Goal: Task Accomplishment & Management: Complete application form

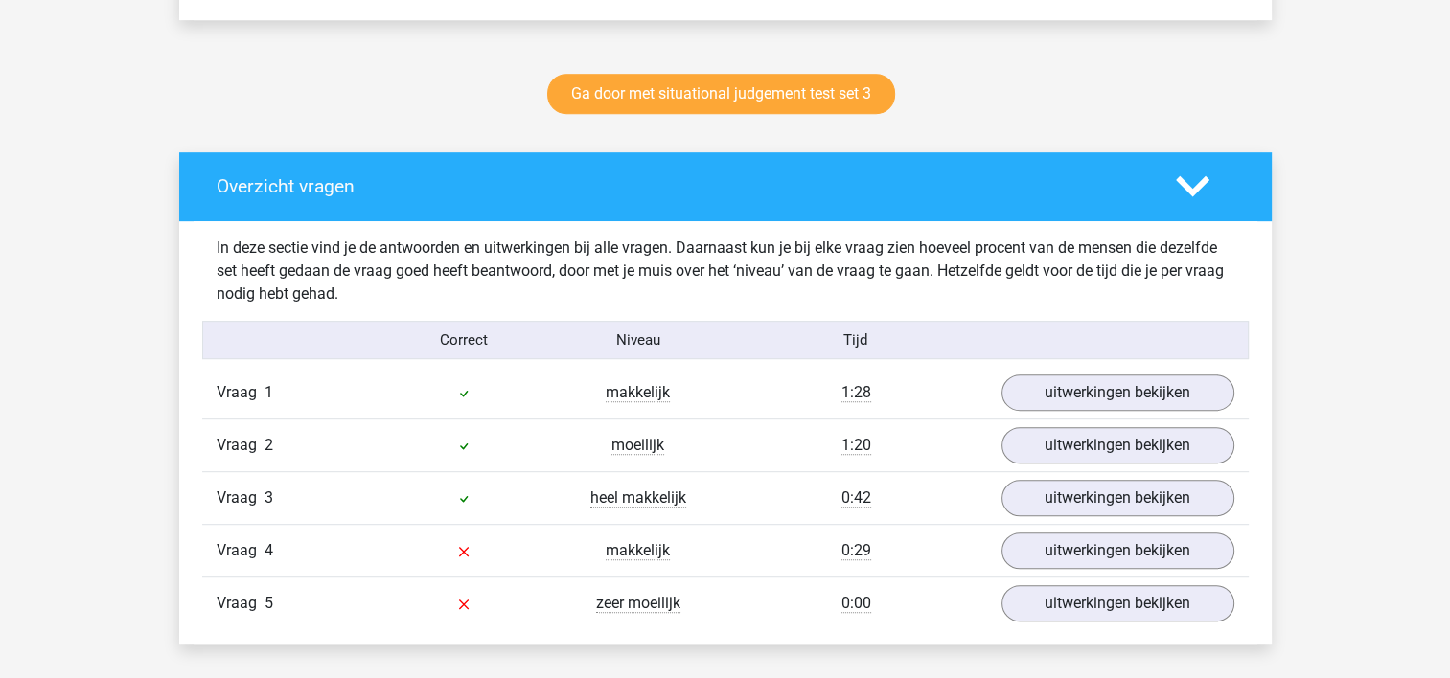
scroll to position [1054, 0]
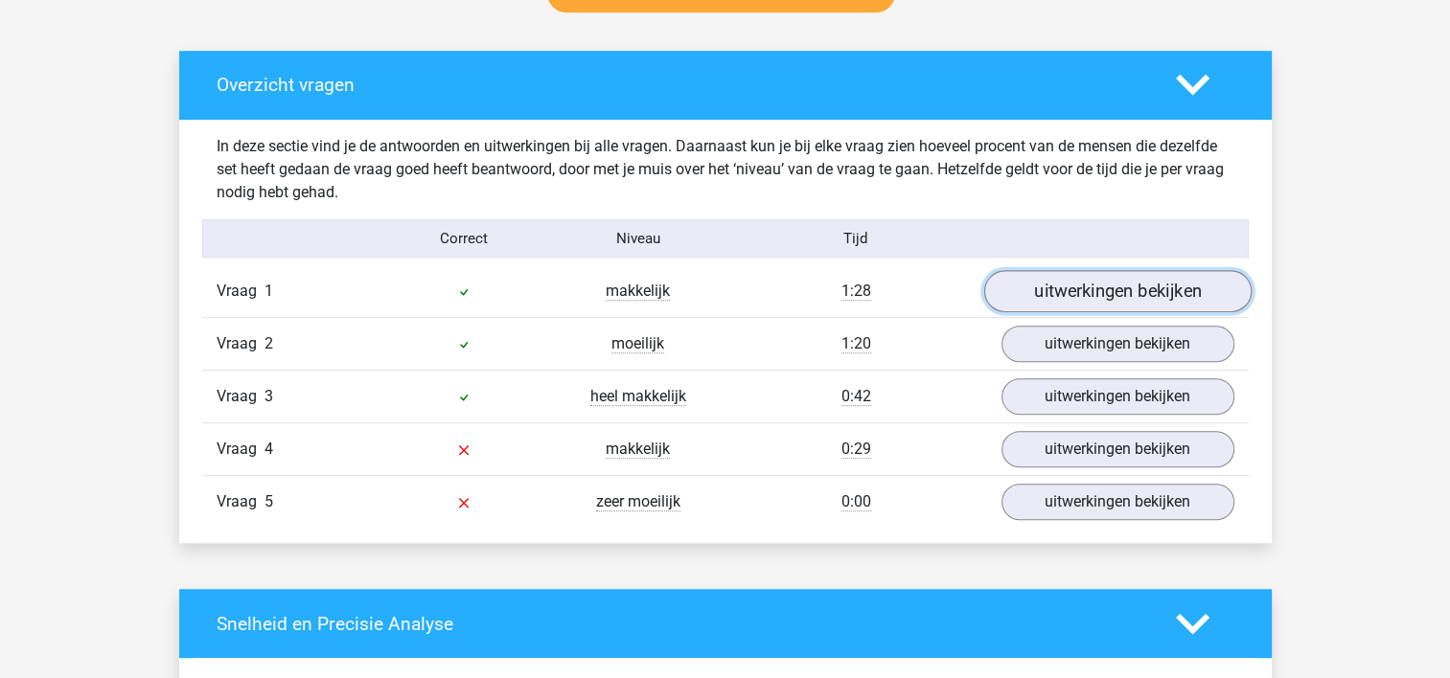
click at [1054, 303] on link "uitwerkingen bekijken" at bounding box center [1116, 292] width 267 height 42
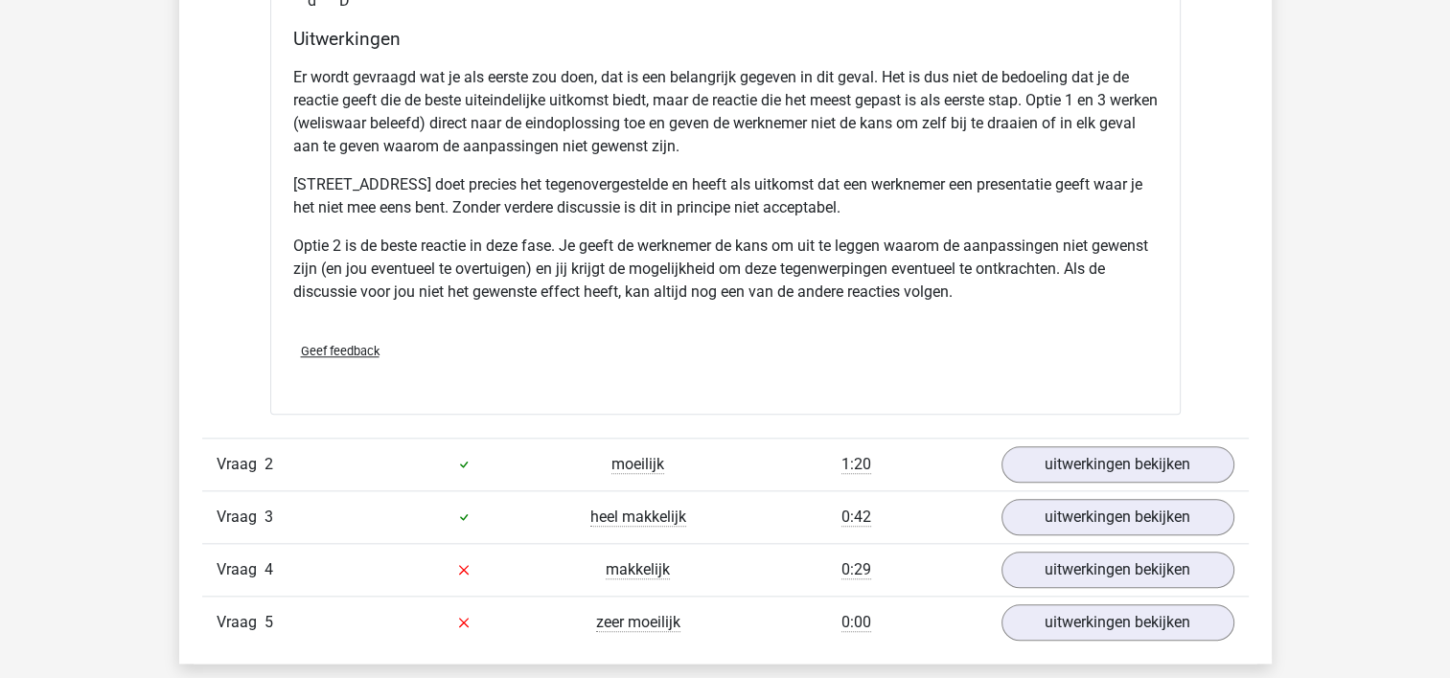
scroll to position [1916, 0]
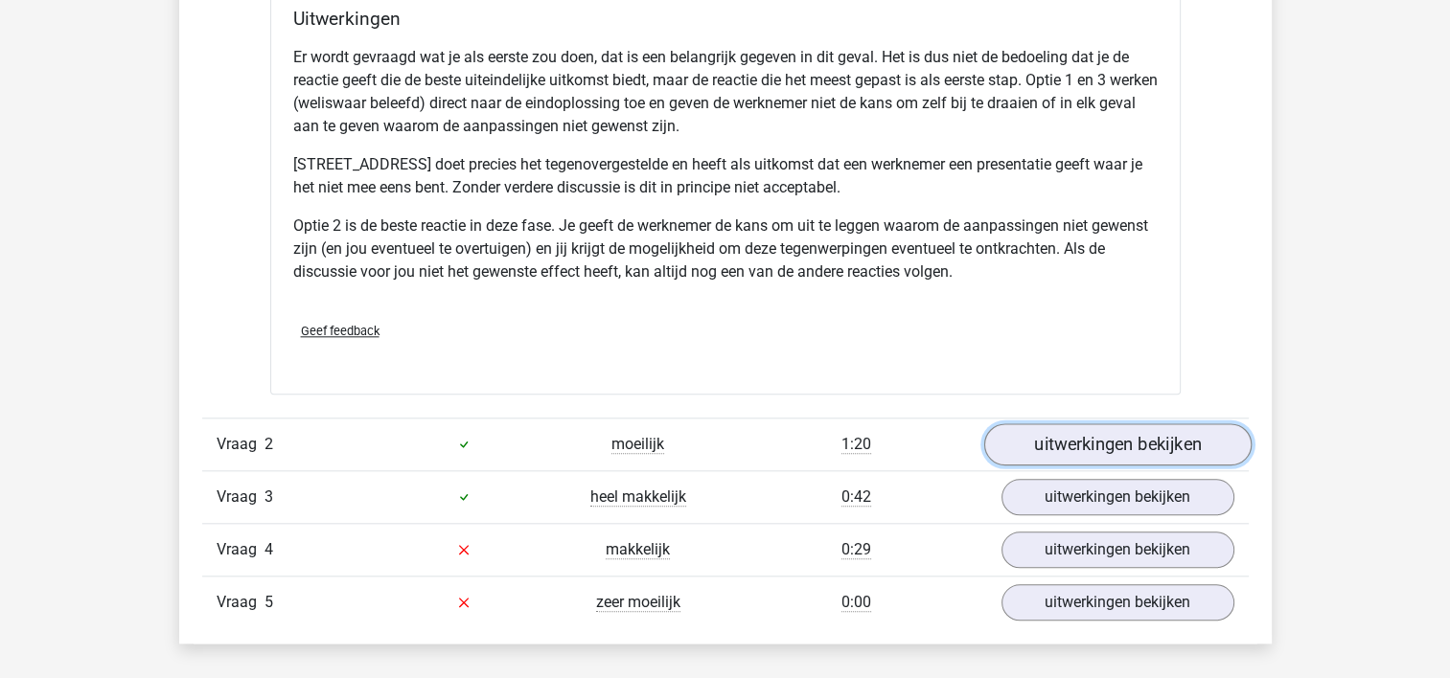
click at [1088, 436] on link "uitwerkingen bekijken" at bounding box center [1116, 444] width 267 height 42
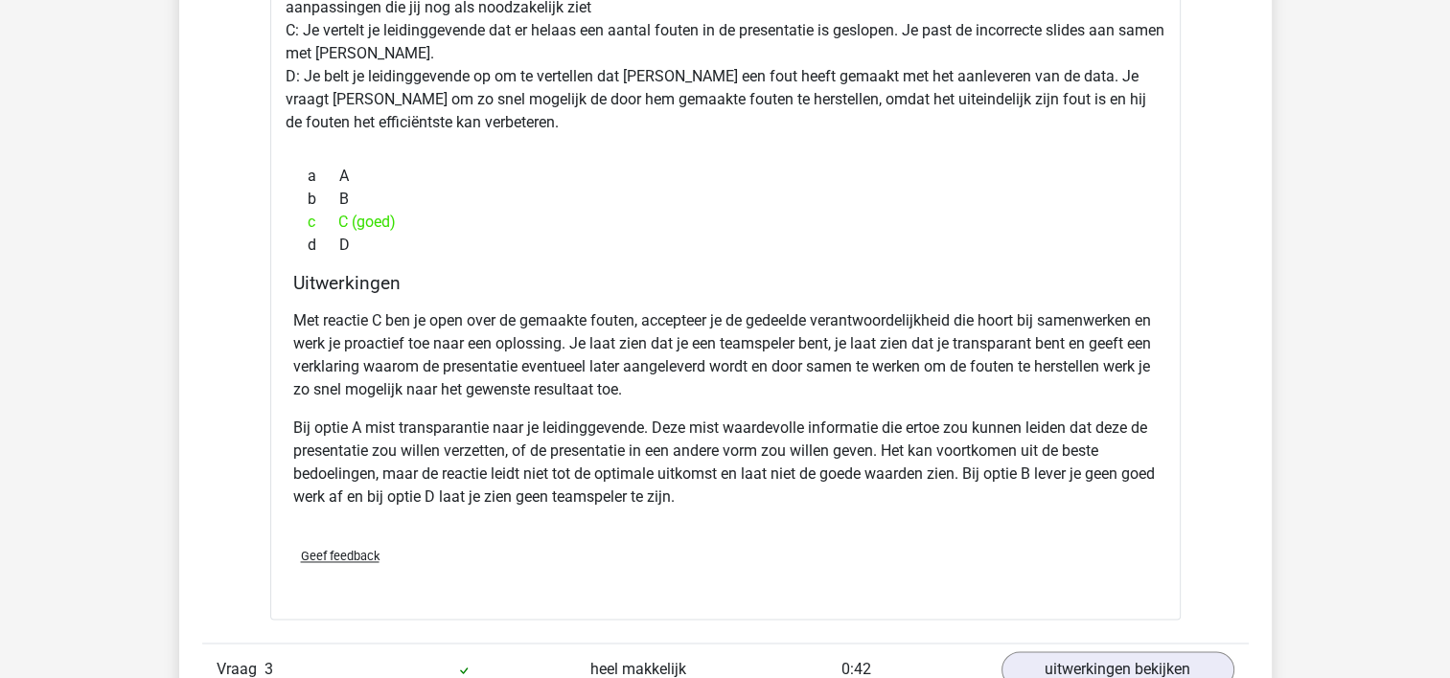
scroll to position [2970, 0]
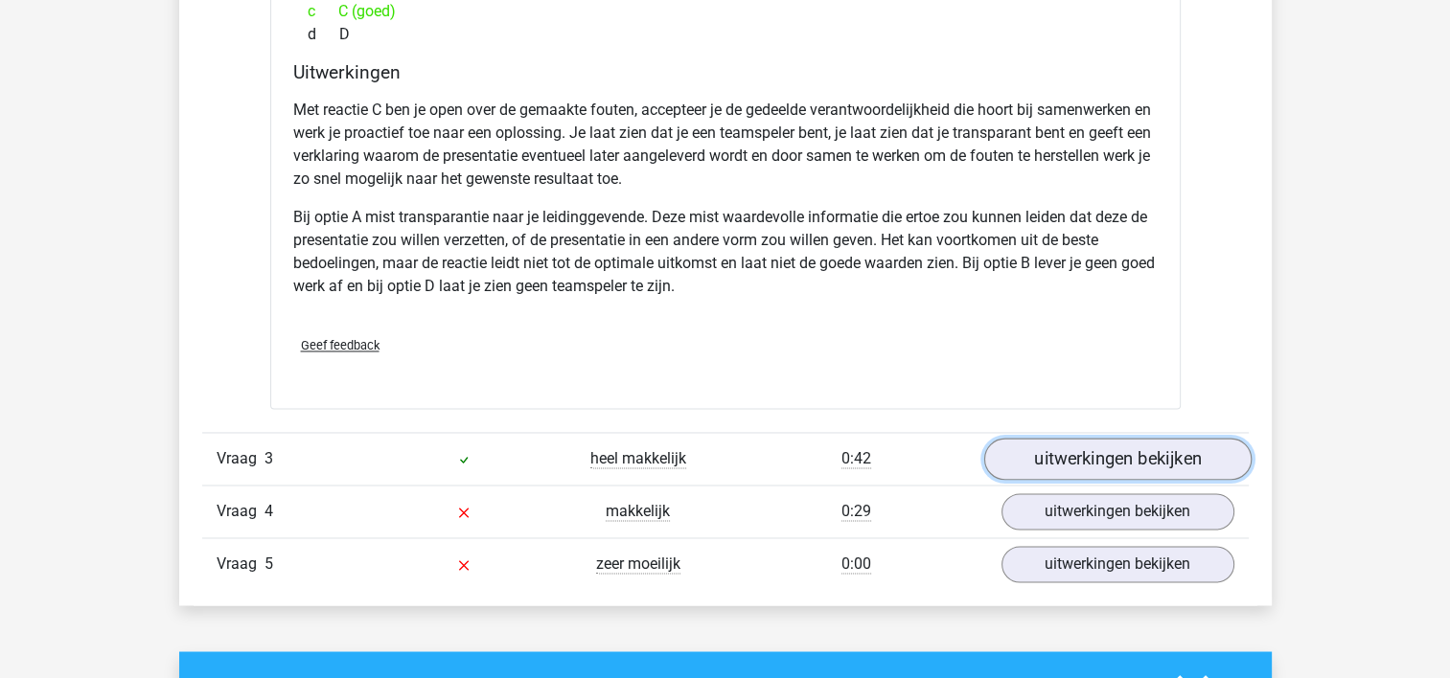
click at [1078, 460] on link "uitwerkingen bekijken" at bounding box center [1116, 459] width 267 height 42
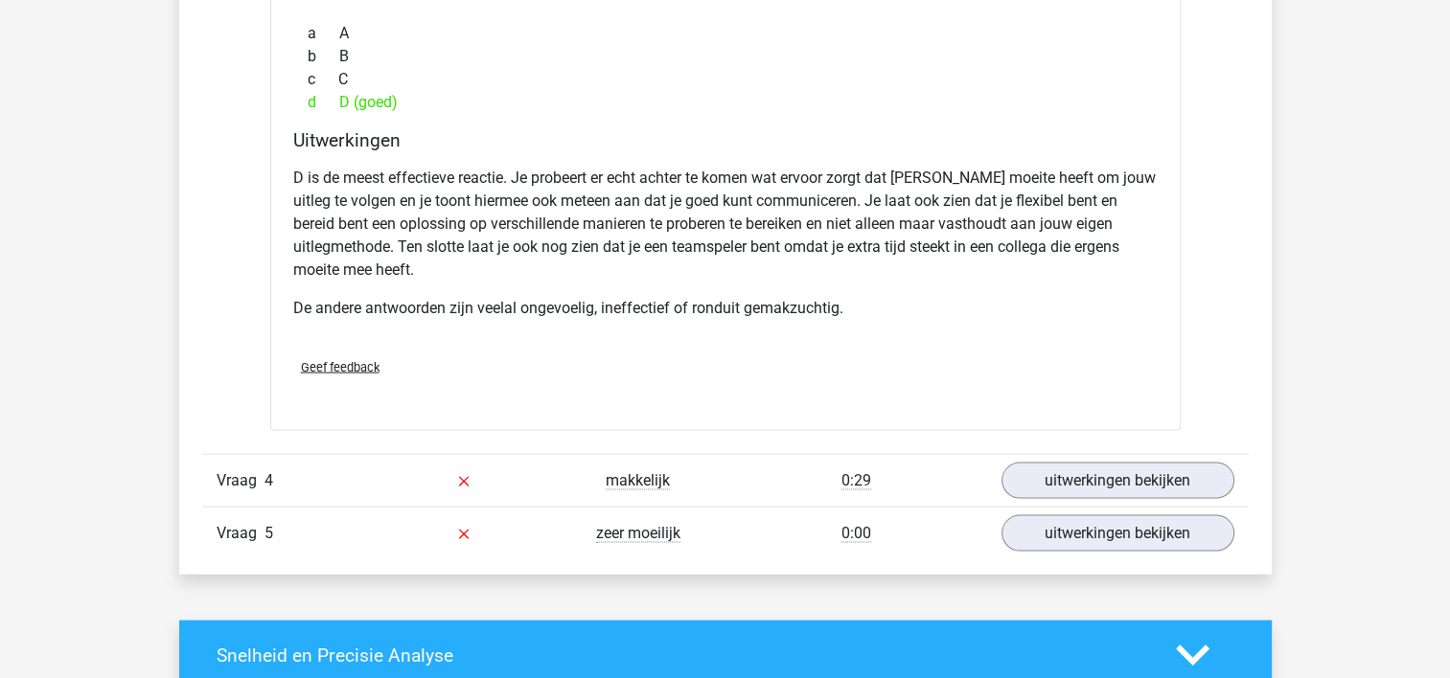
scroll to position [3928, 0]
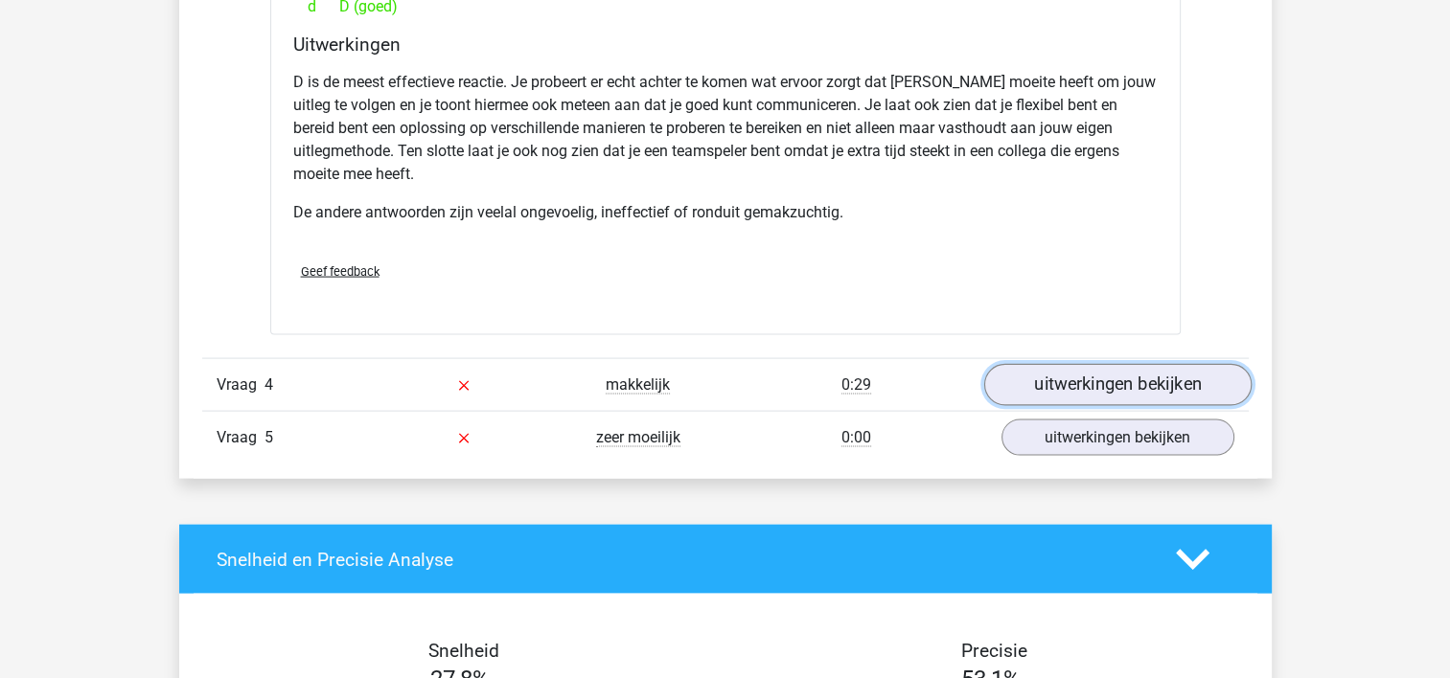
click at [1157, 368] on link "uitwerkingen bekijken" at bounding box center [1116, 385] width 267 height 42
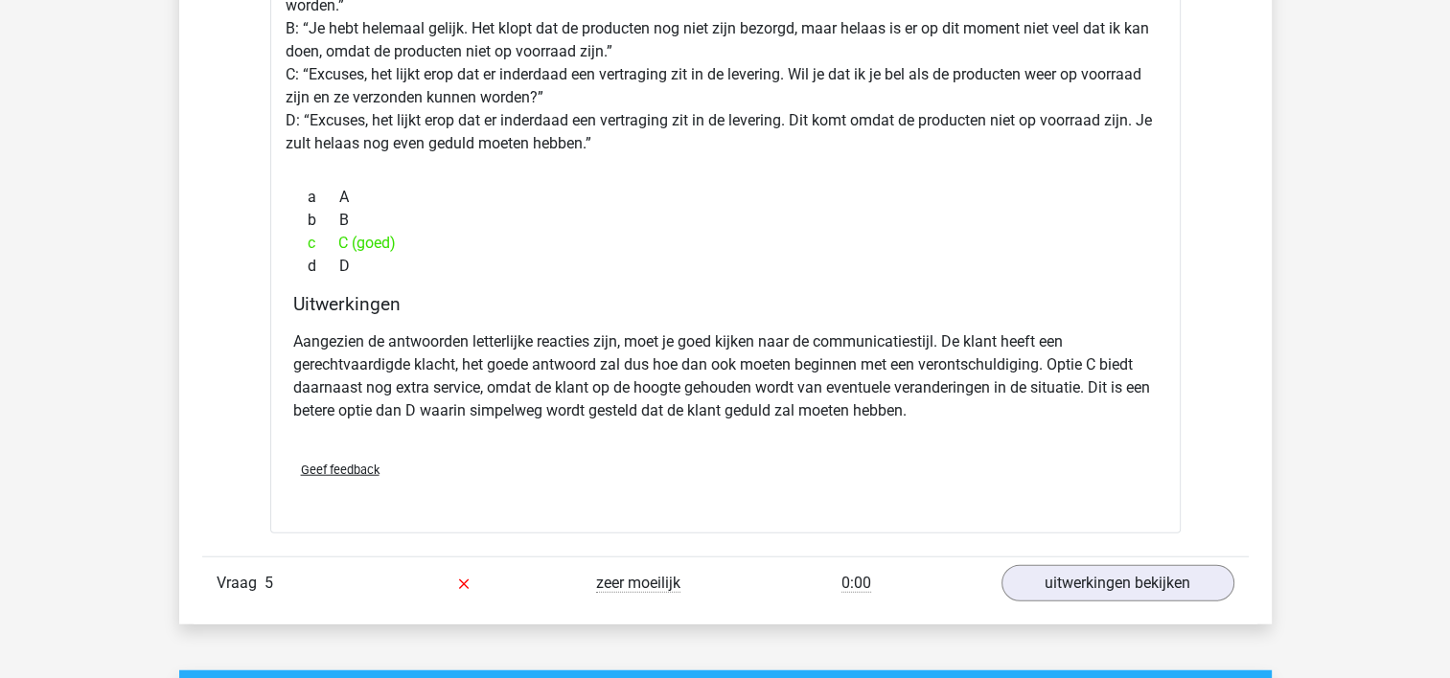
scroll to position [4695, 0]
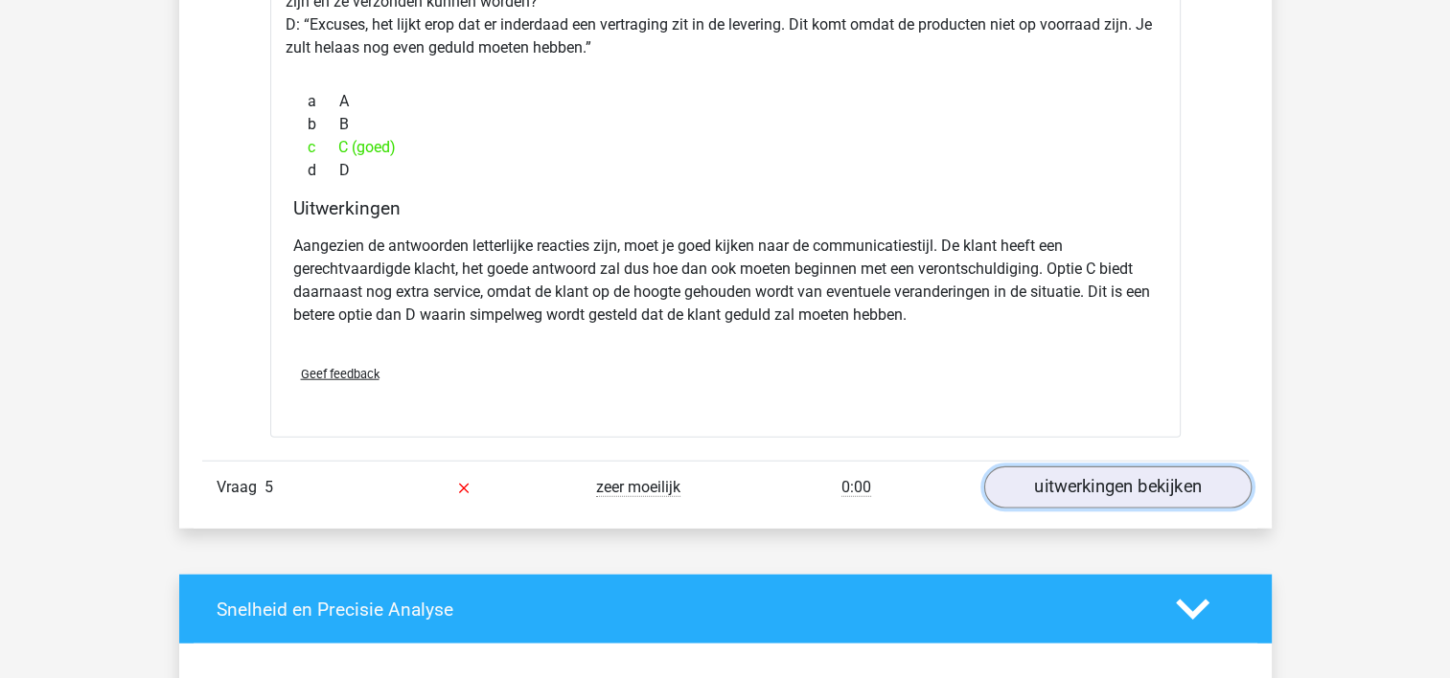
click at [1083, 479] on link "uitwerkingen bekijken" at bounding box center [1116, 488] width 267 height 42
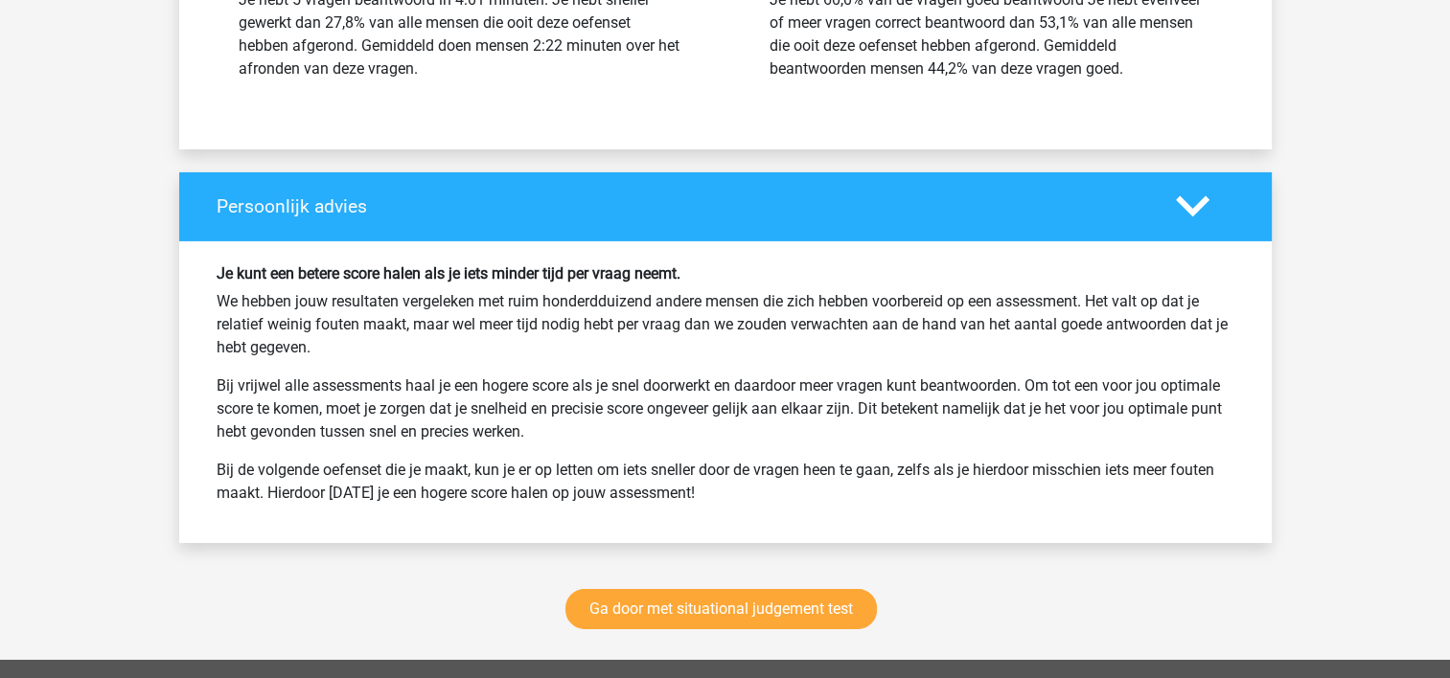
scroll to position [6515, 0]
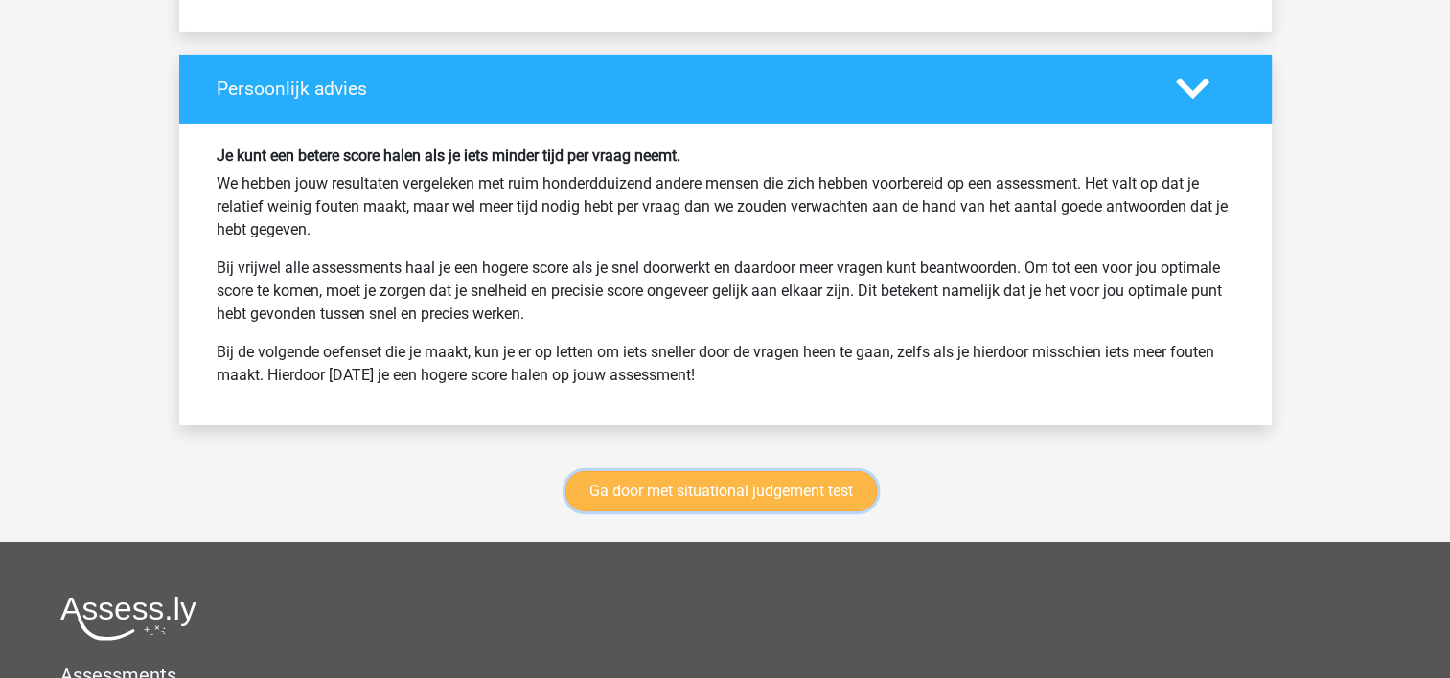
click at [654, 490] on link "Ga door met situational judgement test" at bounding box center [720, 491] width 311 height 40
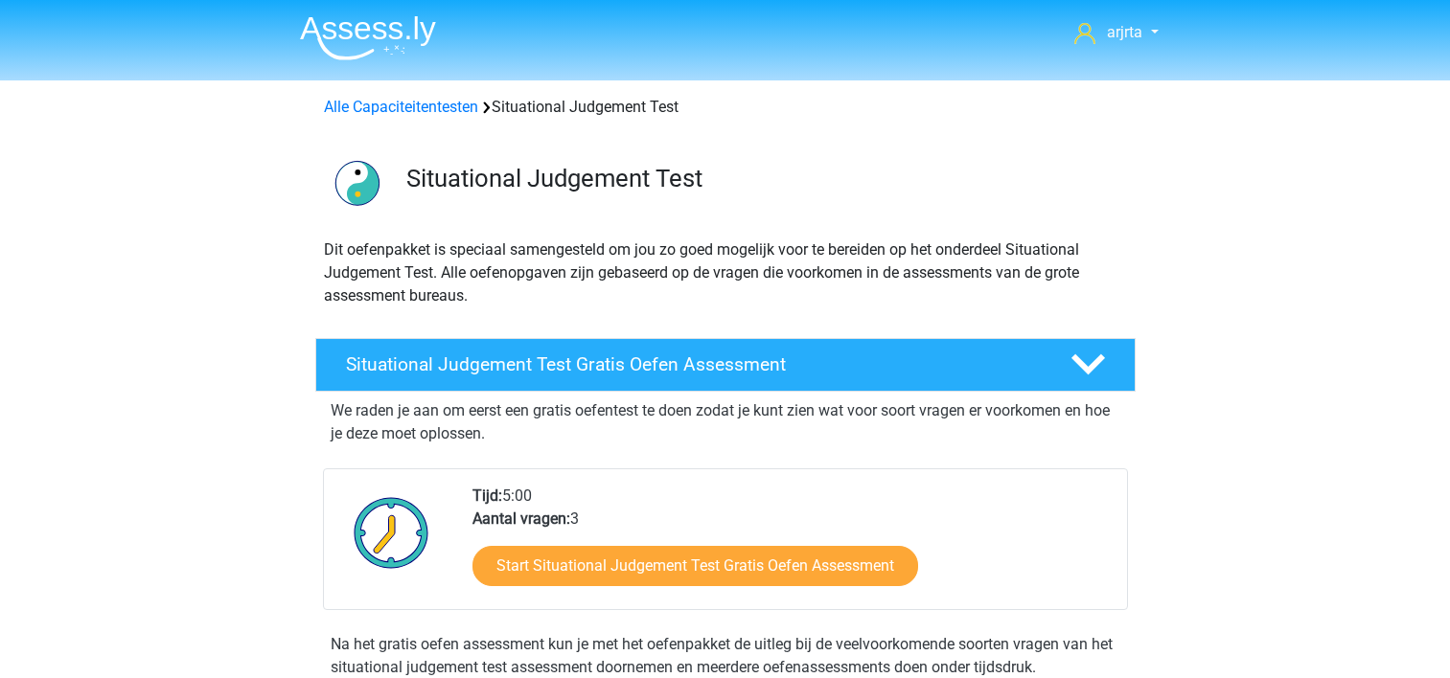
scroll to position [808, 0]
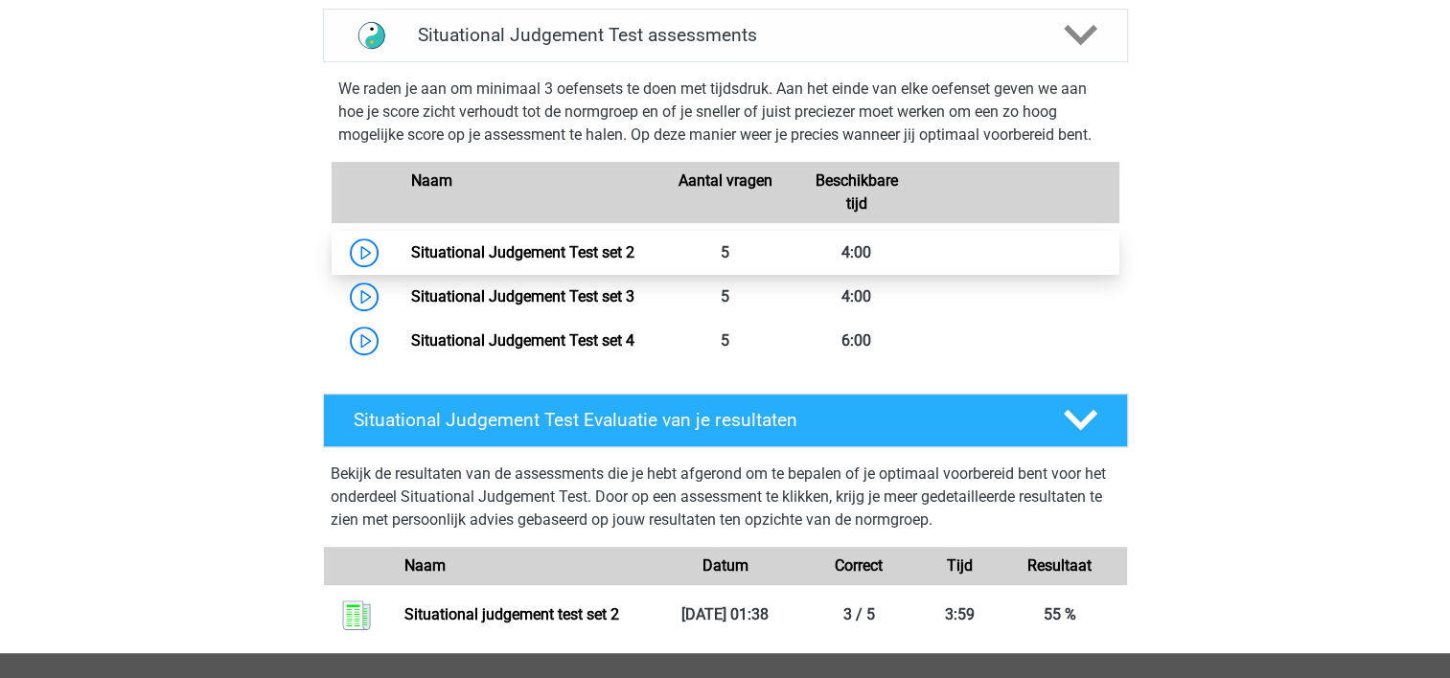
click at [634, 253] on link "Situational Judgement Test set 2" at bounding box center [522, 252] width 223 height 18
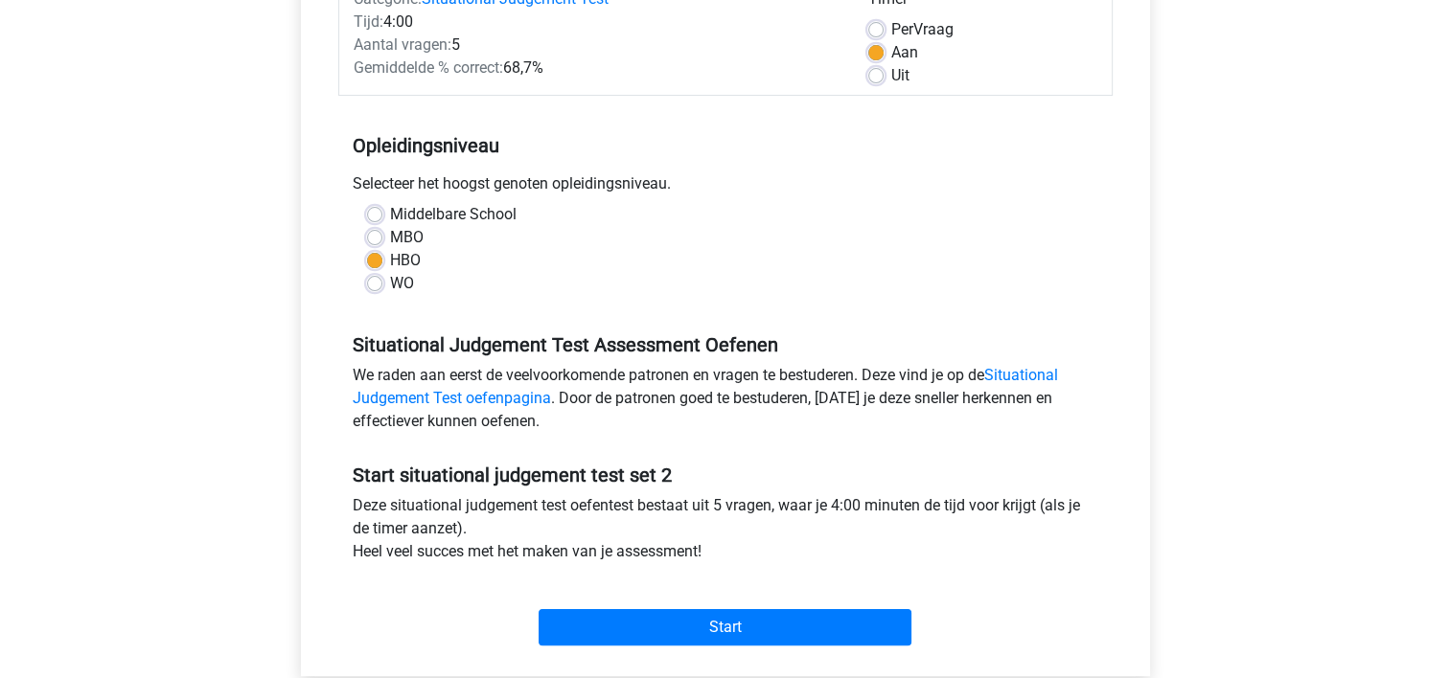
scroll to position [383, 0]
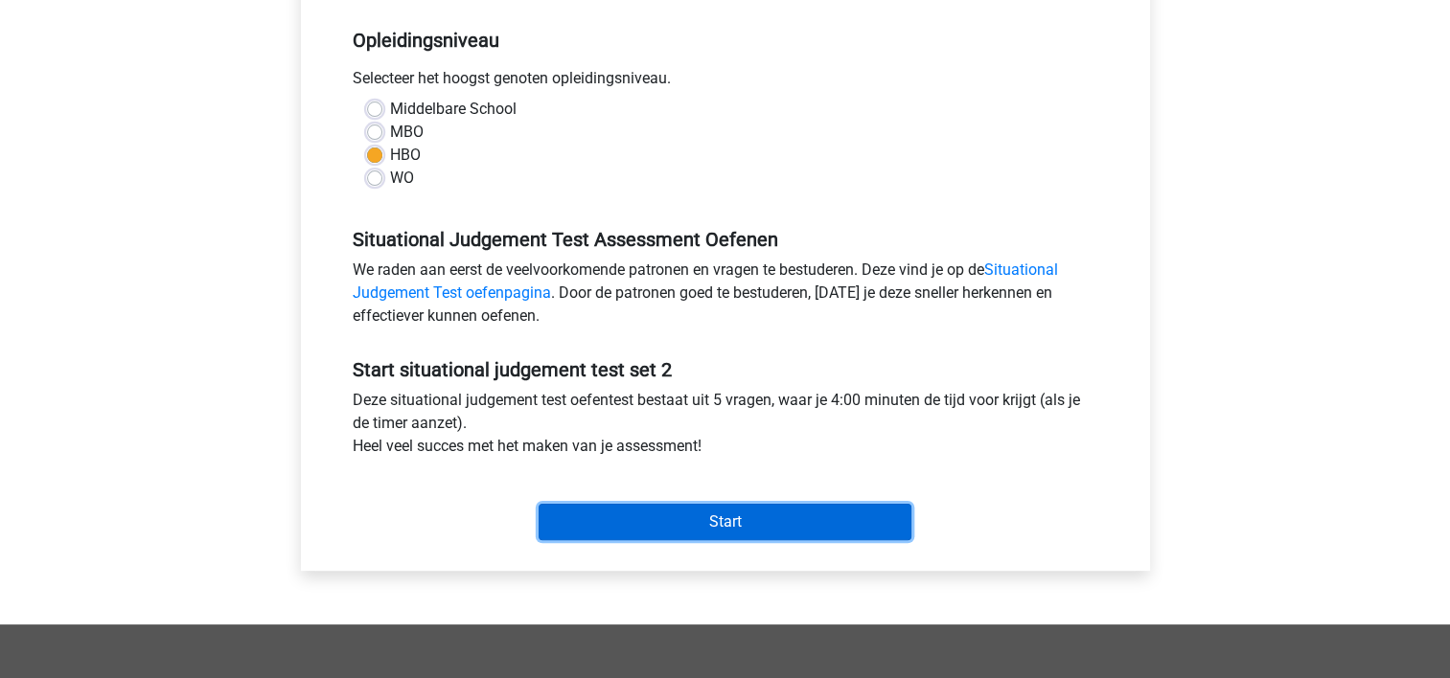
click at [702, 526] on input "Start" at bounding box center [724, 522] width 373 height 36
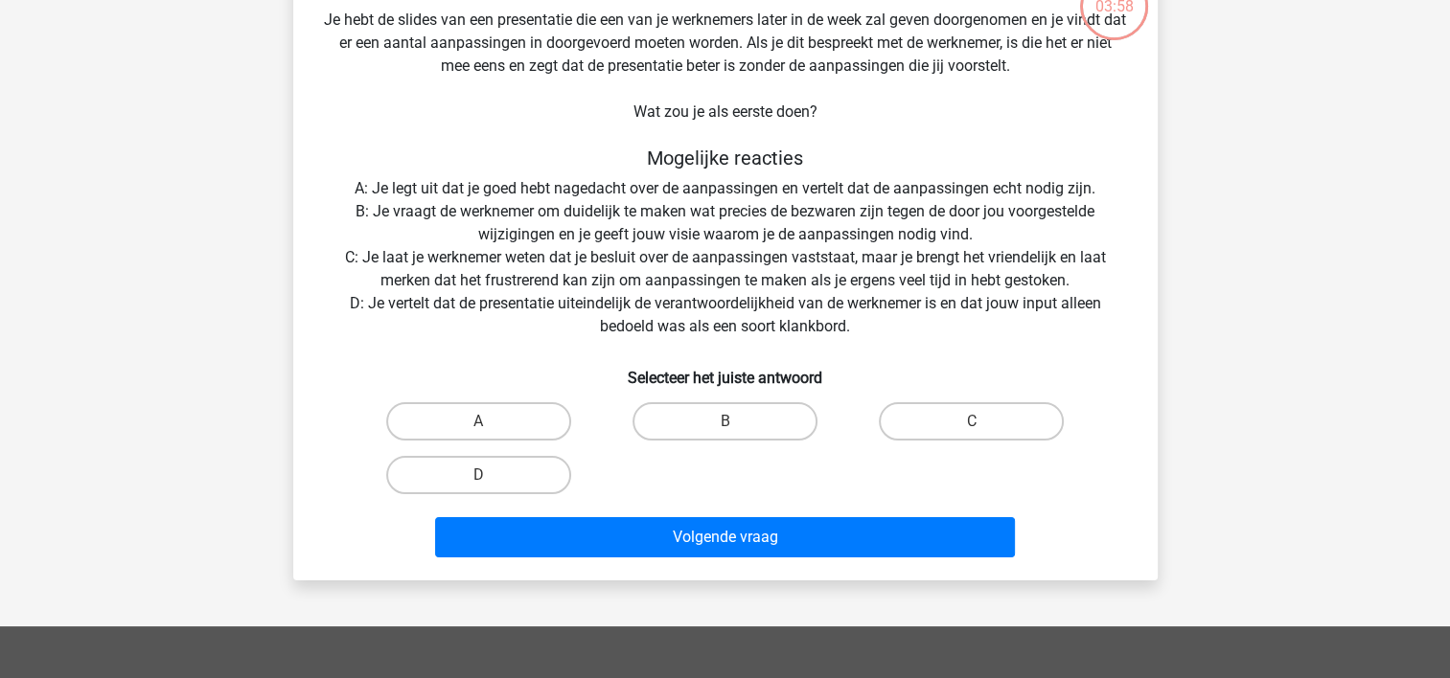
scroll to position [96, 0]
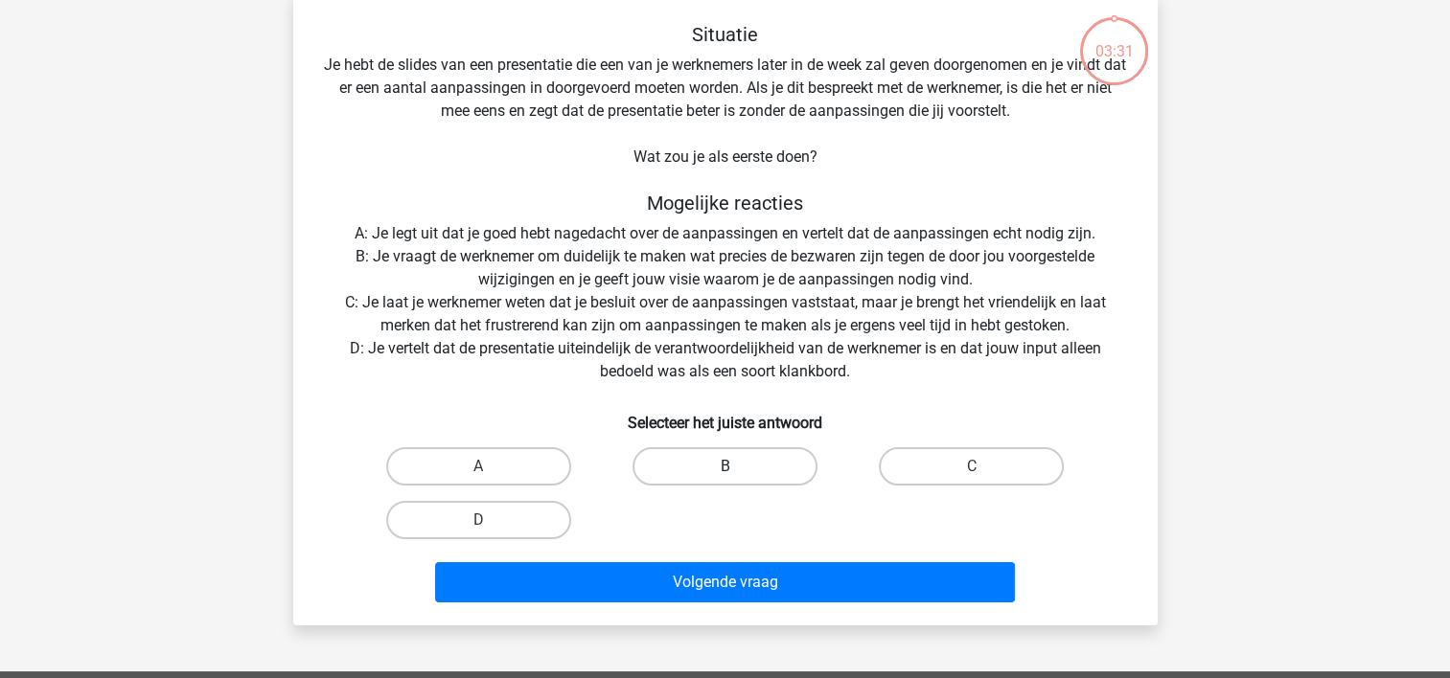
click at [714, 475] on label "B" at bounding box center [724, 466] width 185 height 38
click at [724, 475] on input "B" at bounding box center [730, 473] width 12 height 12
radio input "true"
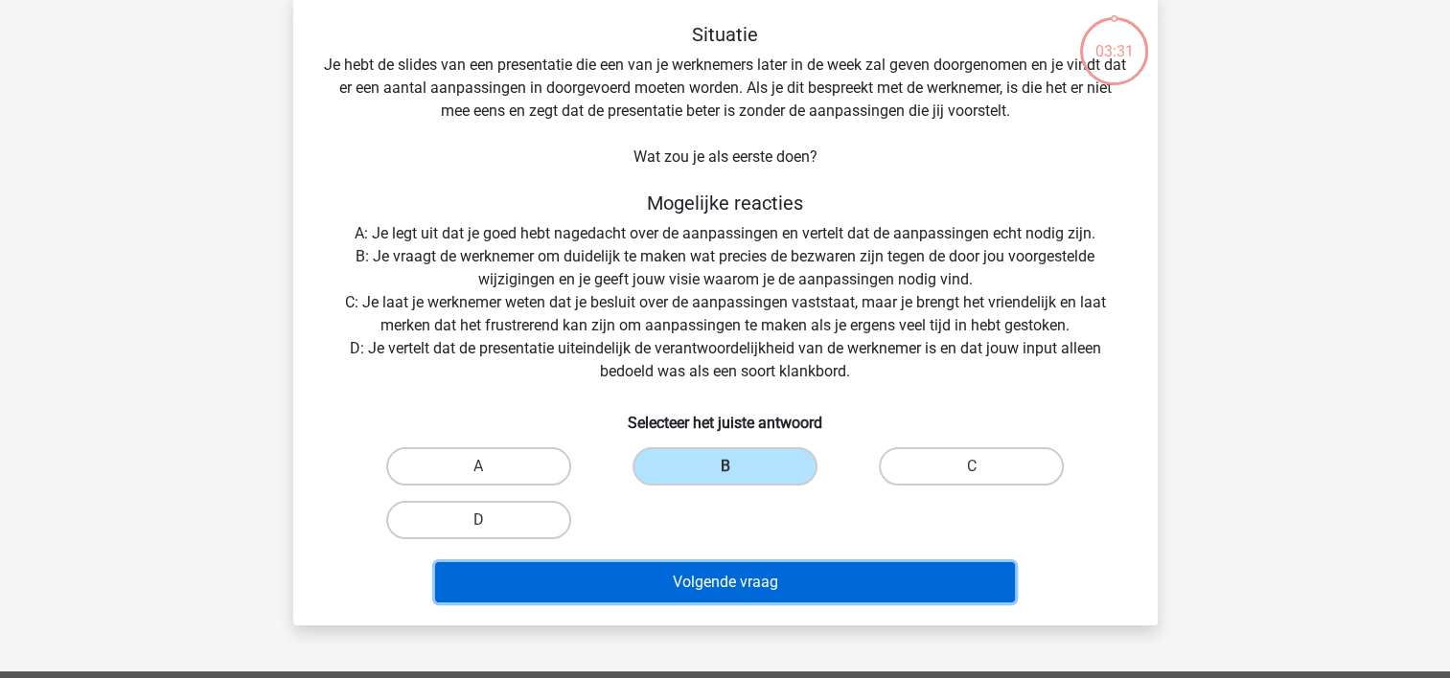
click at [717, 579] on button "Volgende vraag" at bounding box center [725, 582] width 580 height 40
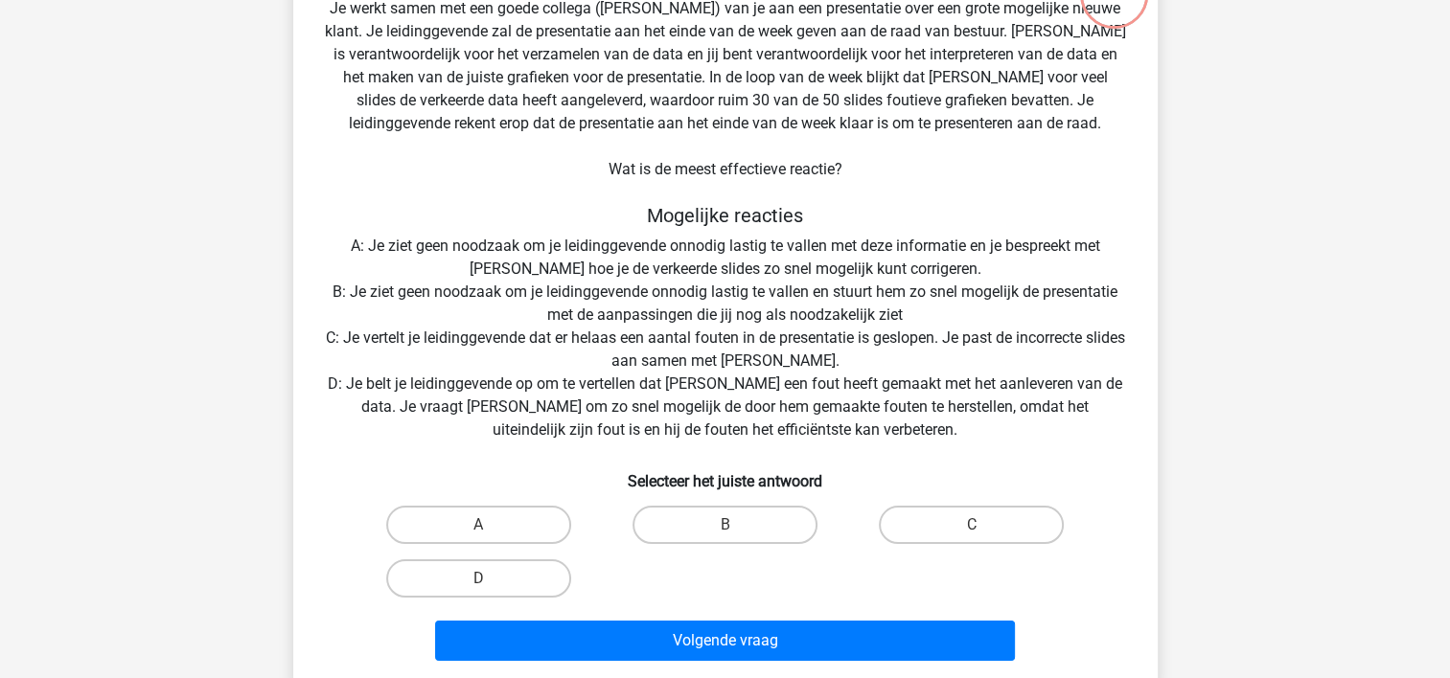
scroll to position [184, 0]
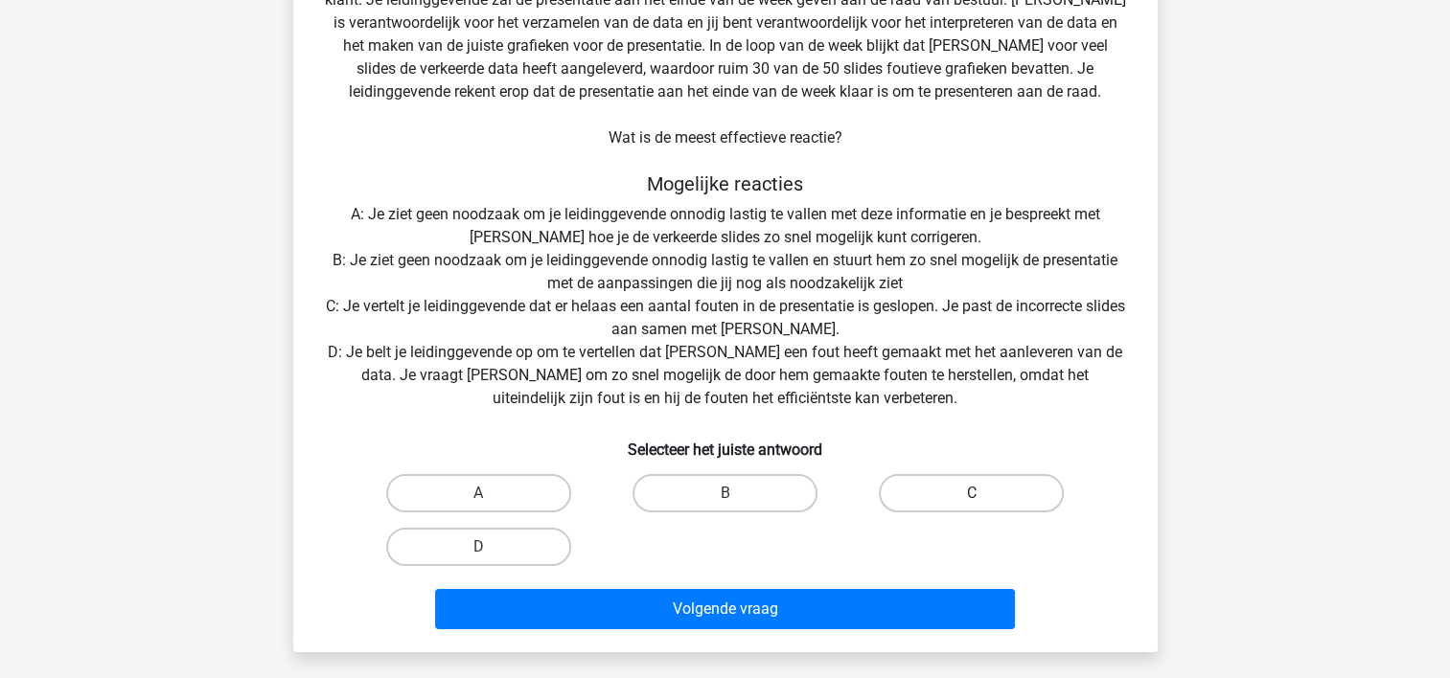
click at [944, 502] on label "C" at bounding box center [971, 493] width 185 height 38
click at [972, 502] on input "C" at bounding box center [978, 499] width 12 height 12
radio input "true"
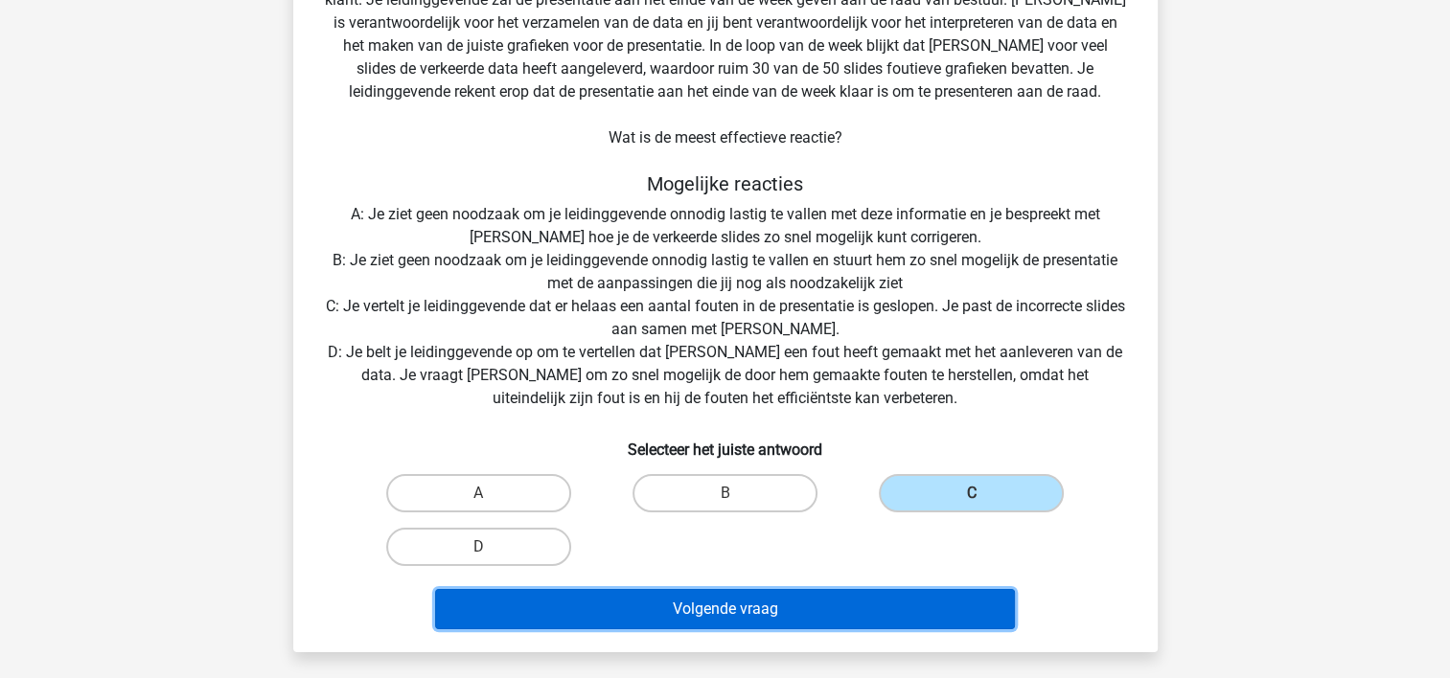
click at [797, 604] on button "Volgende vraag" at bounding box center [725, 609] width 580 height 40
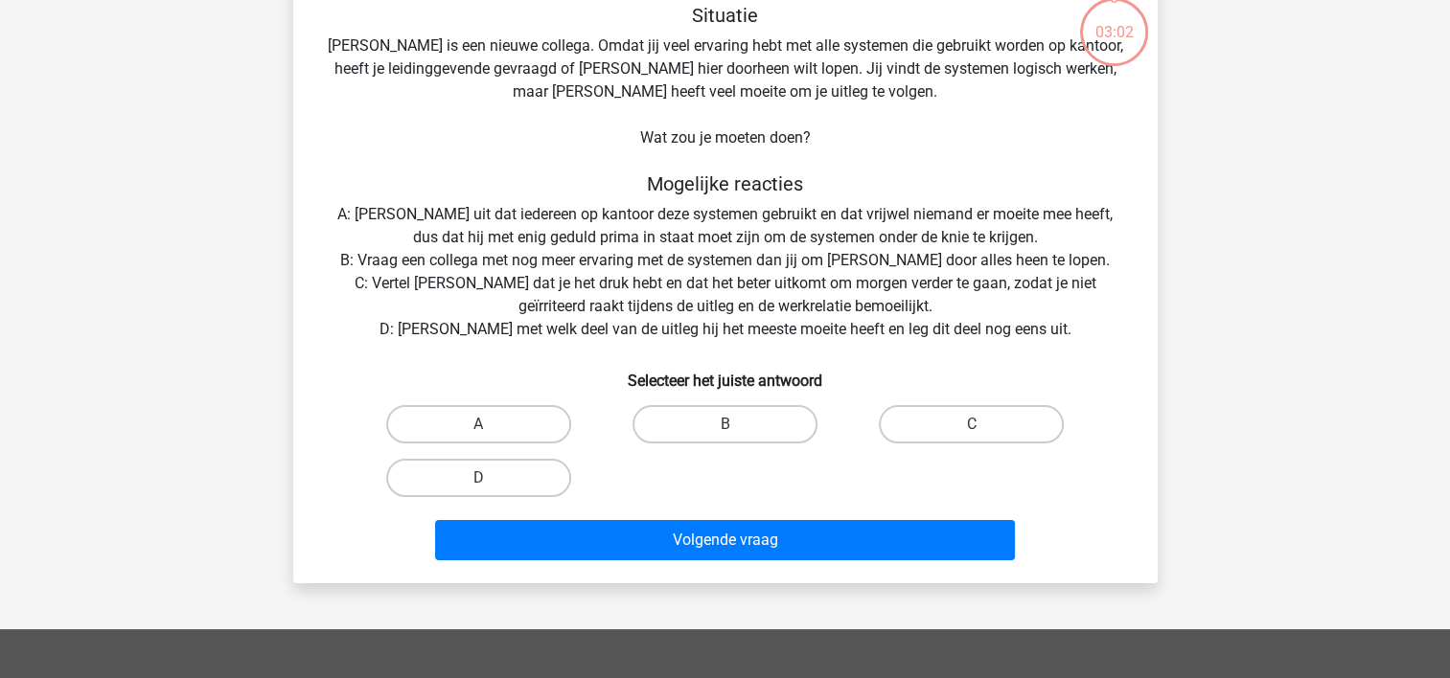
scroll to position [88, 0]
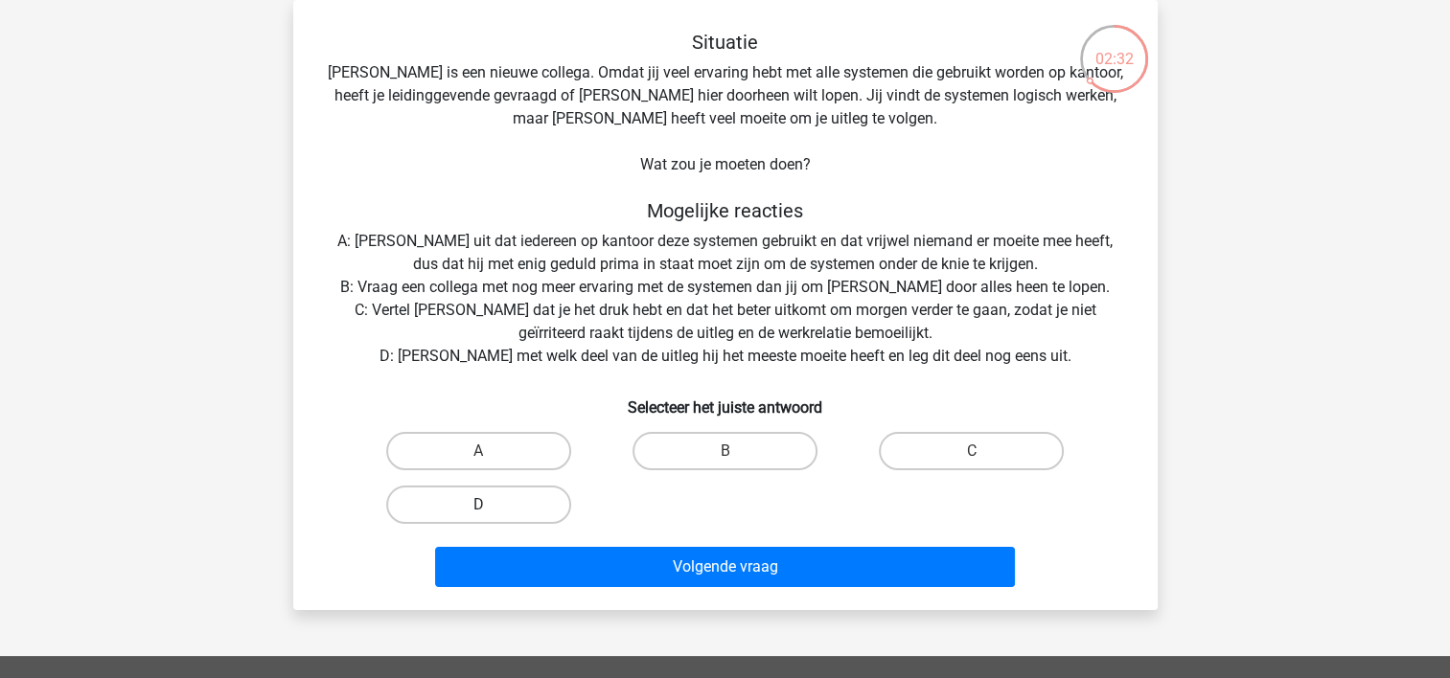
click at [526, 505] on label "D" at bounding box center [478, 505] width 185 height 38
click at [491, 505] on input "D" at bounding box center [484, 511] width 12 height 12
radio input "true"
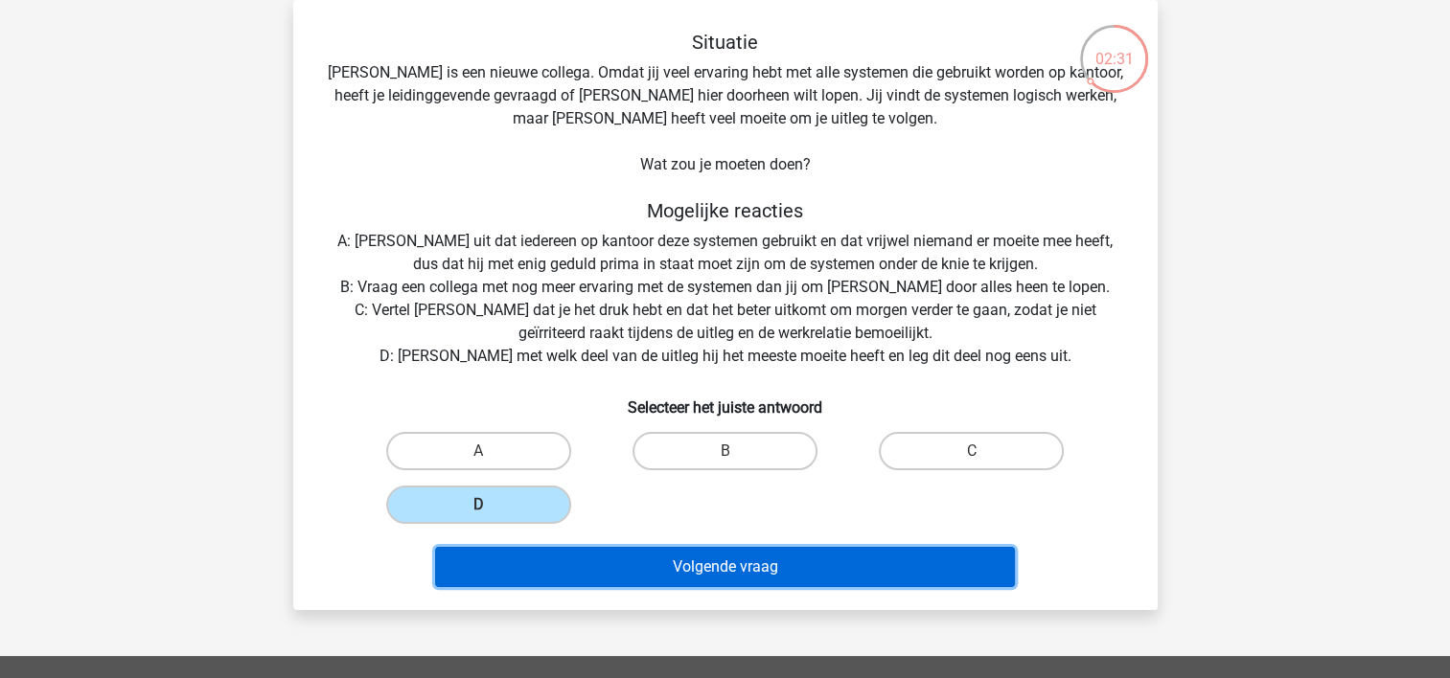
click at [645, 564] on button "Volgende vraag" at bounding box center [725, 567] width 580 height 40
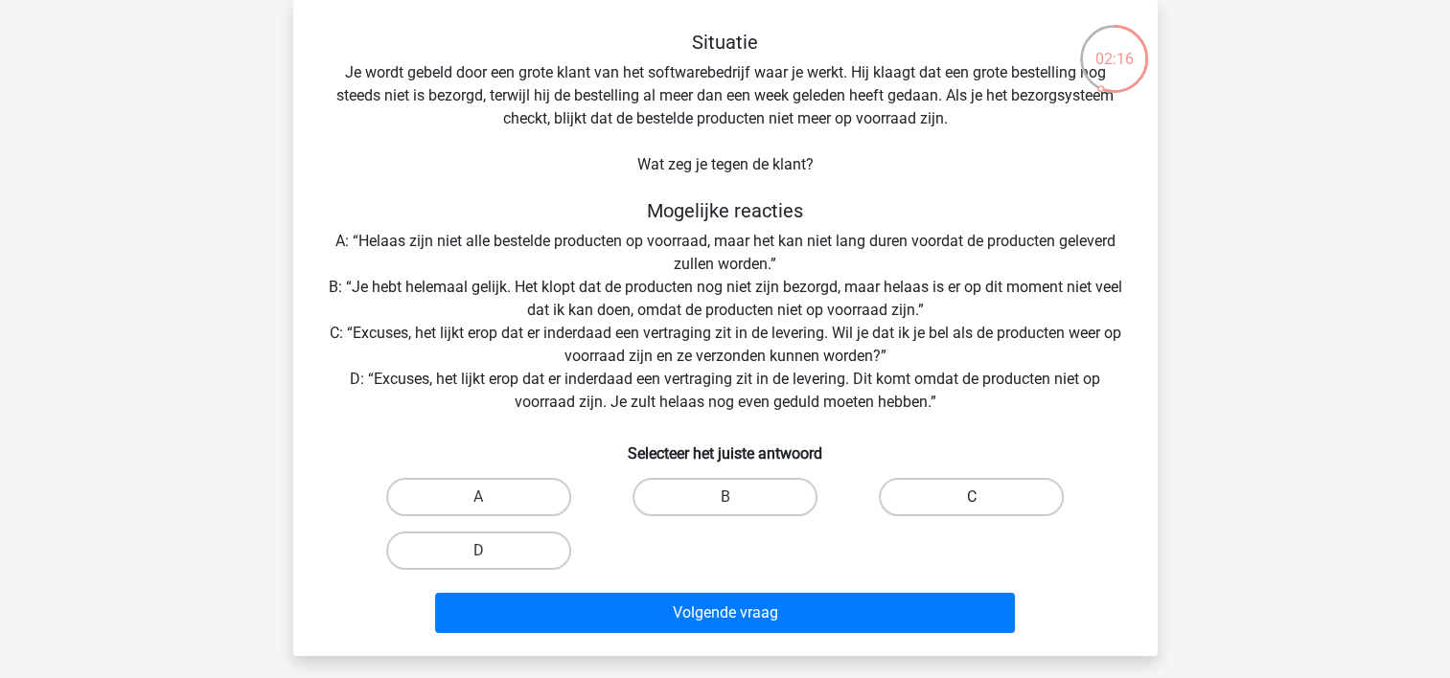
click at [998, 494] on label "C" at bounding box center [971, 497] width 185 height 38
click at [984, 497] on input "C" at bounding box center [978, 503] width 12 height 12
radio input "true"
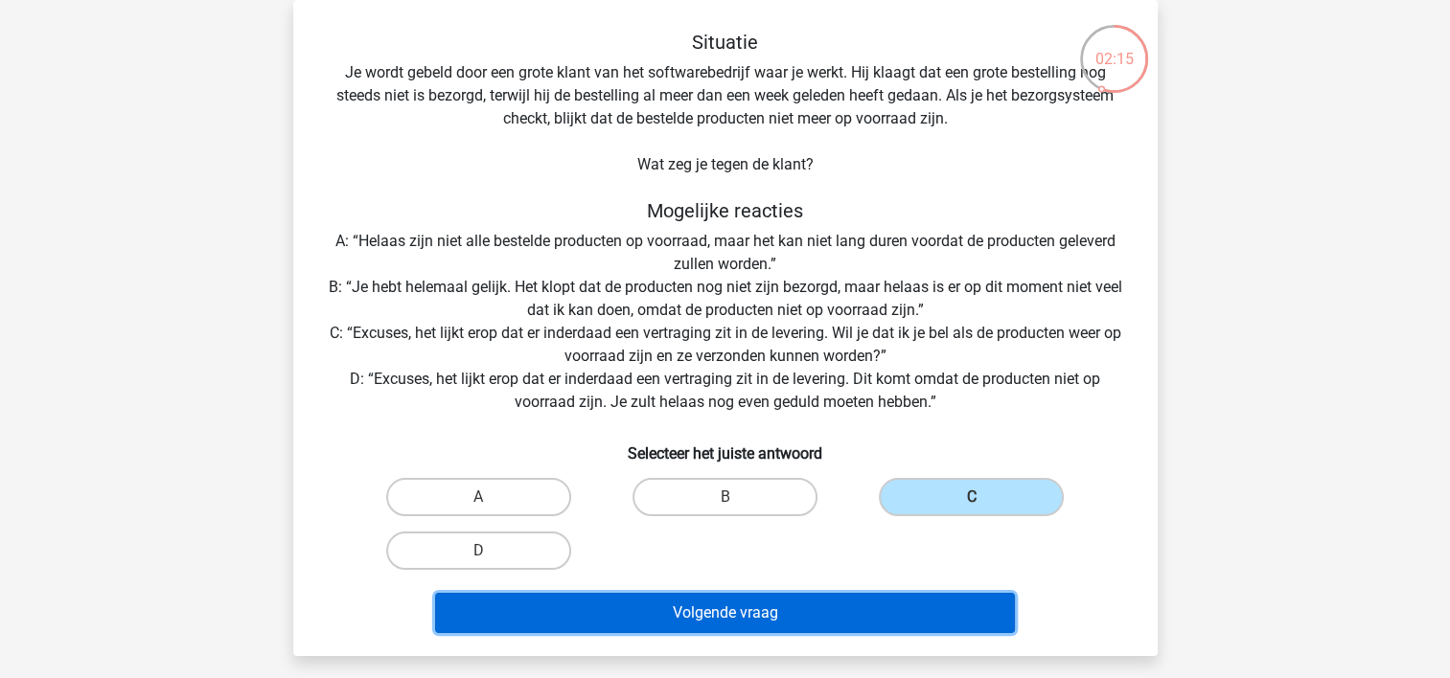
click at [819, 616] on button "Volgende vraag" at bounding box center [725, 613] width 580 height 40
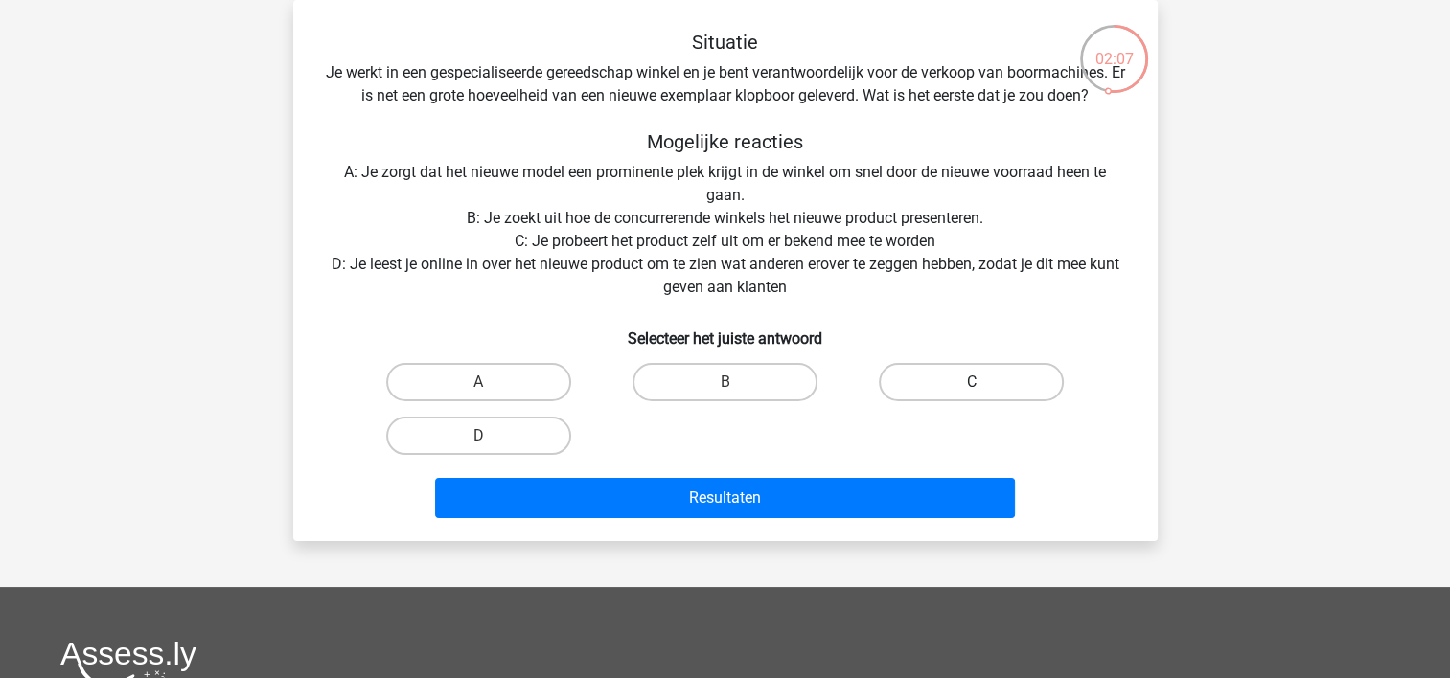
click at [1006, 383] on label "C" at bounding box center [971, 382] width 185 height 38
click at [984, 383] on input "C" at bounding box center [978, 388] width 12 height 12
radio input "true"
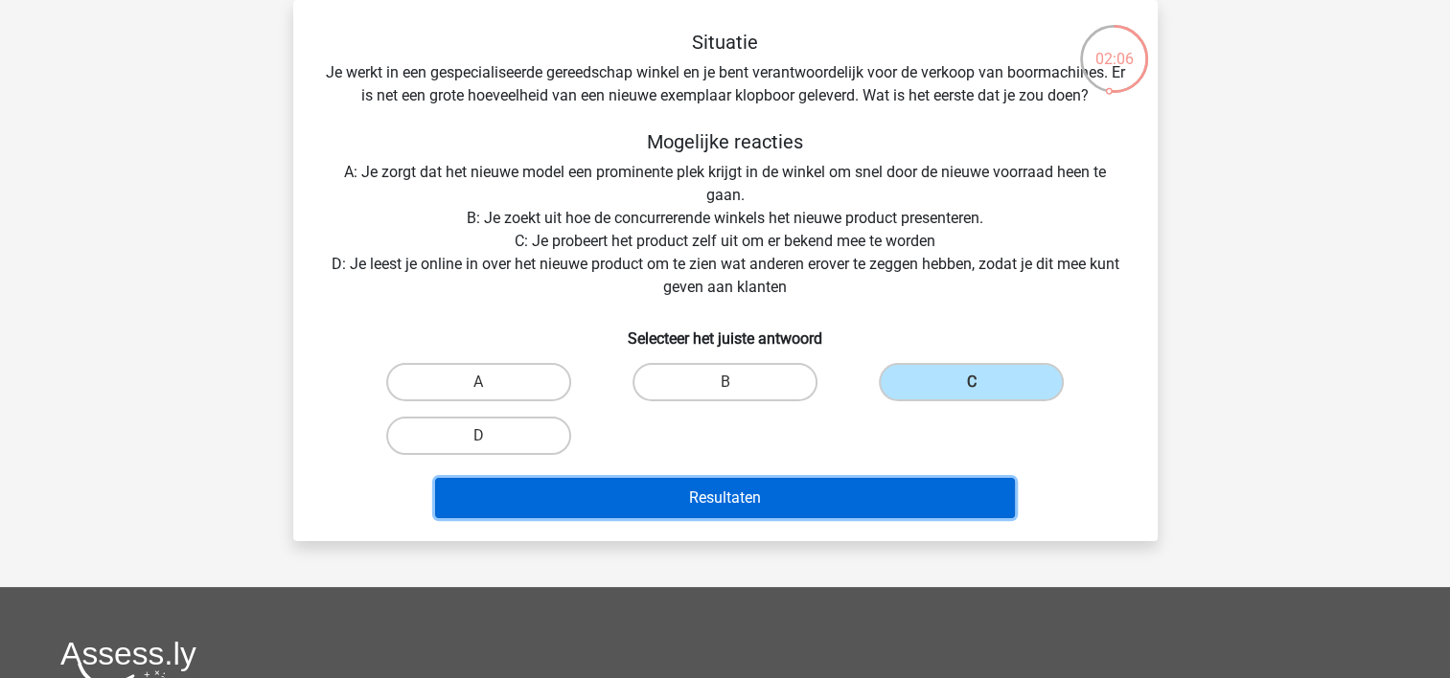
click at [754, 505] on button "Resultaten" at bounding box center [725, 498] width 580 height 40
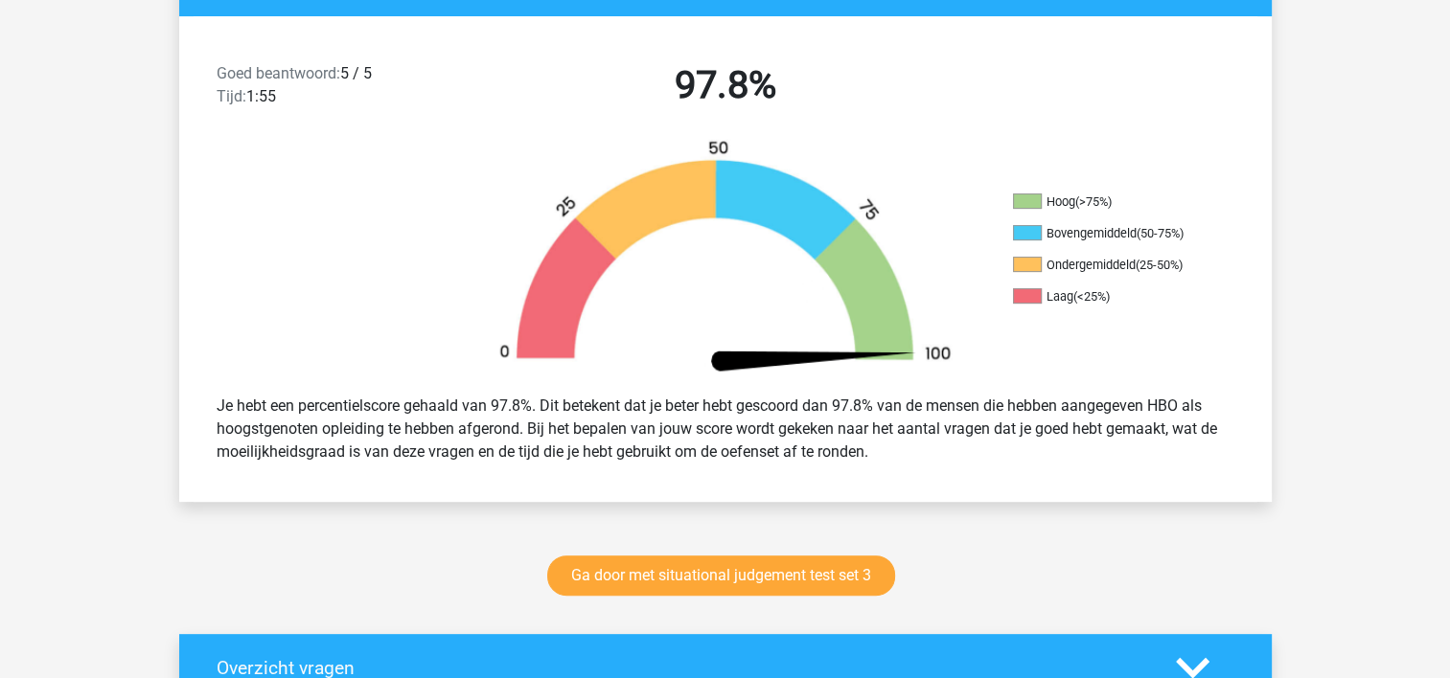
scroll to position [575, 0]
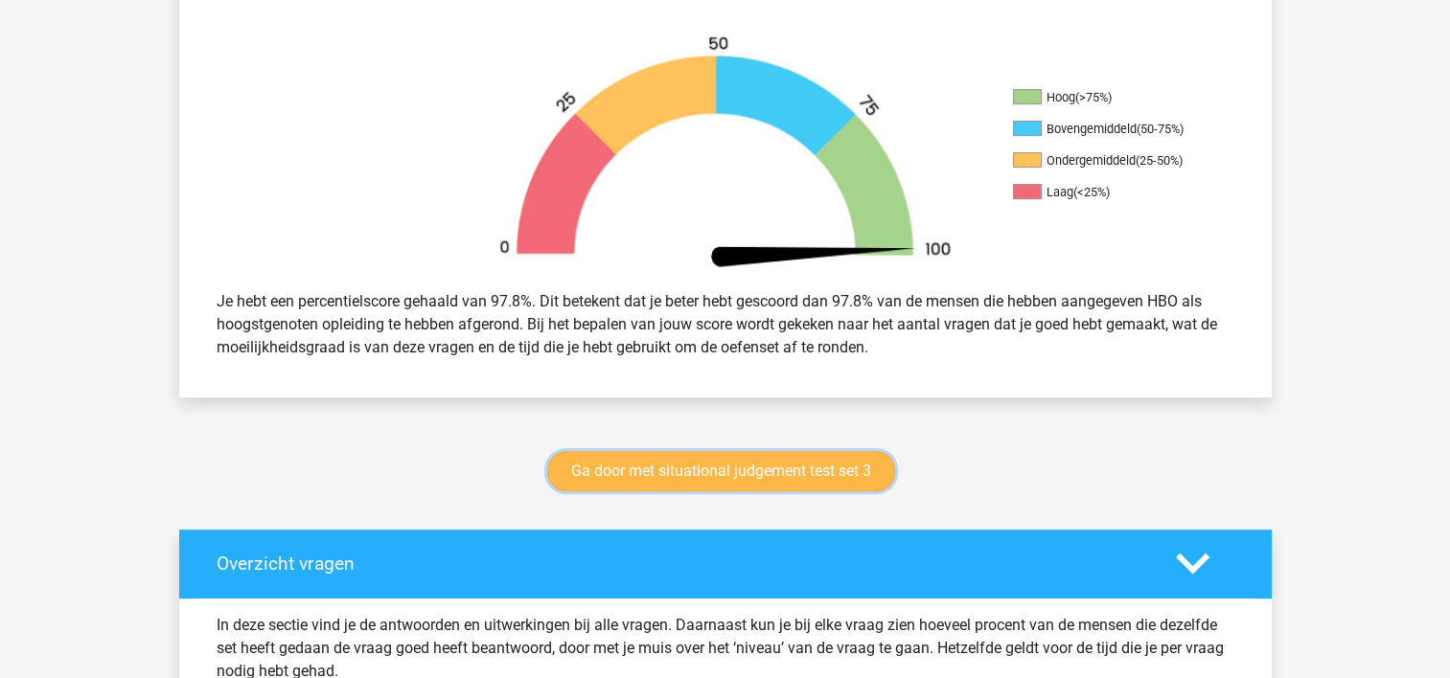
click at [717, 473] on link "Ga door met situational judgement test set 3" at bounding box center [721, 471] width 348 height 40
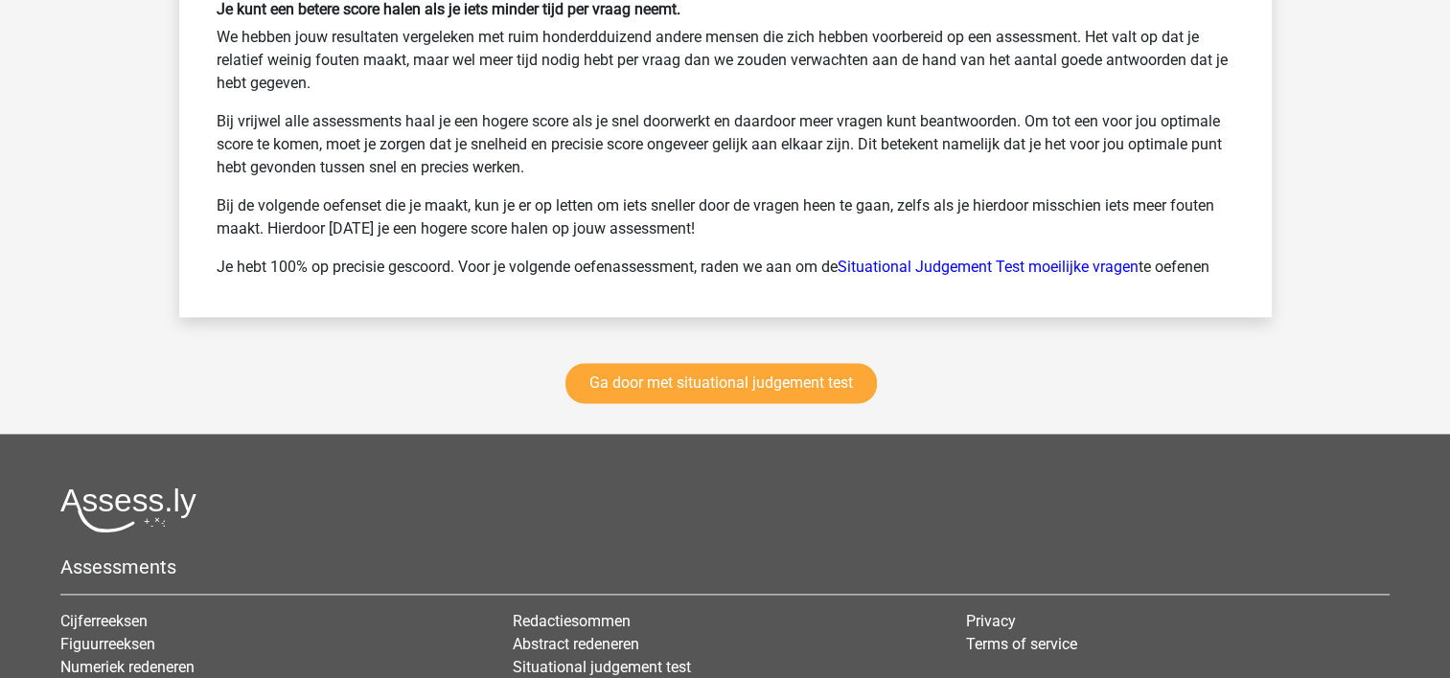
scroll to position [2395, 0]
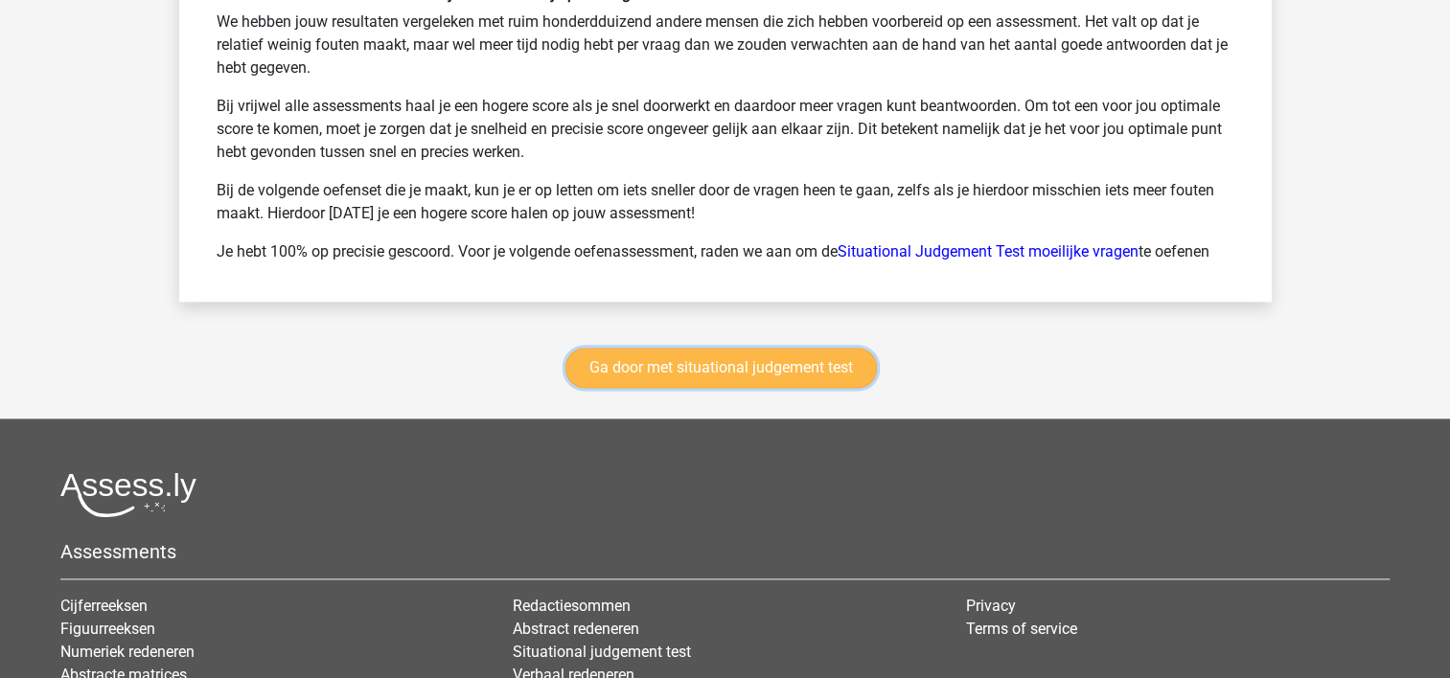
click at [702, 369] on link "Ga door met situational judgement test" at bounding box center [720, 368] width 311 height 40
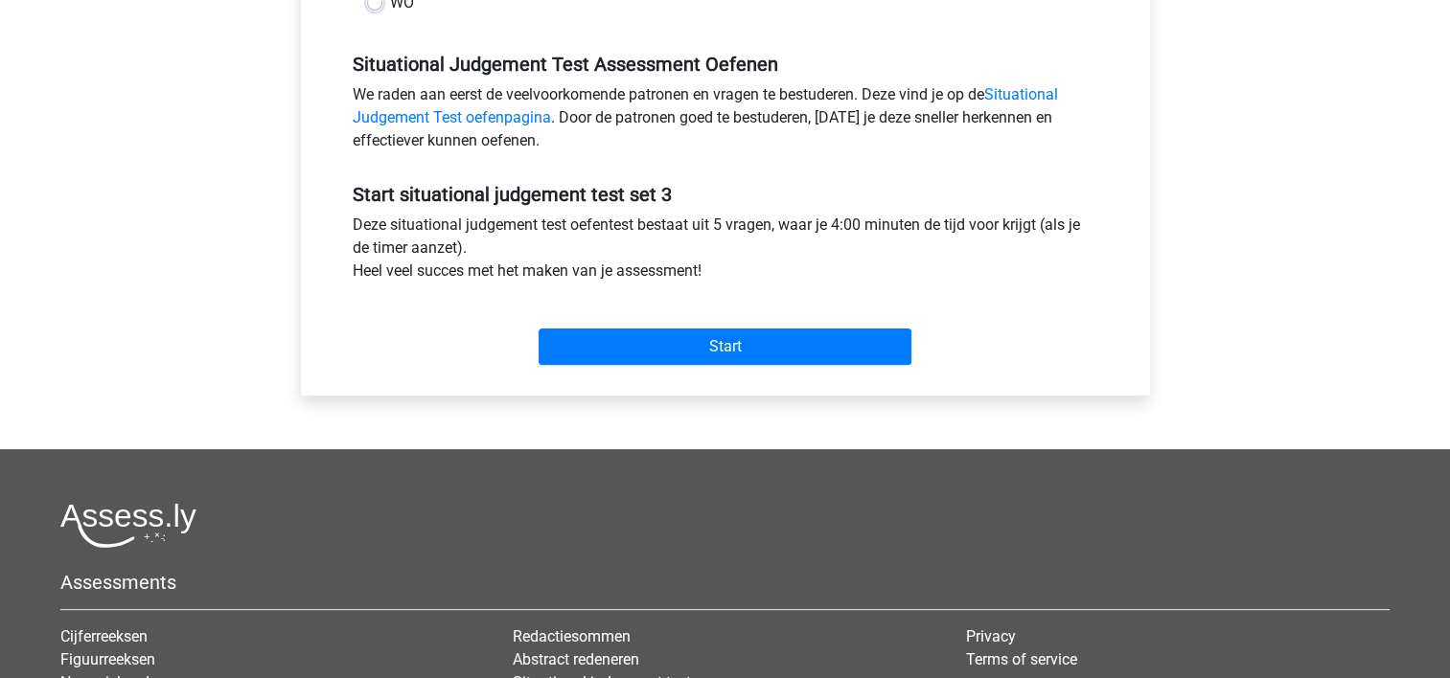
scroll to position [575, 0]
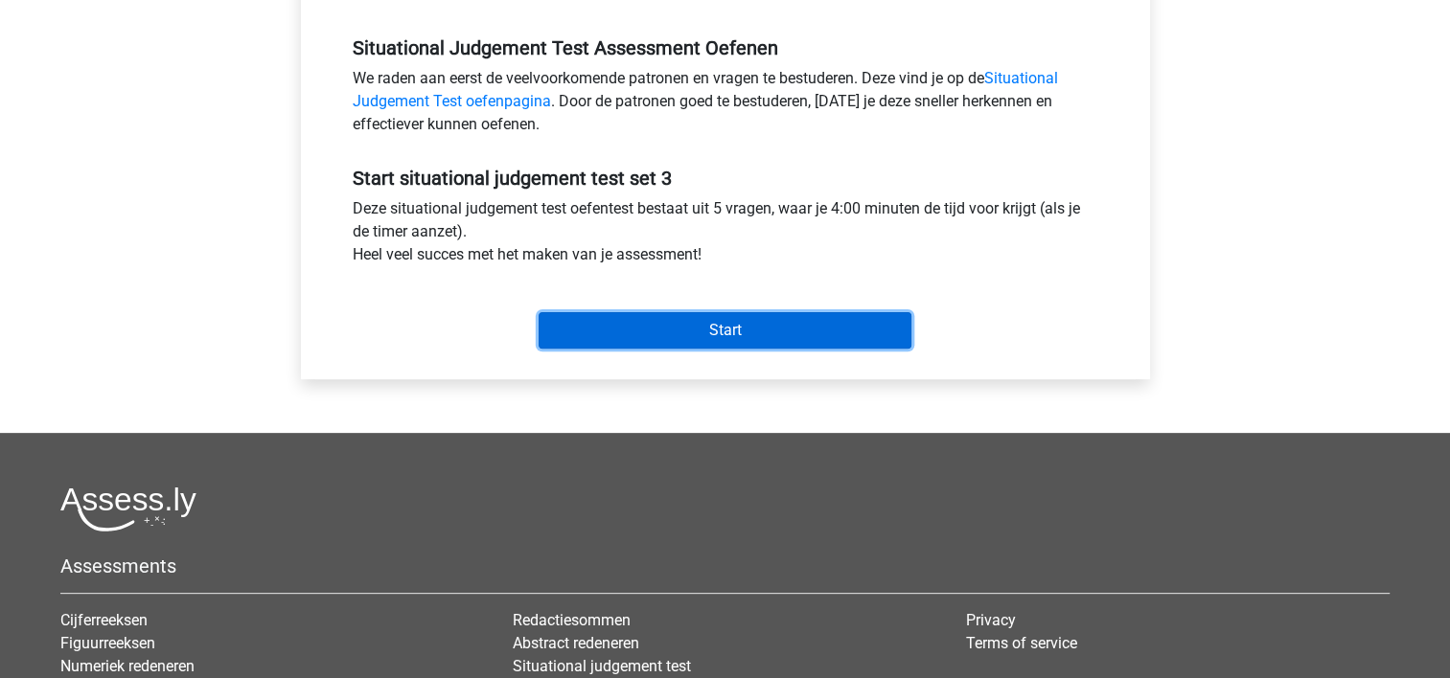
click at [713, 346] on input "Start" at bounding box center [724, 330] width 373 height 36
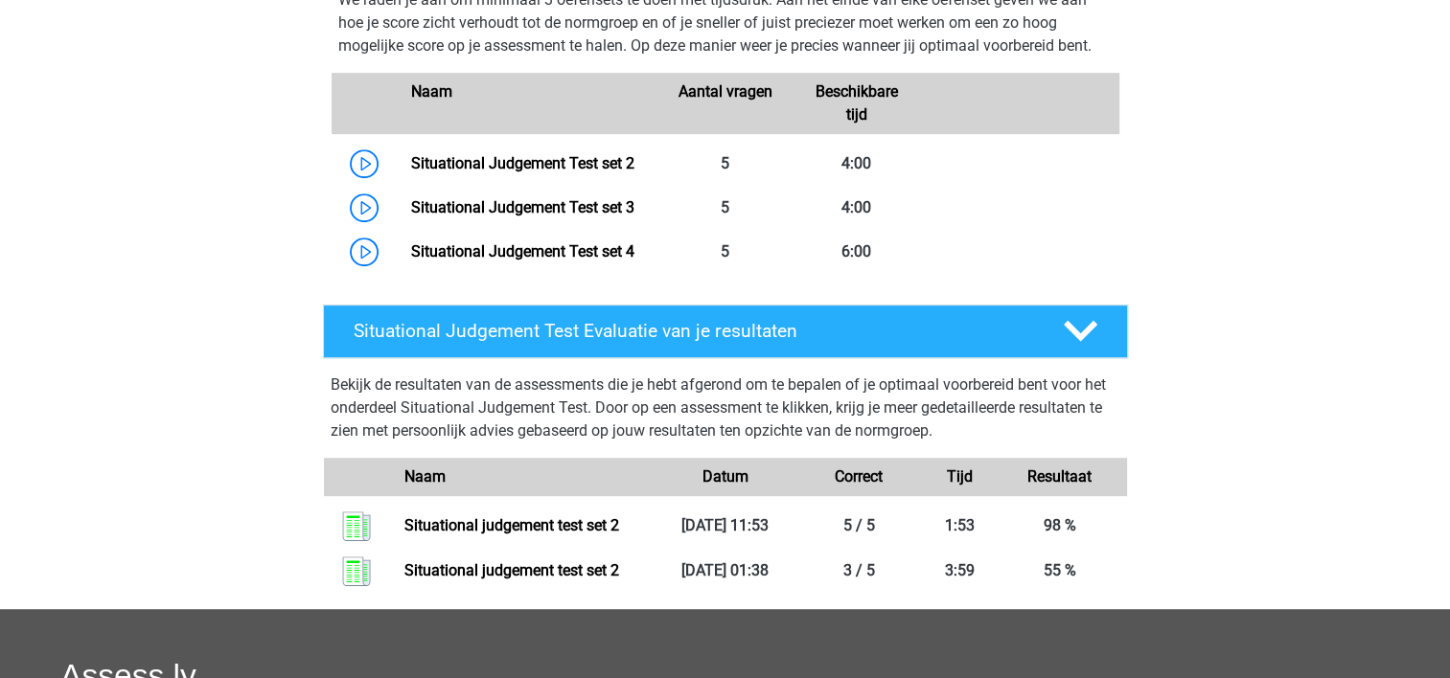
scroll to position [999, 0]
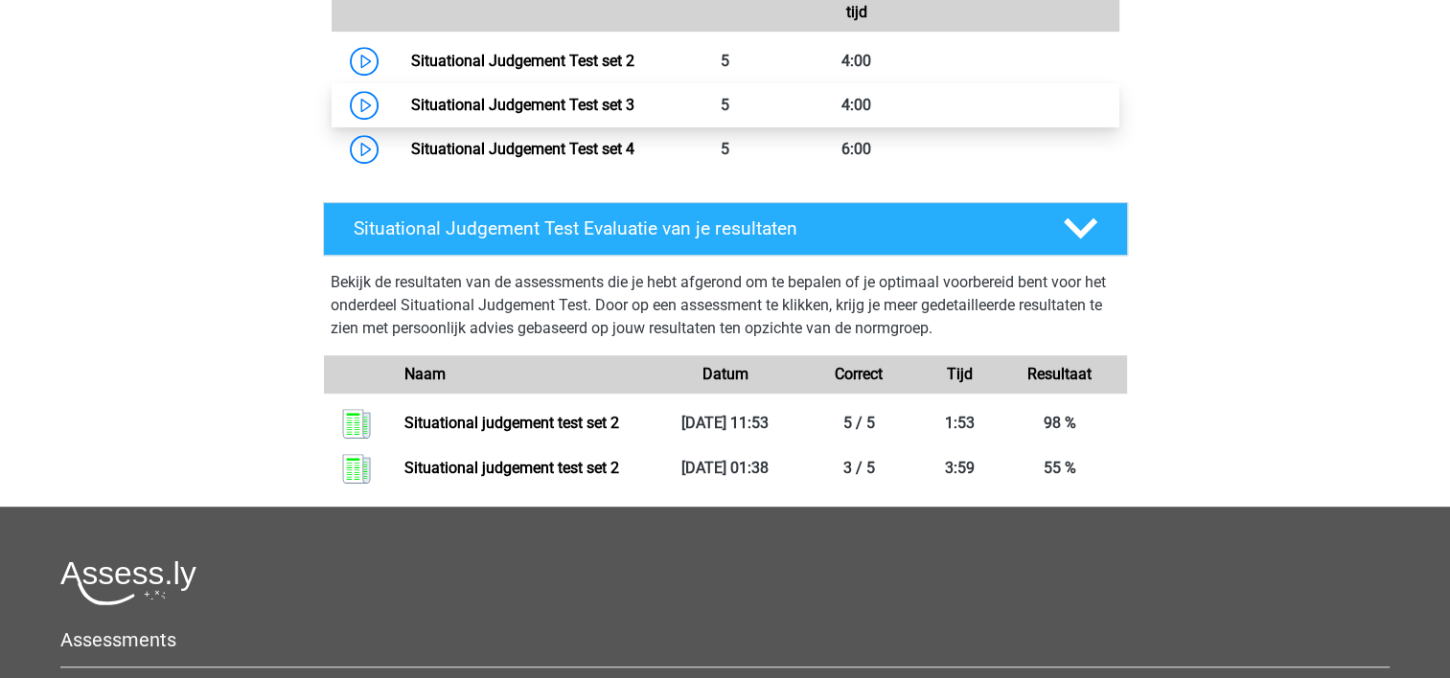
click at [634, 107] on link "Situational Judgement Test set 3" at bounding box center [522, 105] width 223 height 18
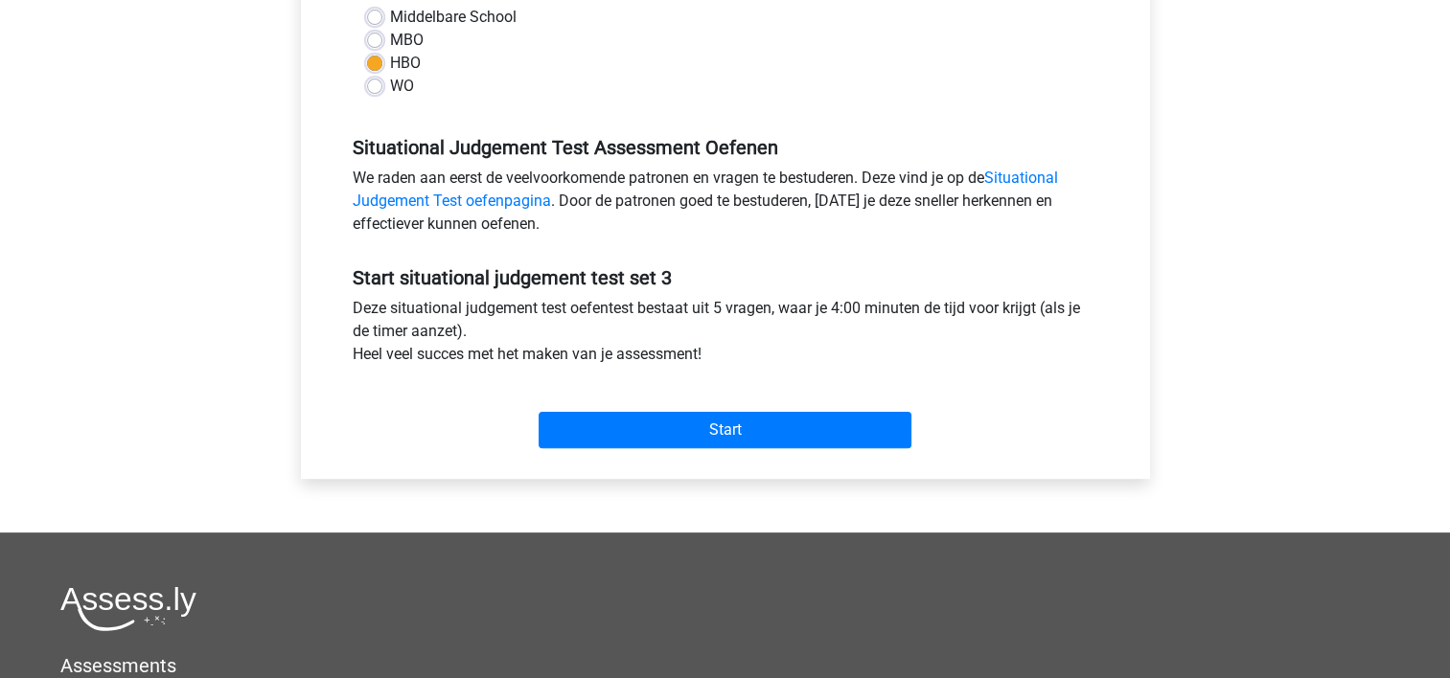
scroll to position [479, 0]
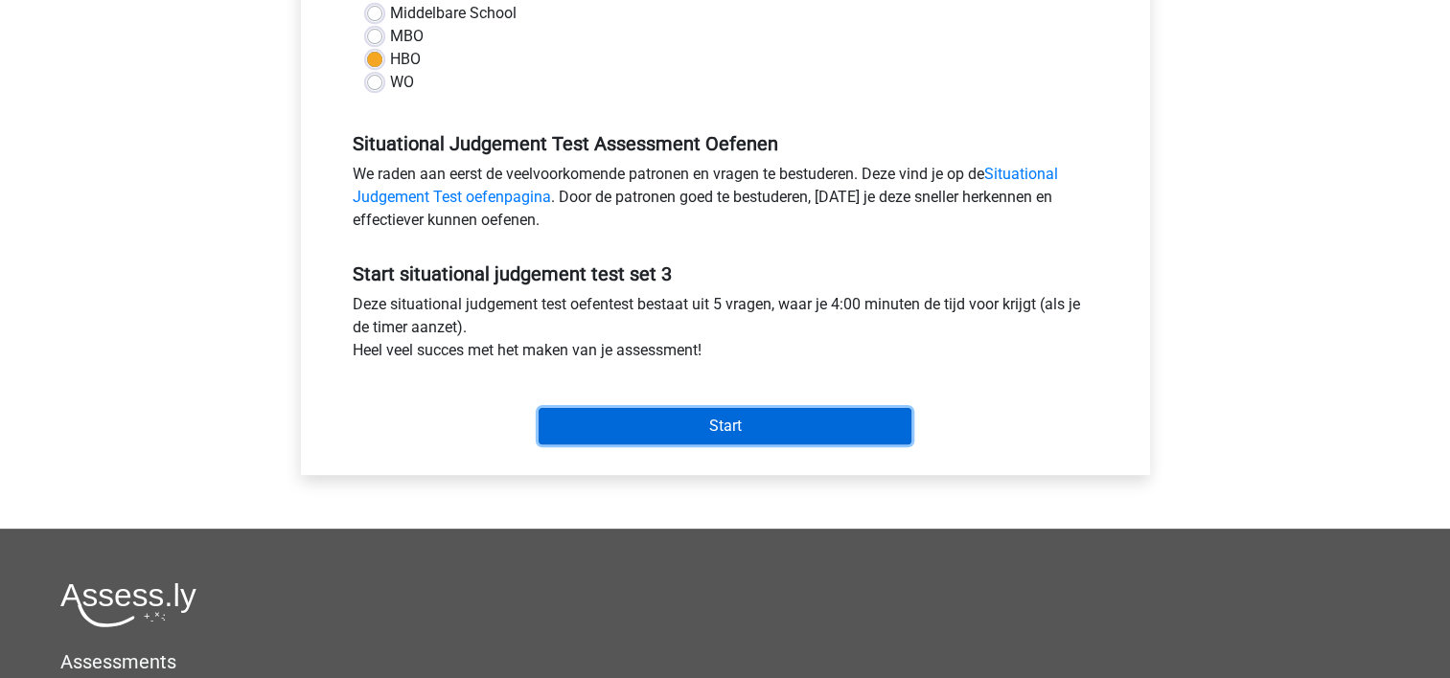
click at [607, 418] on input "Start" at bounding box center [724, 426] width 373 height 36
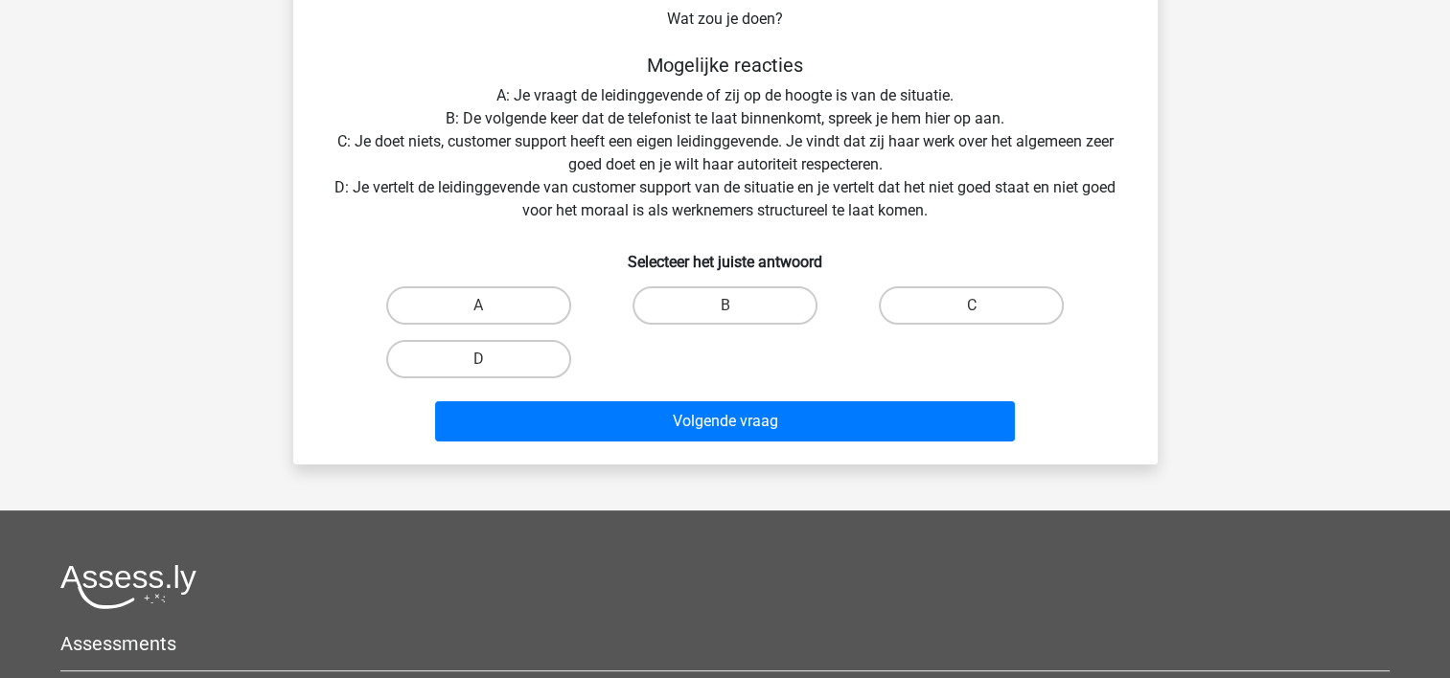
scroll to position [96, 0]
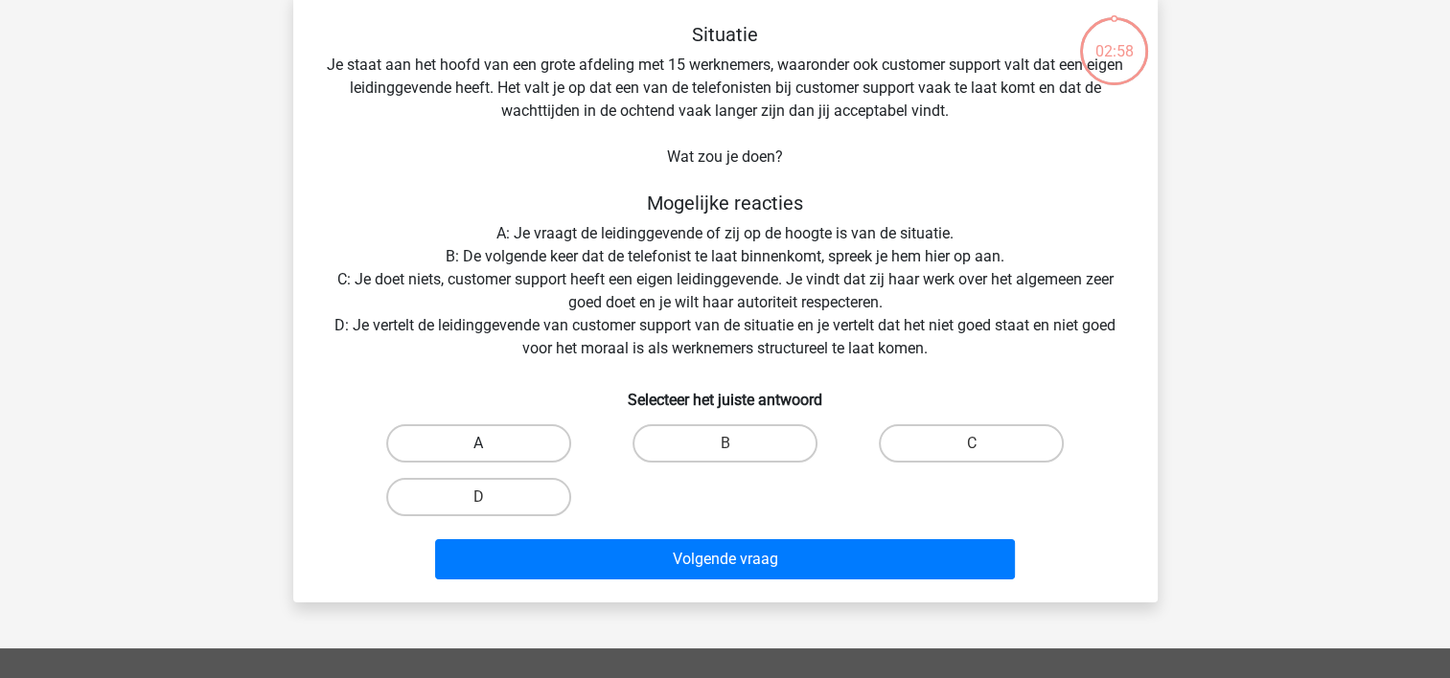
click at [522, 439] on label "A" at bounding box center [478, 443] width 185 height 38
click at [491, 444] on input "A" at bounding box center [484, 450] width 12 height 12
radio input "true"
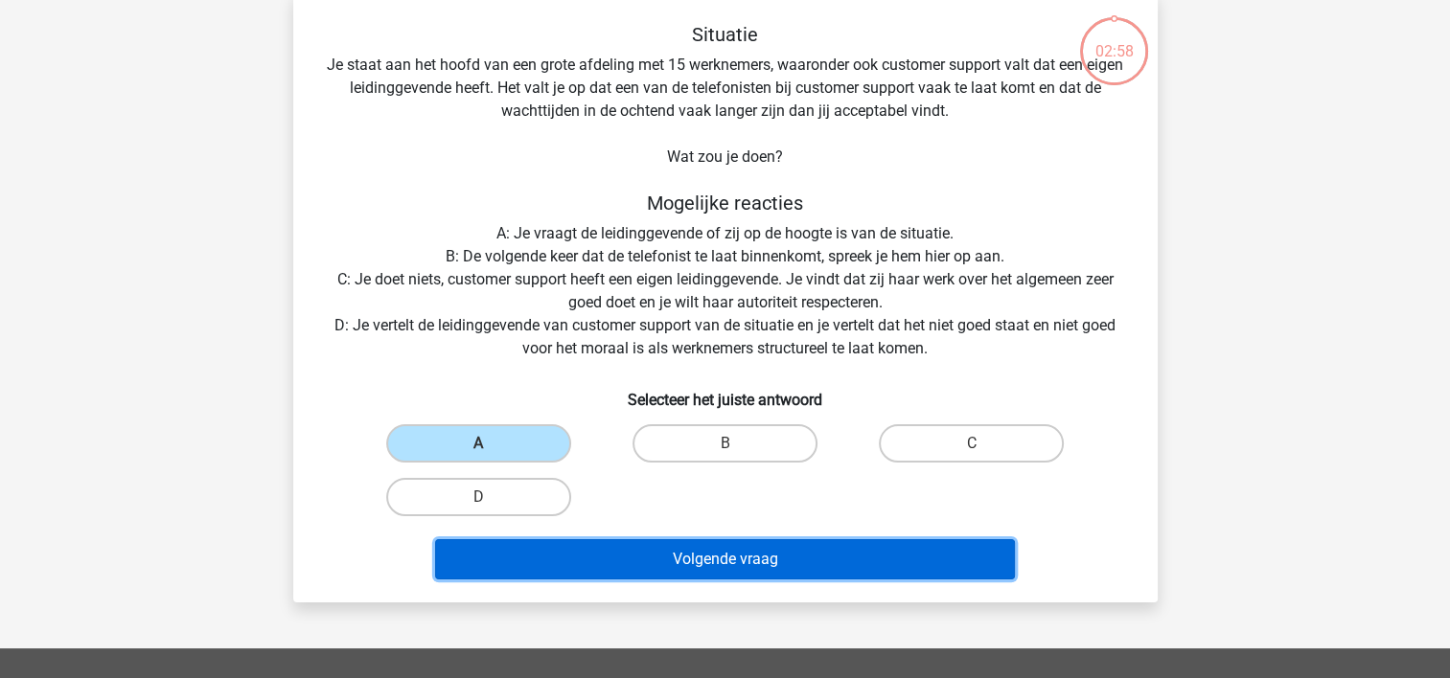
click at [578, 561] on button "Volgende vraag" at bounding box center [725, 559] width 580 height 40
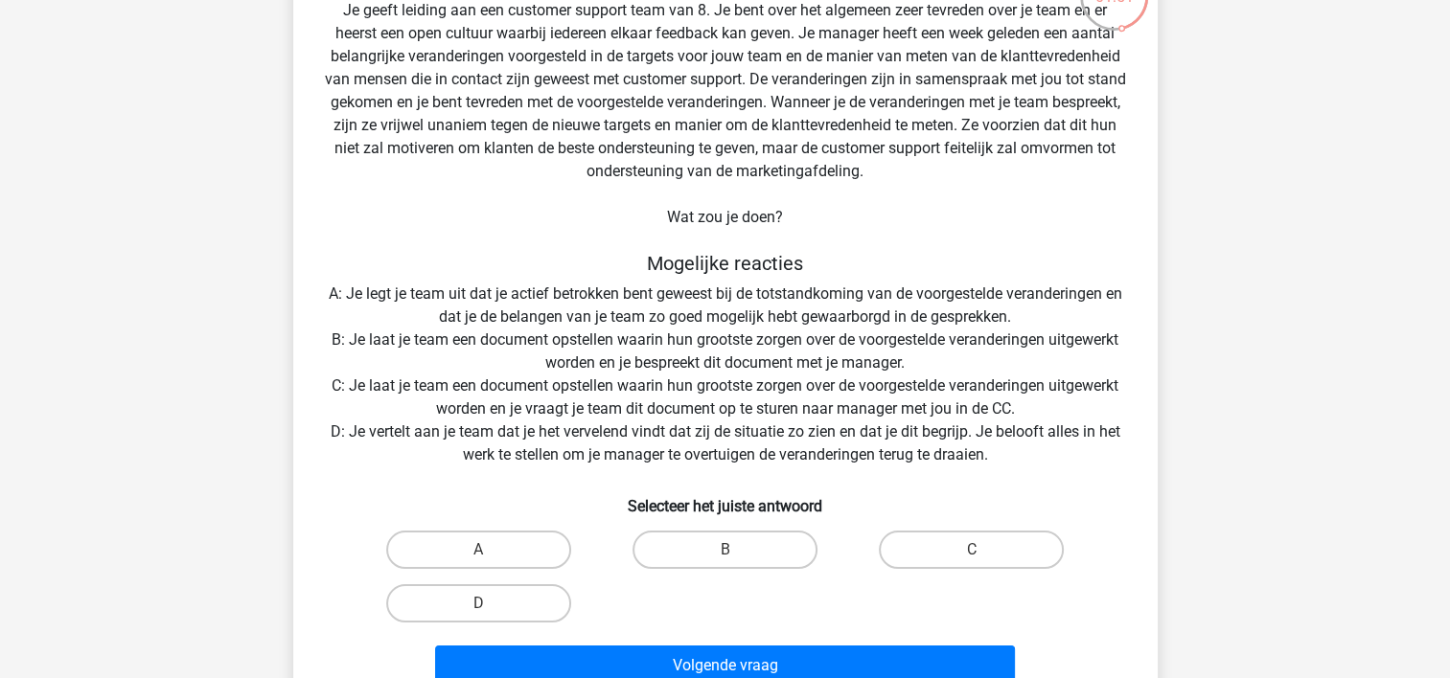
scroll to position [184, 0]
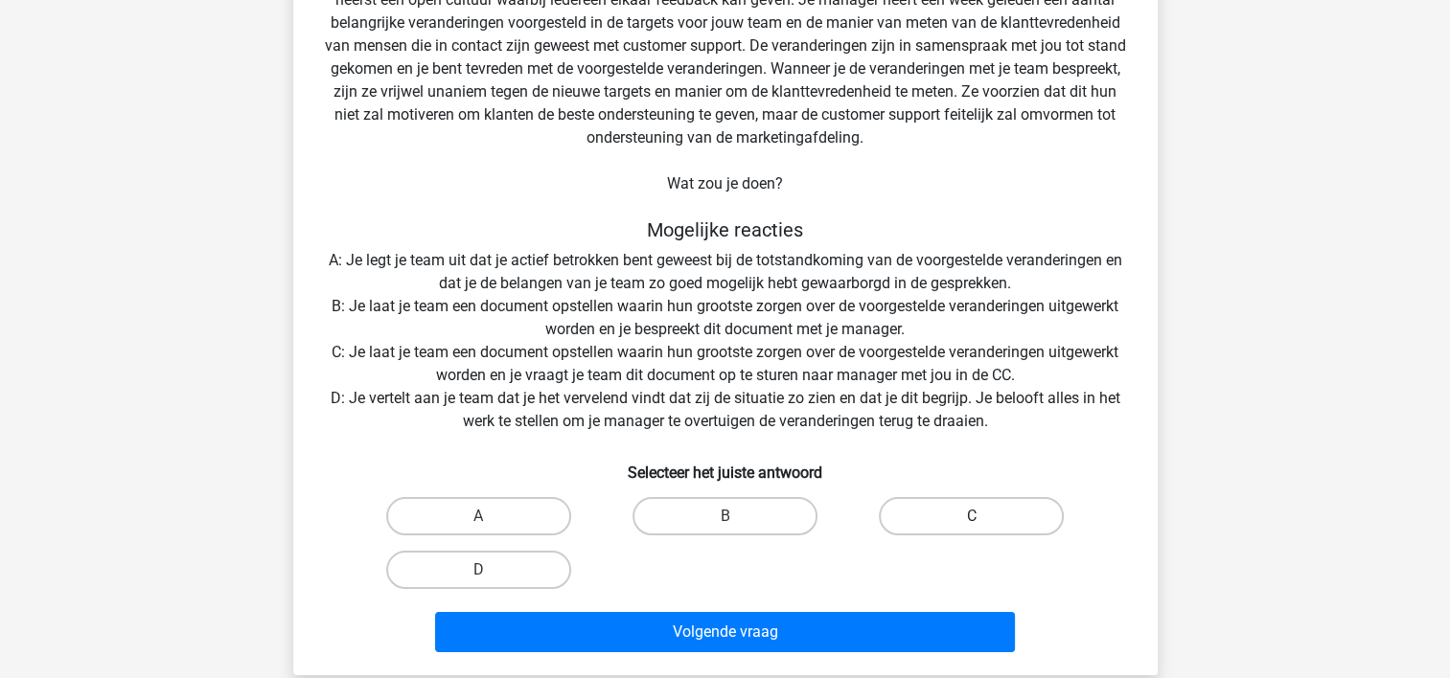
click at [962, 527] on label "C" at bounding box center [971, 516] width 185 height 38
click at [972, 527] on input "C" at bounding box center [978, 522] width 12 height 12
radio input "true"
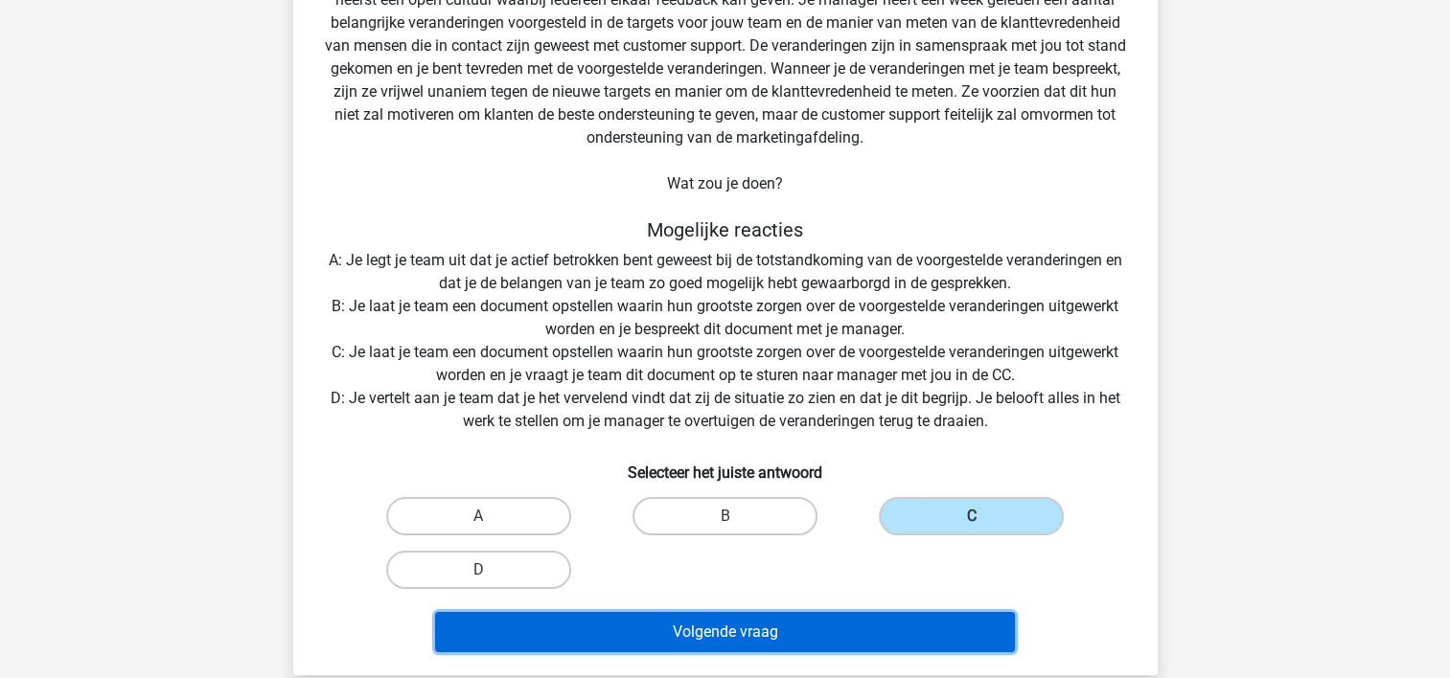
click at [858, 635] on button "Volgende vraag" at bounding box center [725, 632] width 580 height 40
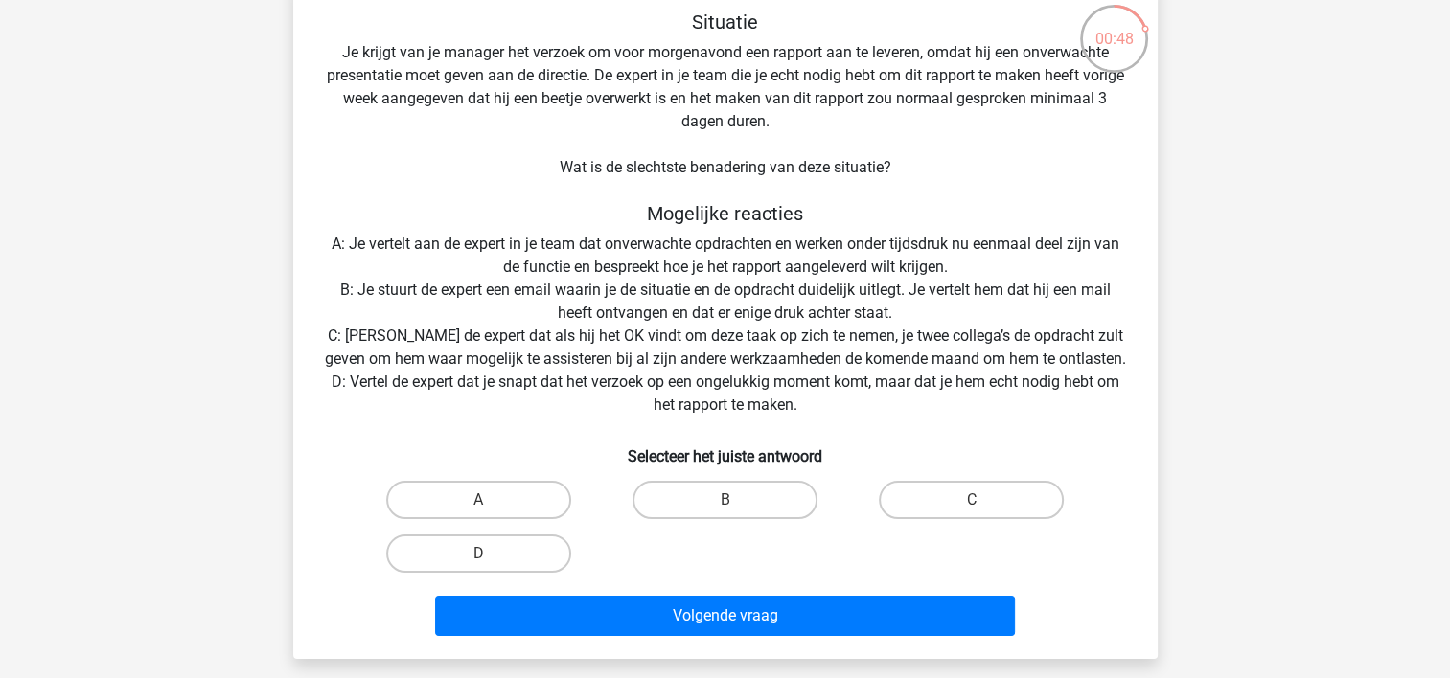
scroll to position [0, 0]
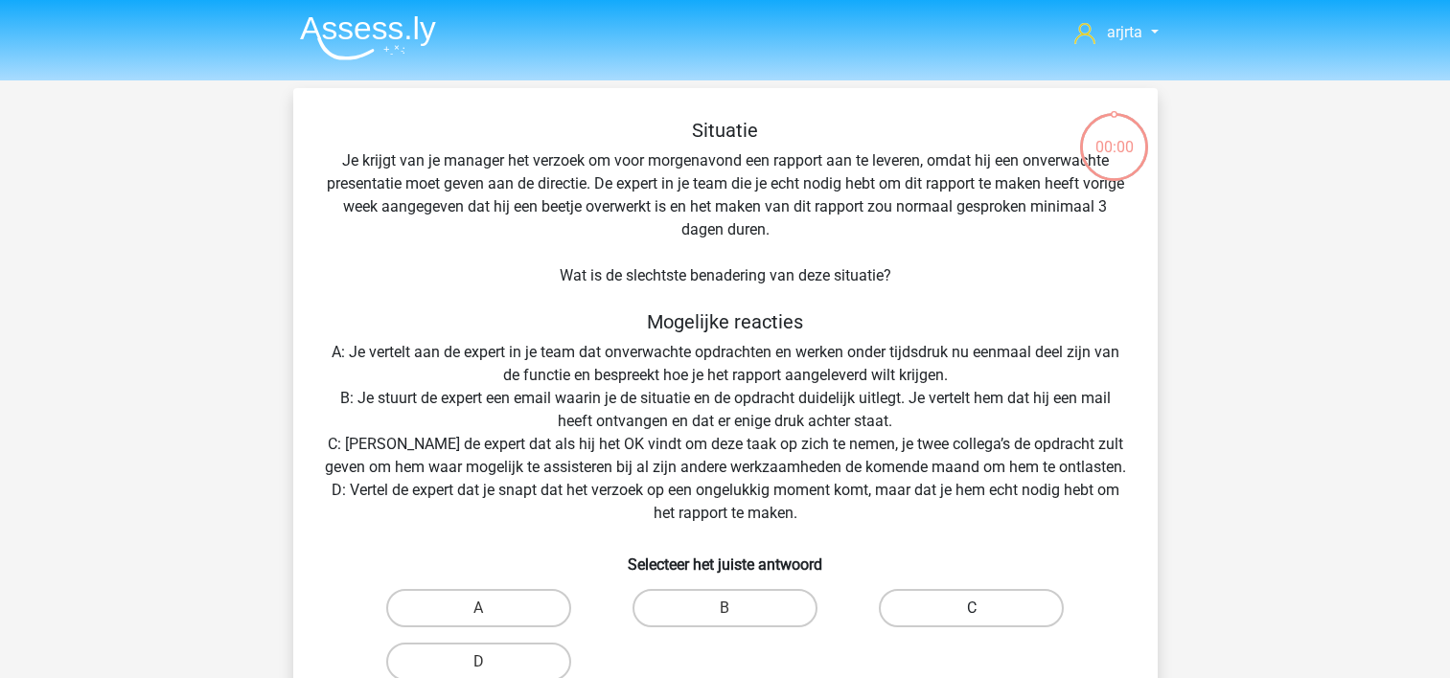
scroll to position [96, 0]
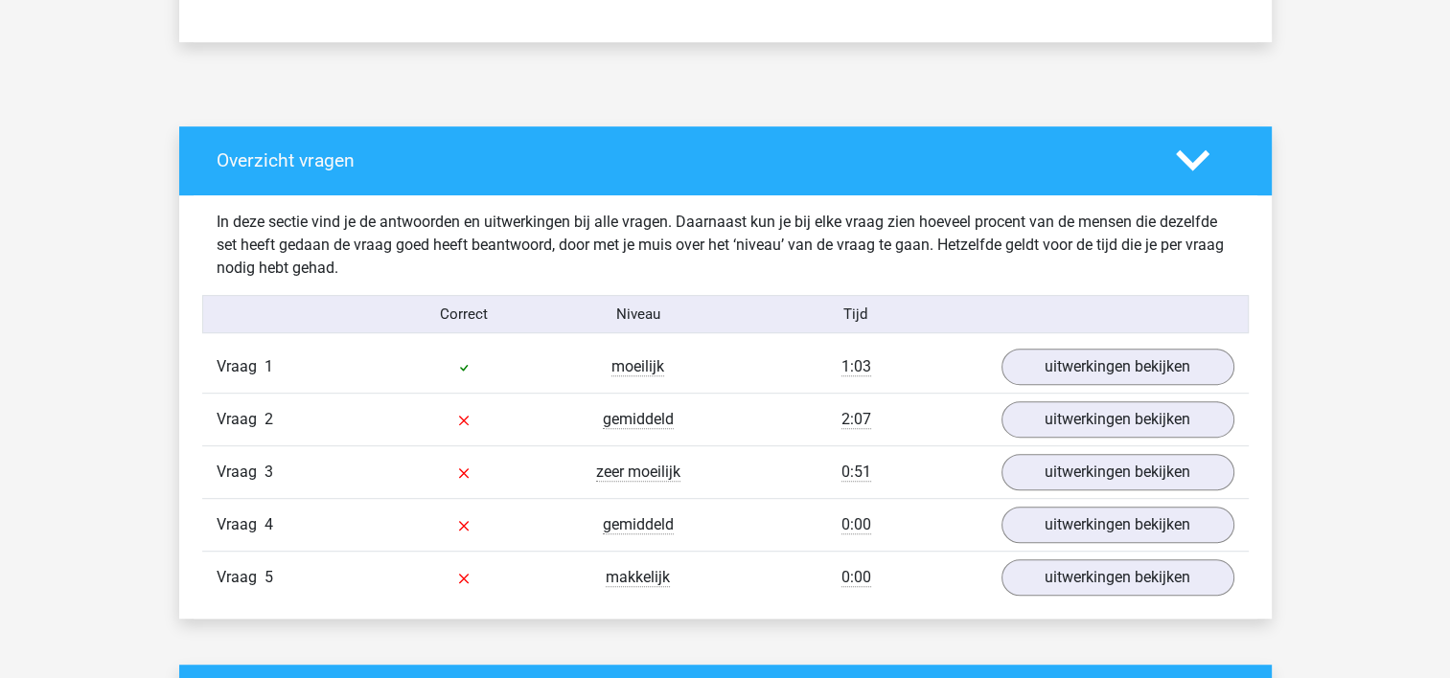
scroll to position [1054, 0]
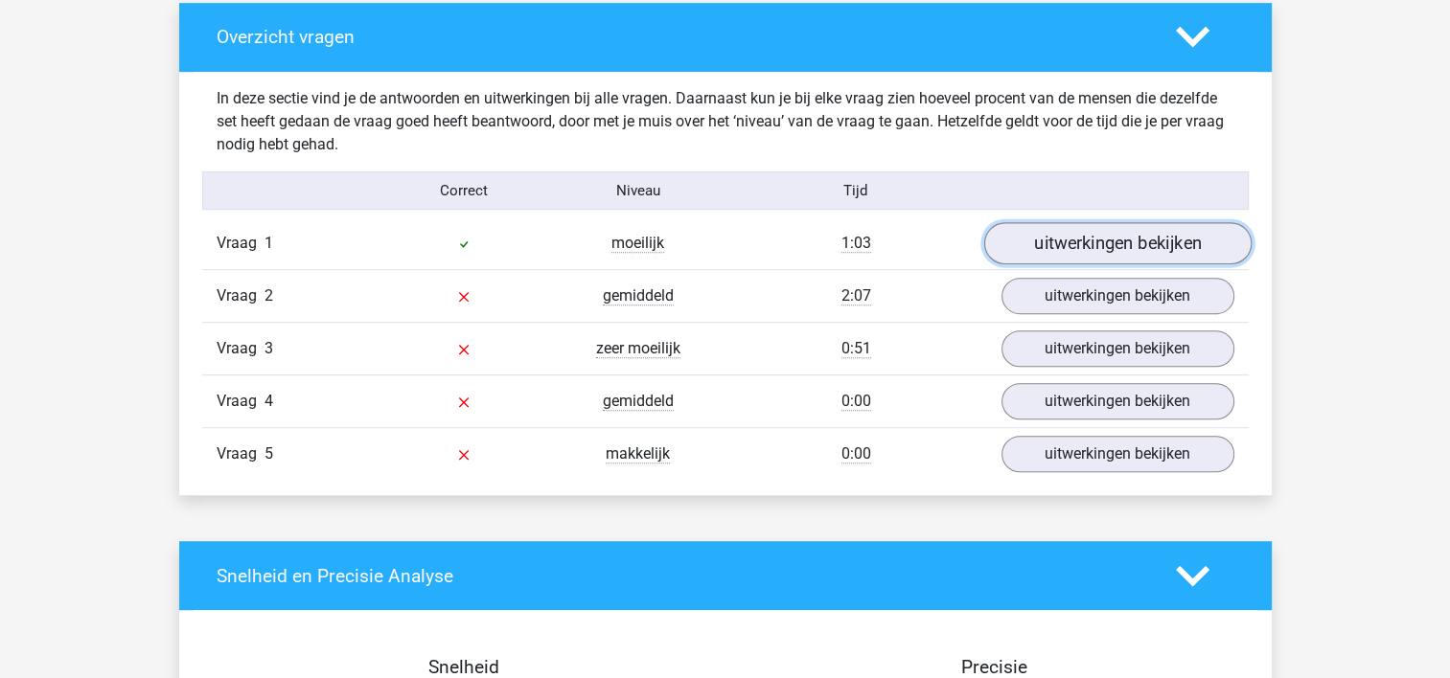
click at [1051, 255] on link "uitwerkingen bekijken" at bounding box center [1116, 244] width 267 height 42
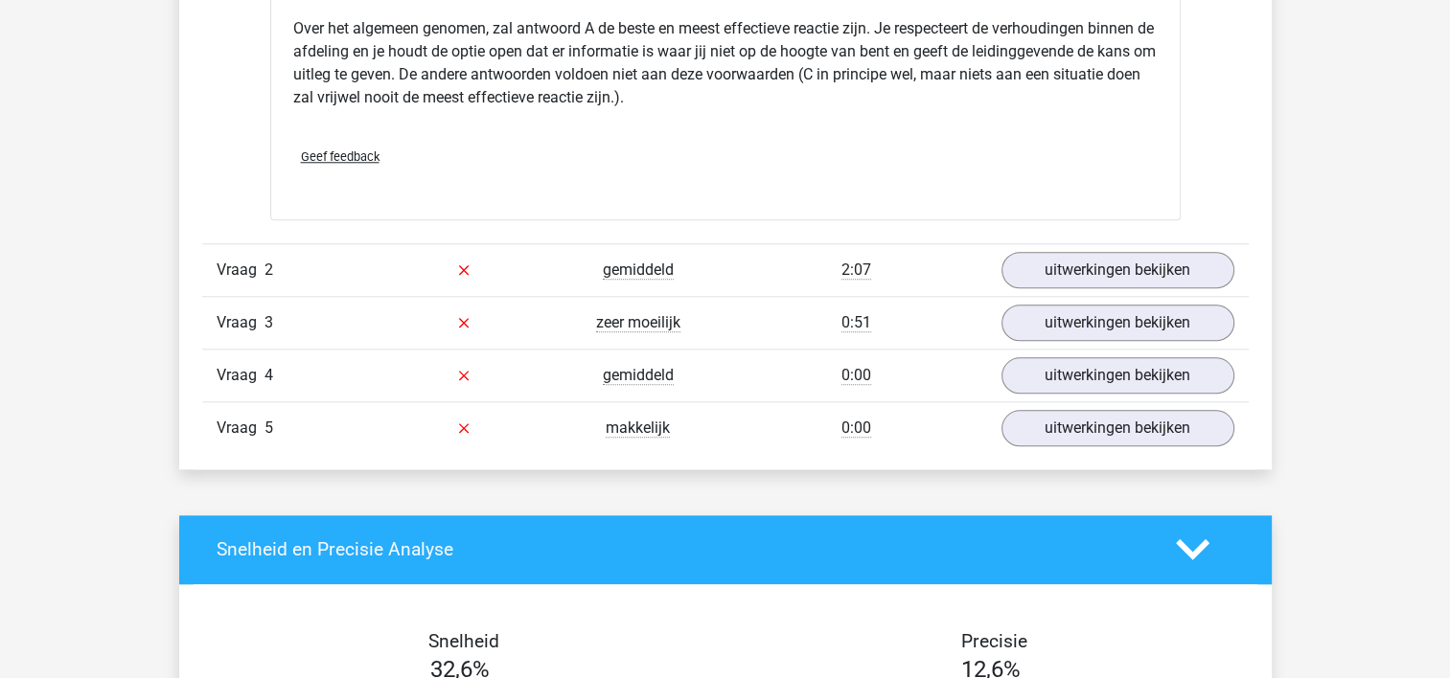
scroll to position [1916, 0]
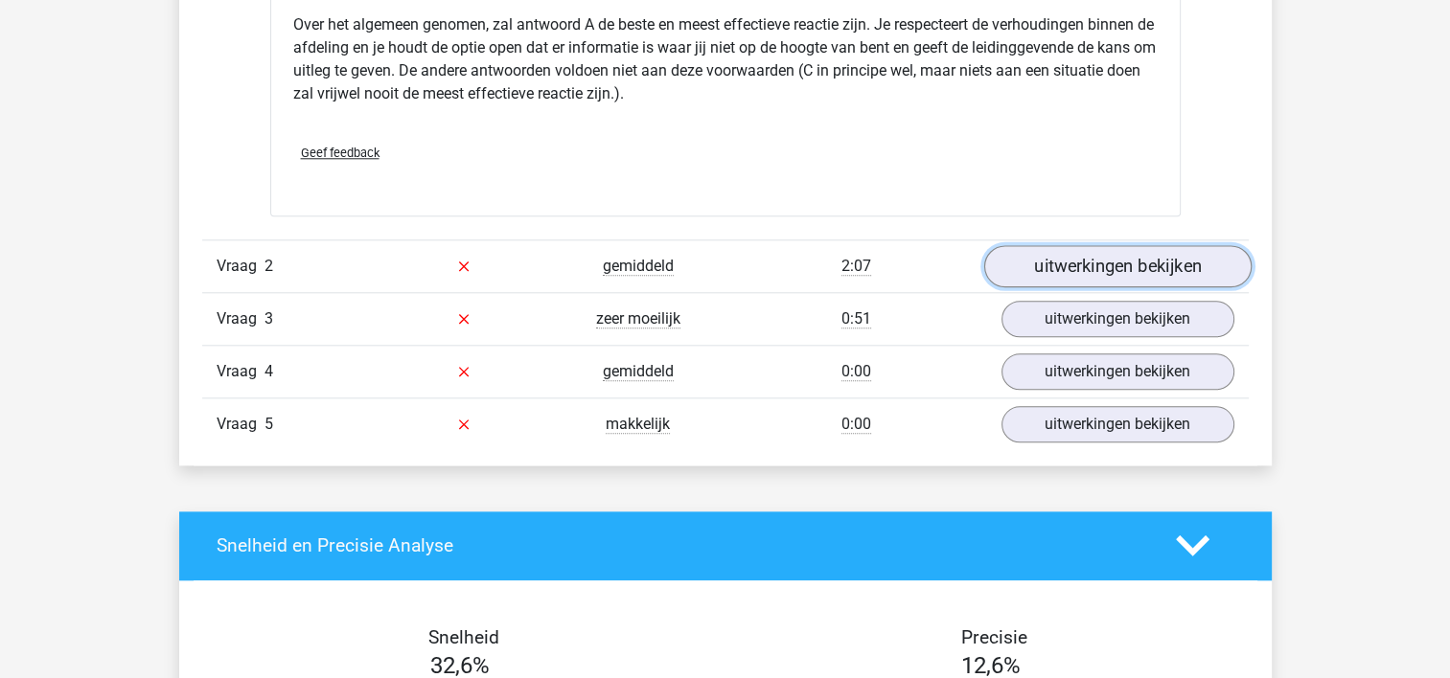
click at [1077, 271] on link "uitwerkingen bekijken" at bounding box center [1116, 266] width 267 height 42
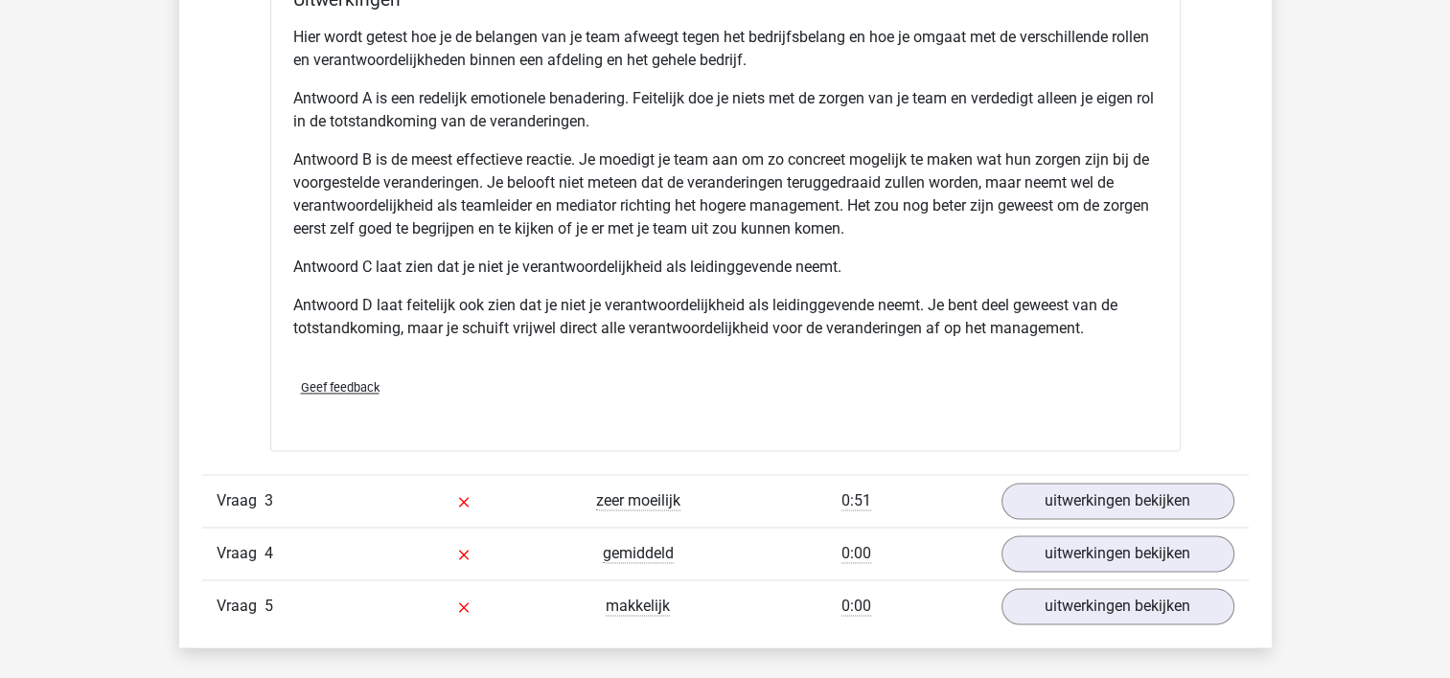
scroll to position [2970, 0]
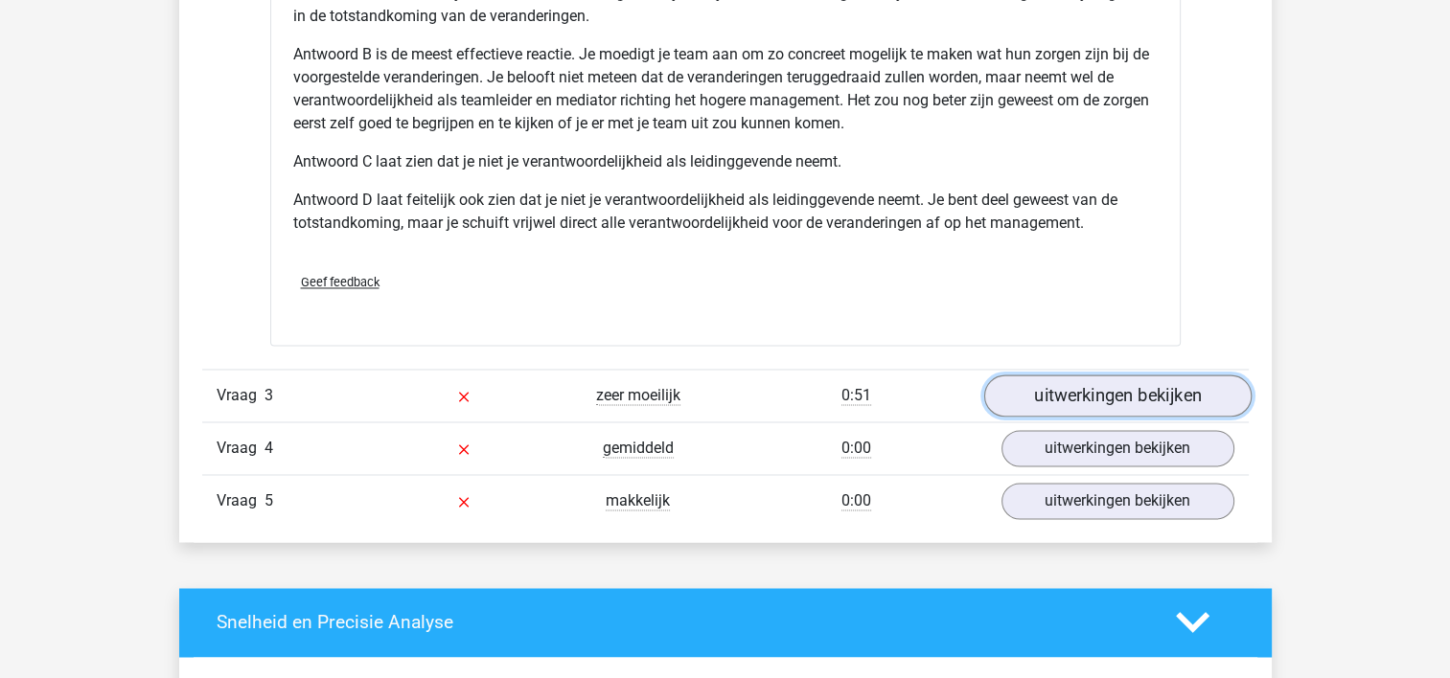
click at [1120, 398] on link "uitwerkingen bekijken" at bounding box center [1116, 396] width 267 height 42
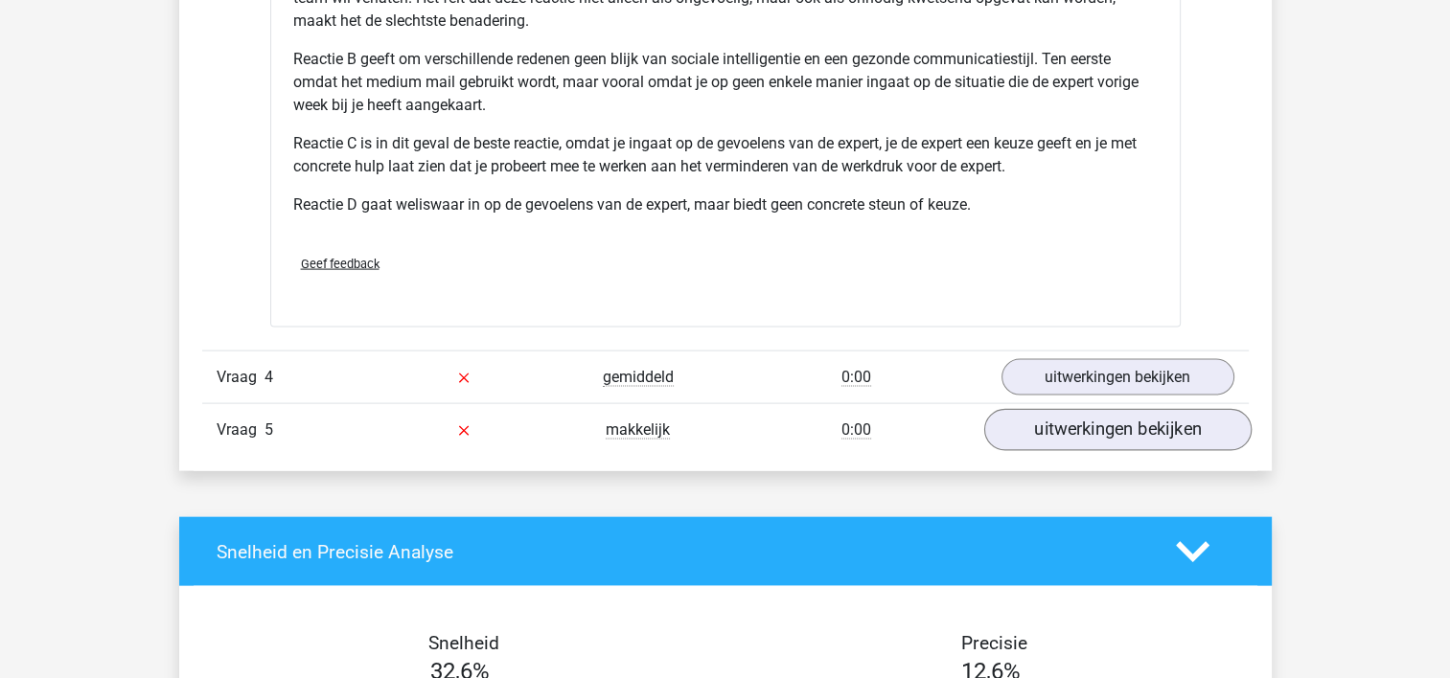
scroll to position [4137, 0]
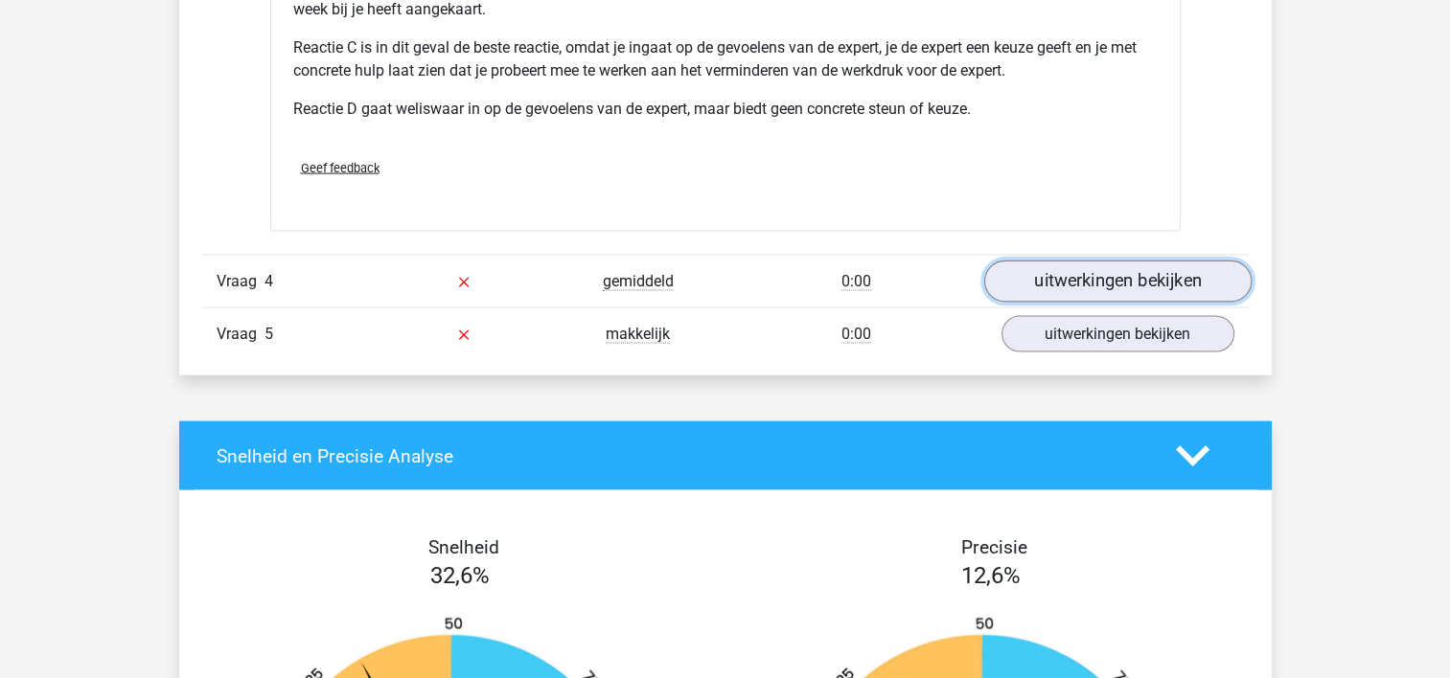
click at [1064, 282] on link "uitwerkingen bekijken" at bounding box center [1116, 282] width 267 height 42
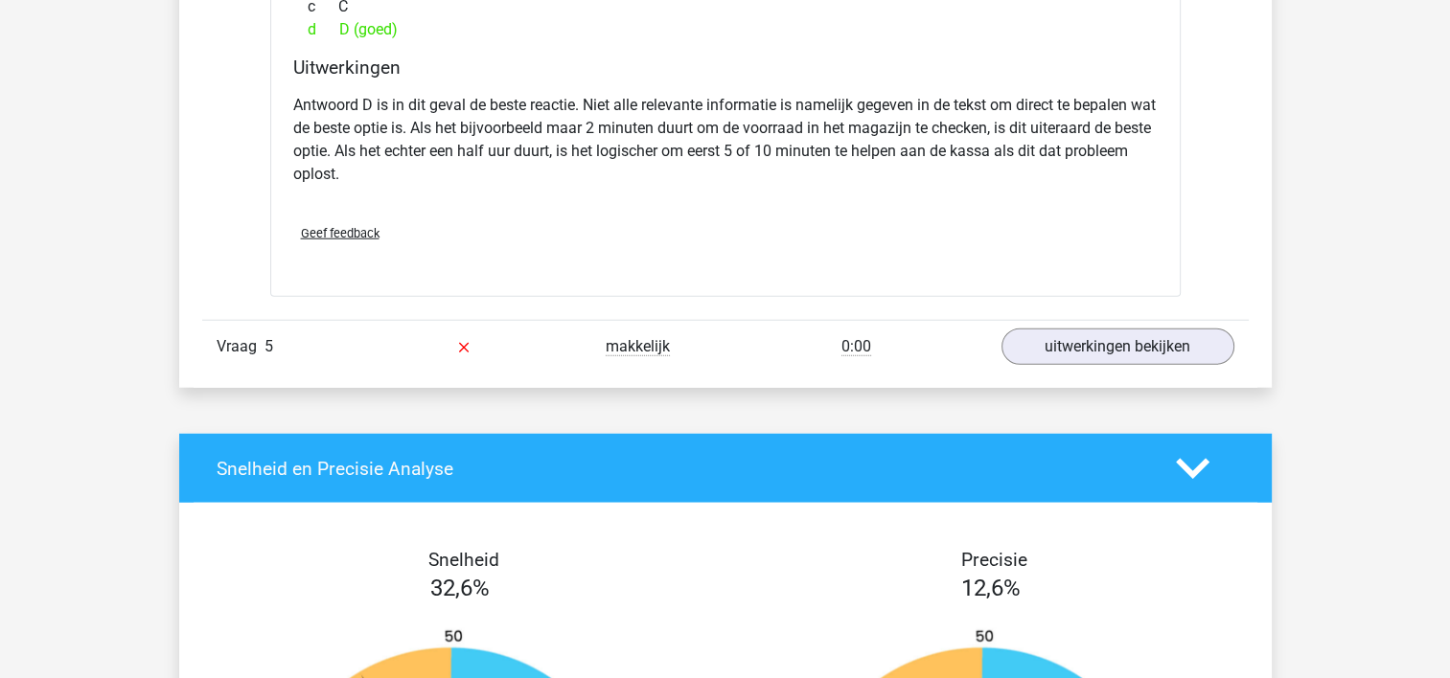
scroll to position [4904, 0]
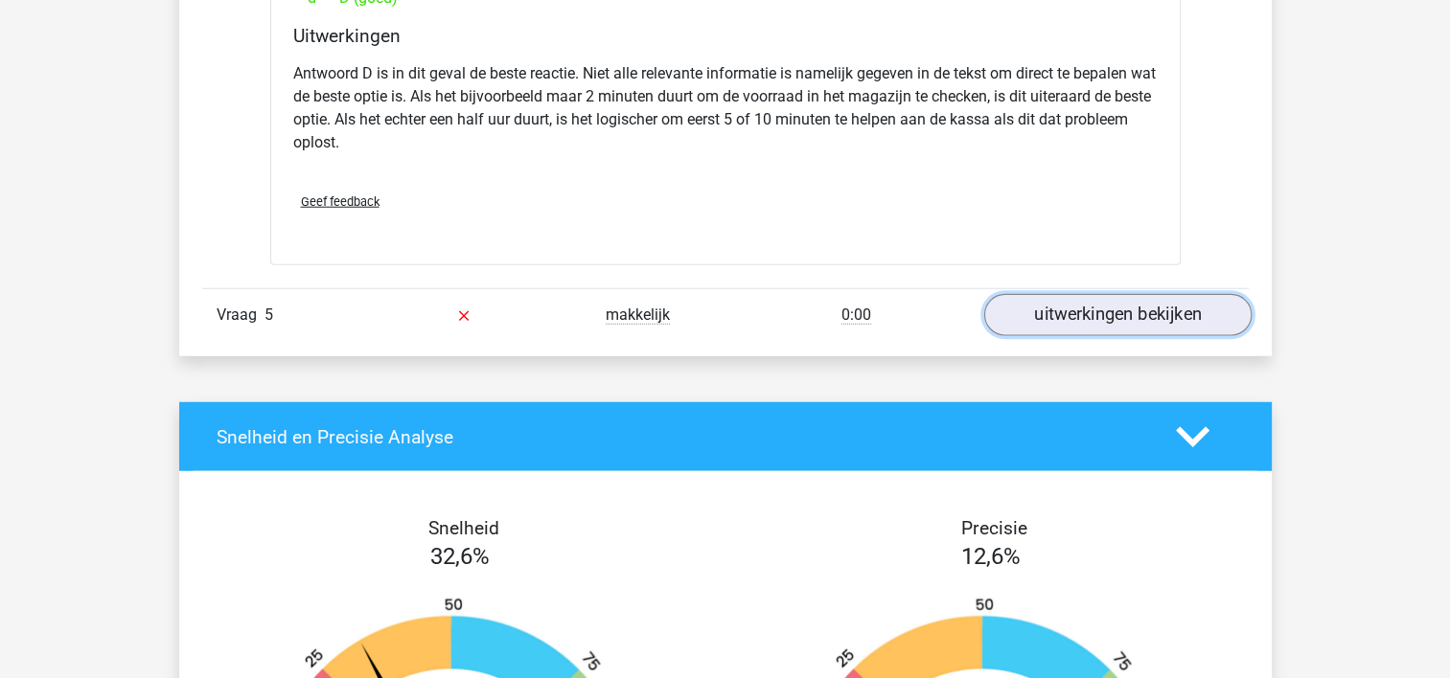
click at [1058, 325] on link "uitwerkingen bekijken" at bounding box center [1116, 315] width 267 height 42
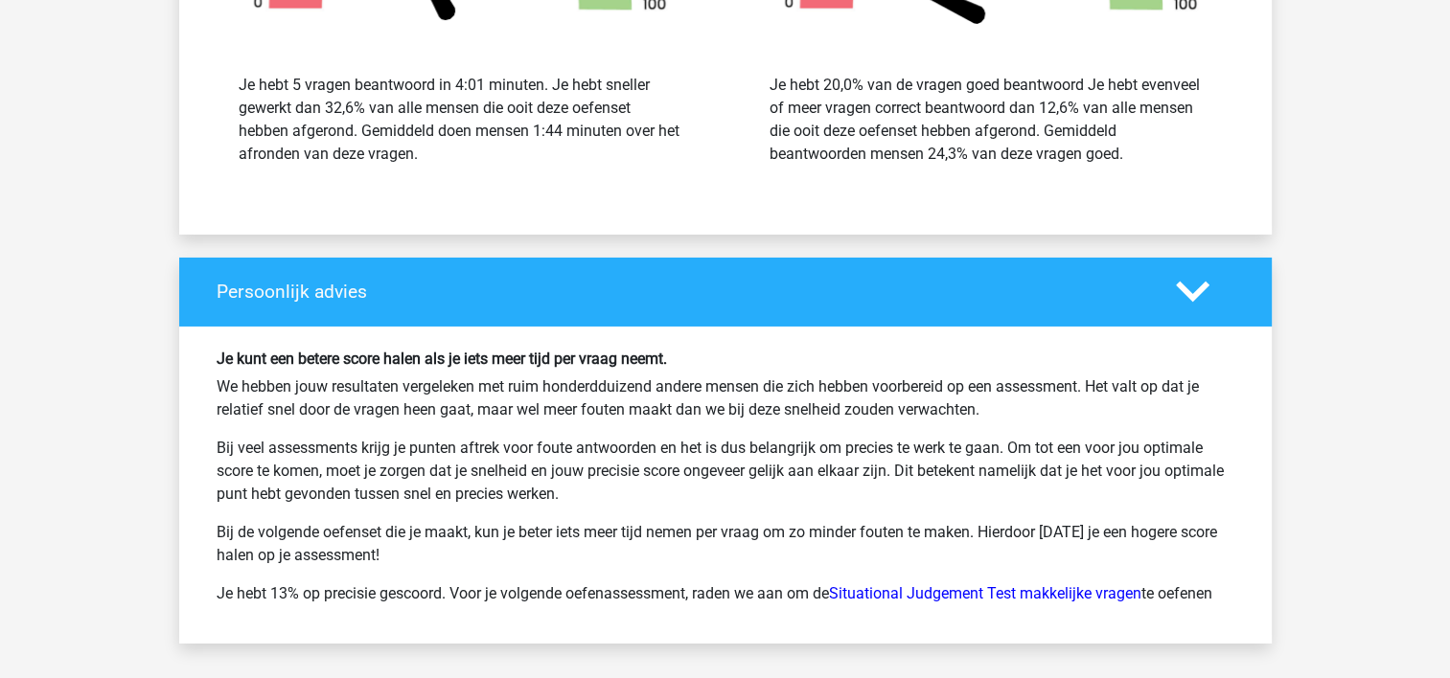
scroll to position [6628, 0]
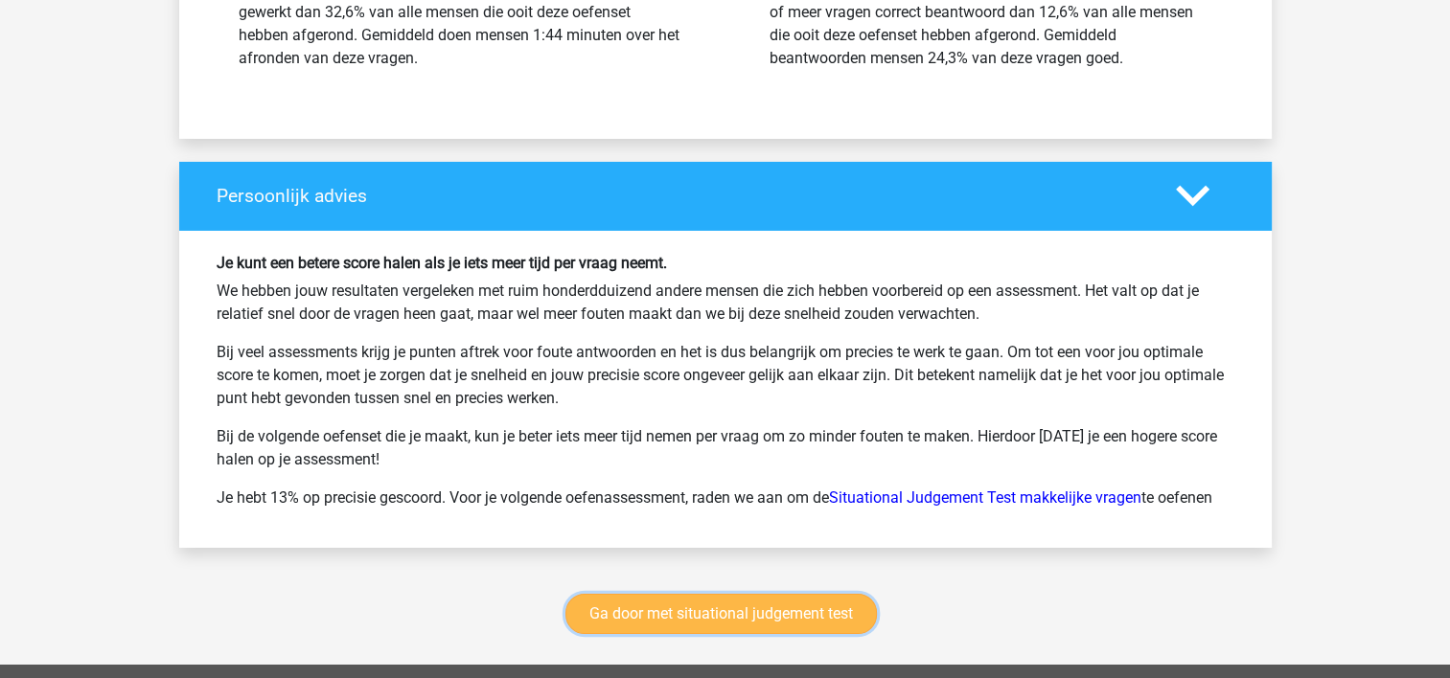
click at [654, 614] on link "Ga door met situational judgement test" at bounding box center [720, 614] width 311 height 40
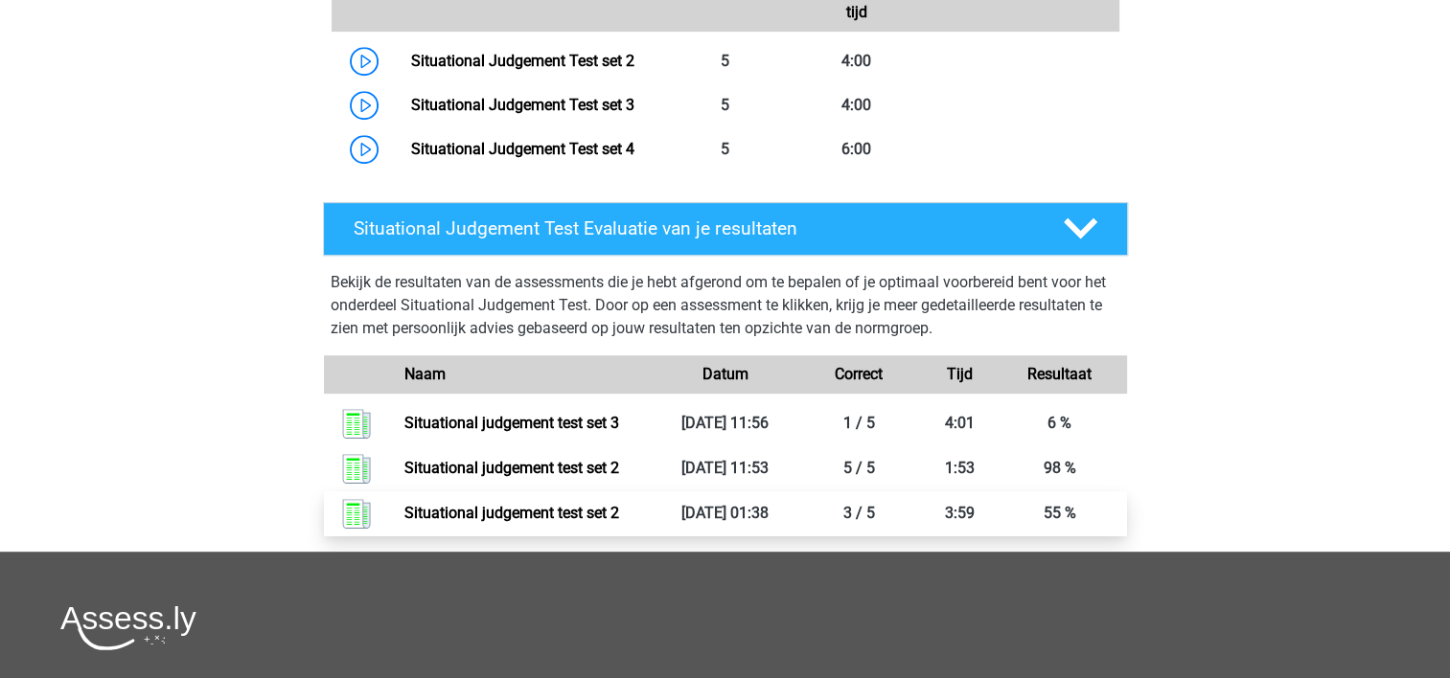
scroll to position [904, 0]
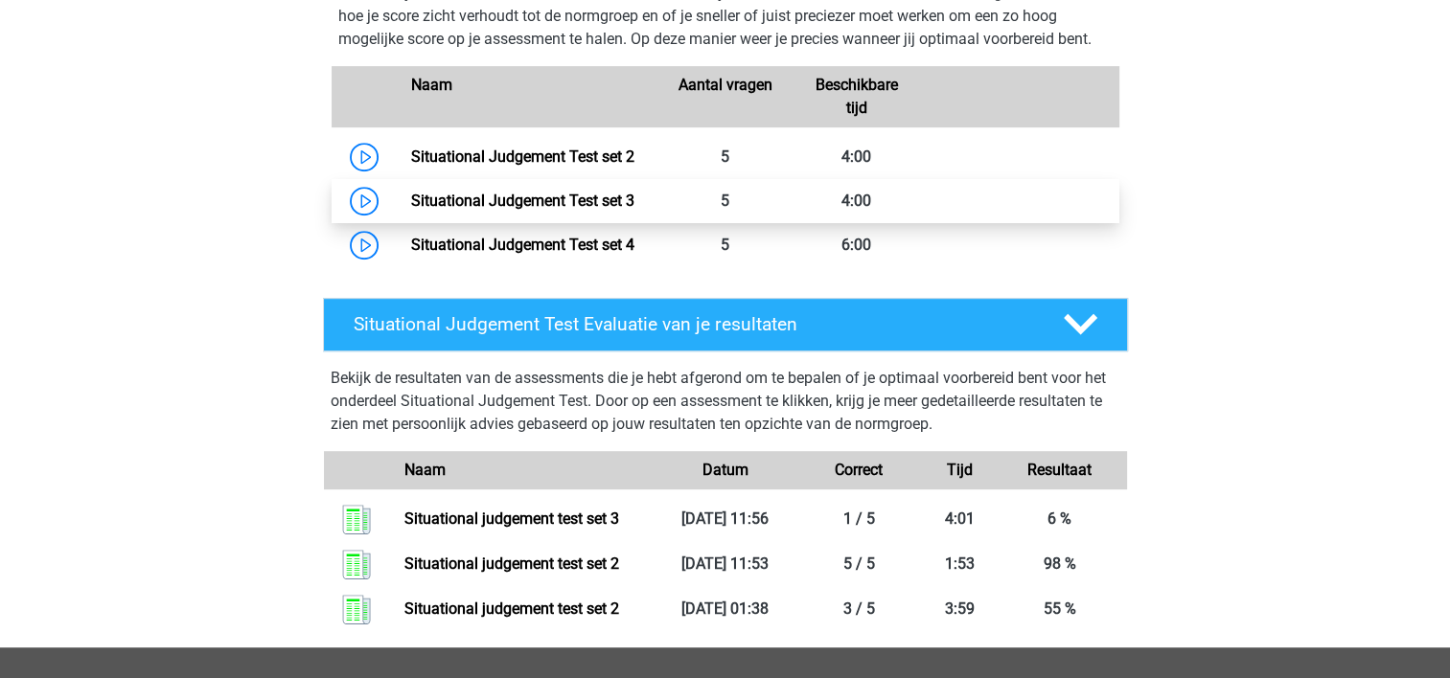
click at [634, 202] on link "Situational Judgement Test set 3" at bounding box center [522, 201] width 223 height 18
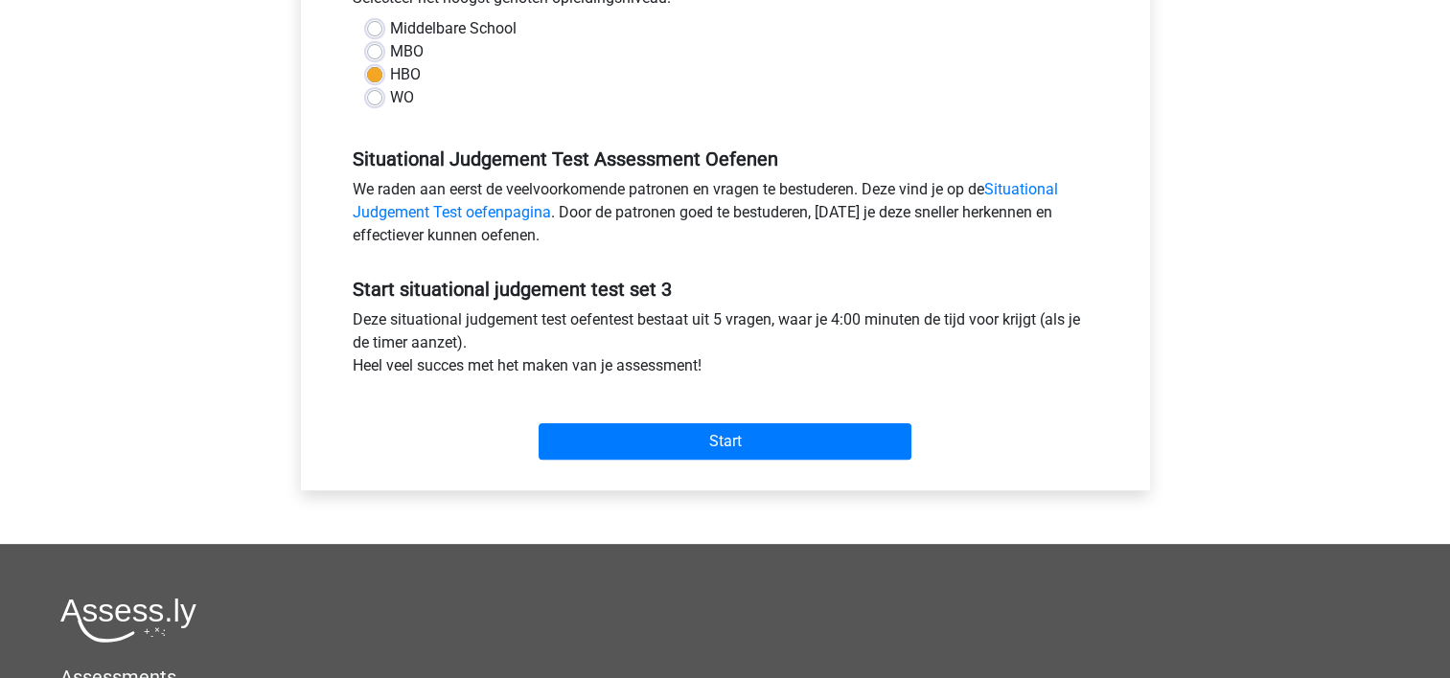
scroll to position [575, 0]
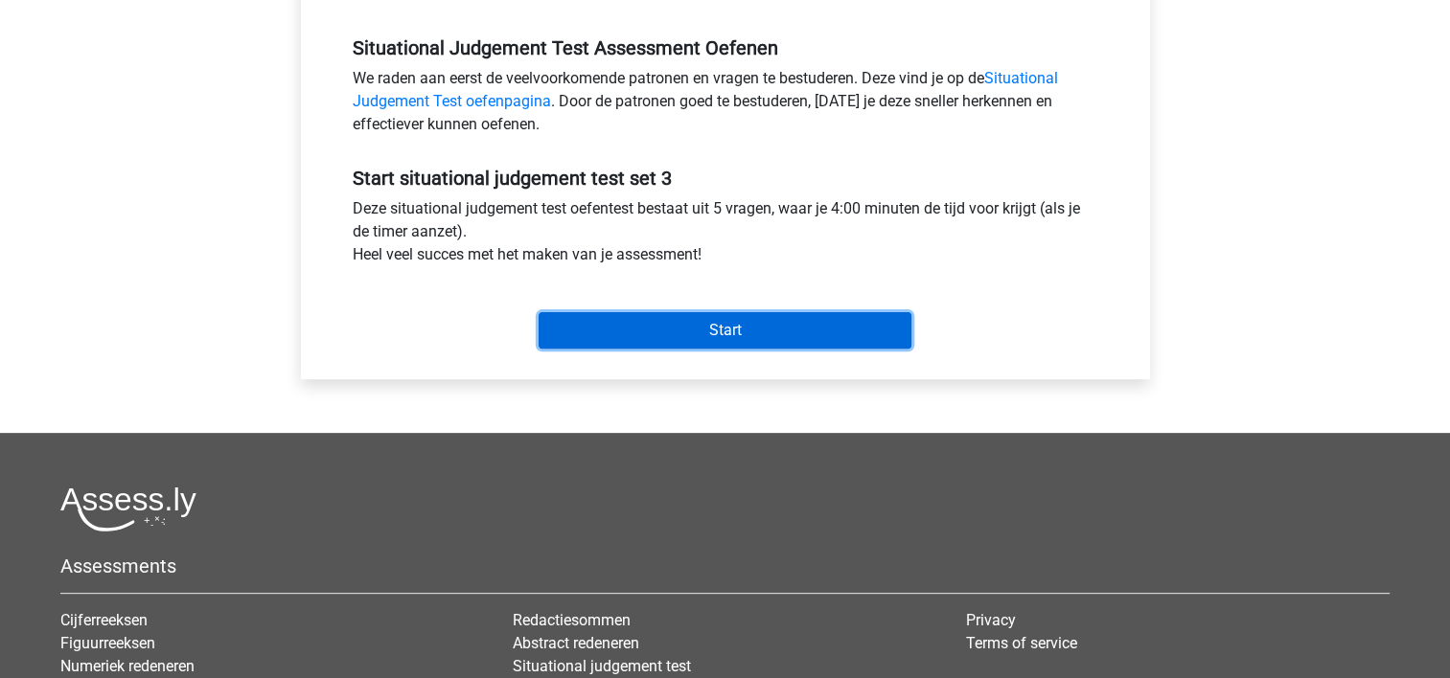
click at [644, 337] on input "Start" at bounding box center [724, 330] width 373 height 36
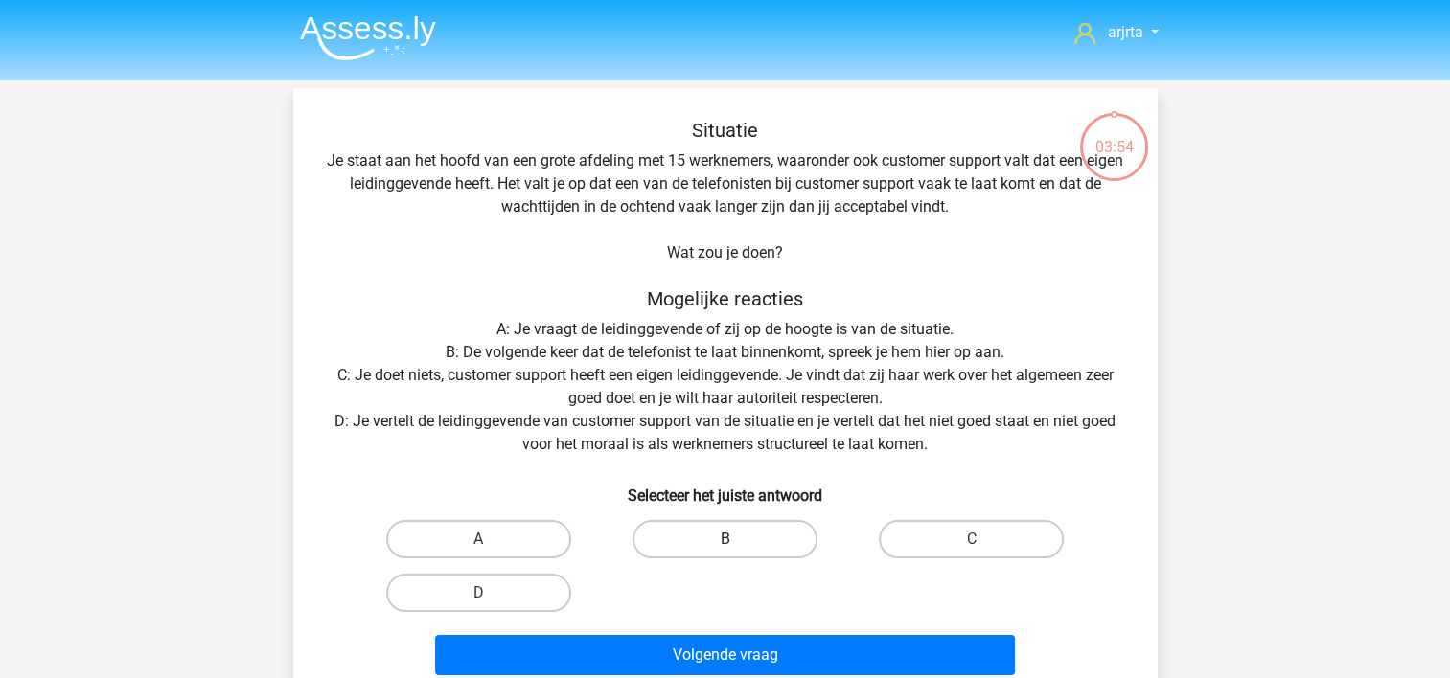
drag, startPoint x: 527, startPoint y: 533, endPoint x: 691, endPoint y: 550, distance: 164.7
click at [528, 533] on label "A" at bounding box center [478, 539] width 185 height 38
click at [491, 539] on input "A" at bounding box center [484, 545] width 12 height 12
radio input "true"
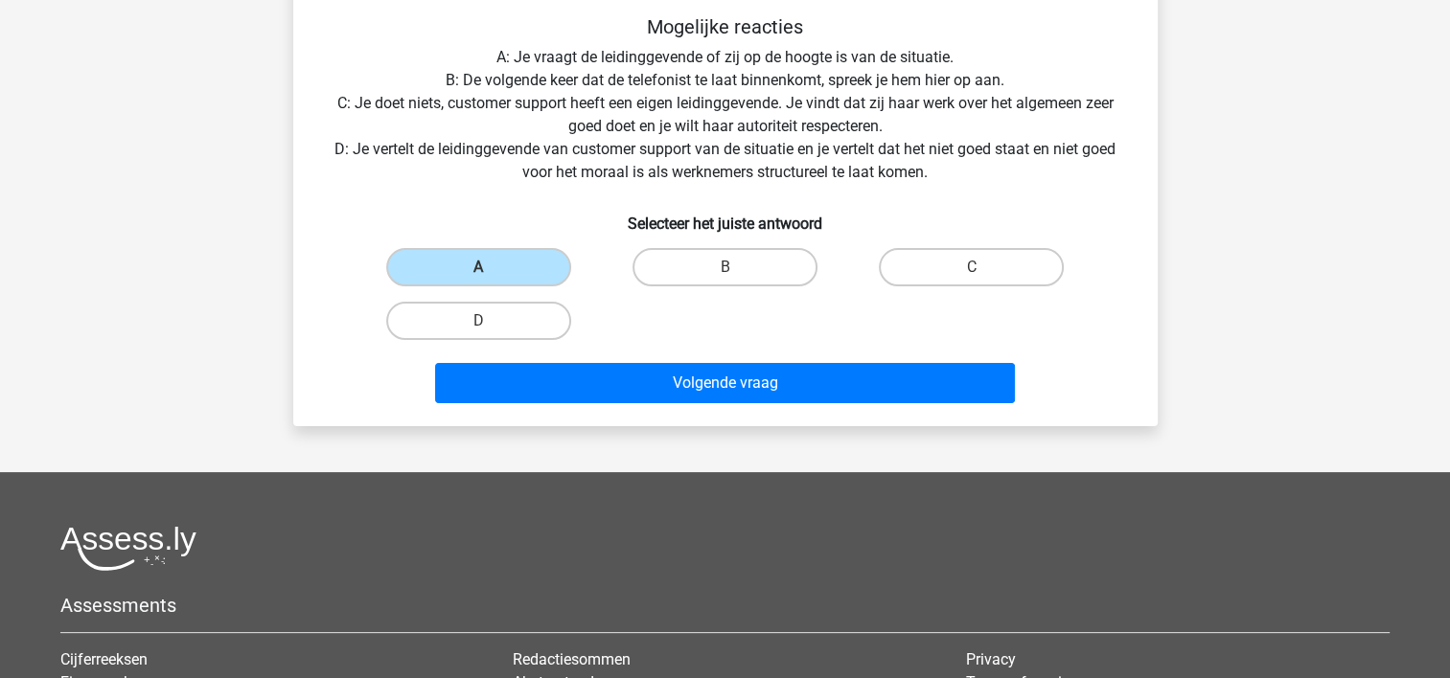
scroll to position [287, 0]
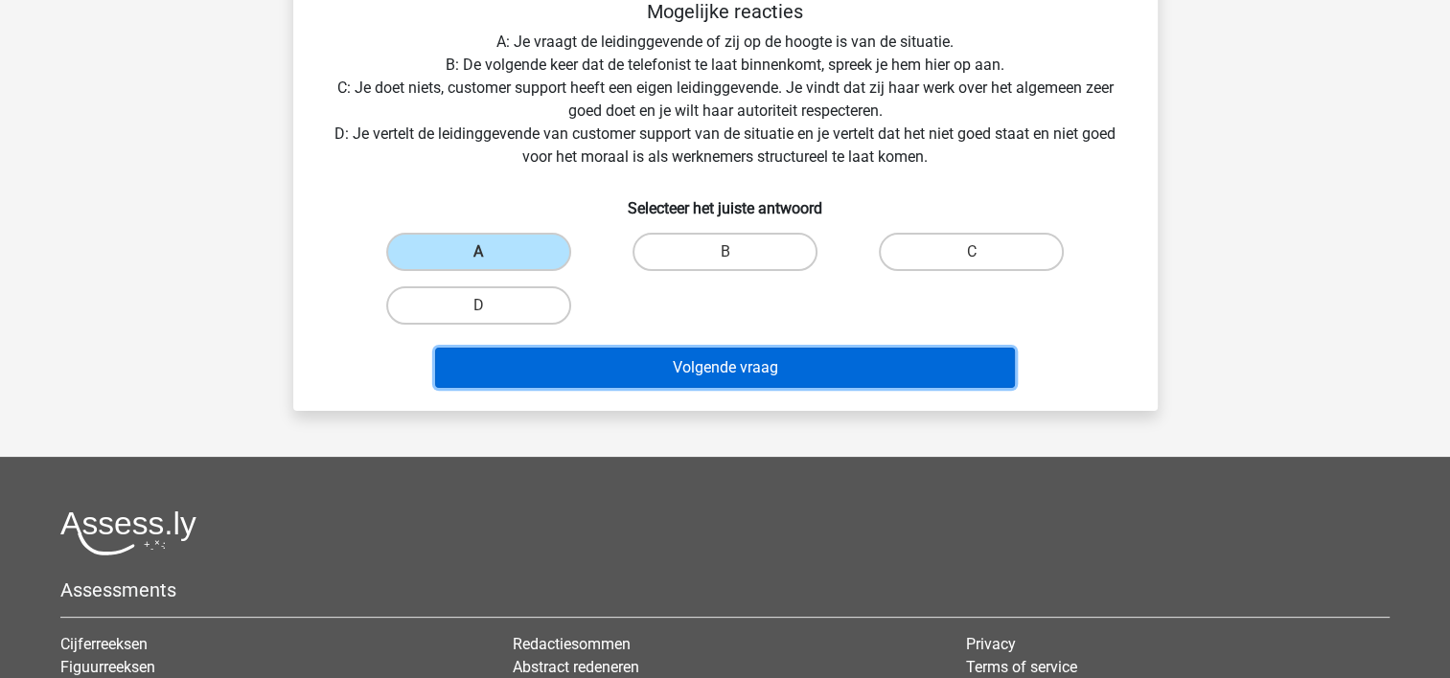
click at [629, 368] on button "Volgende vraag" at bounding box center [725, 368] width 580 height 40
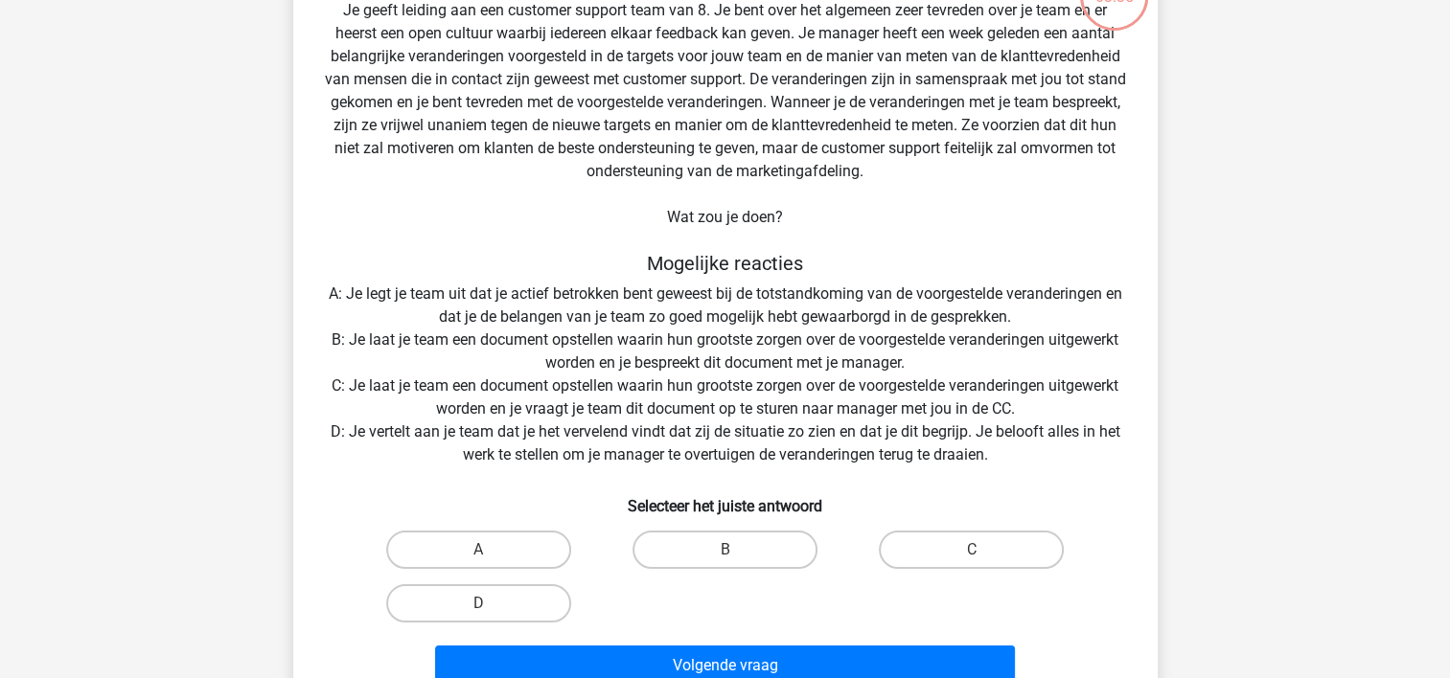
scroll to position [184, 0]
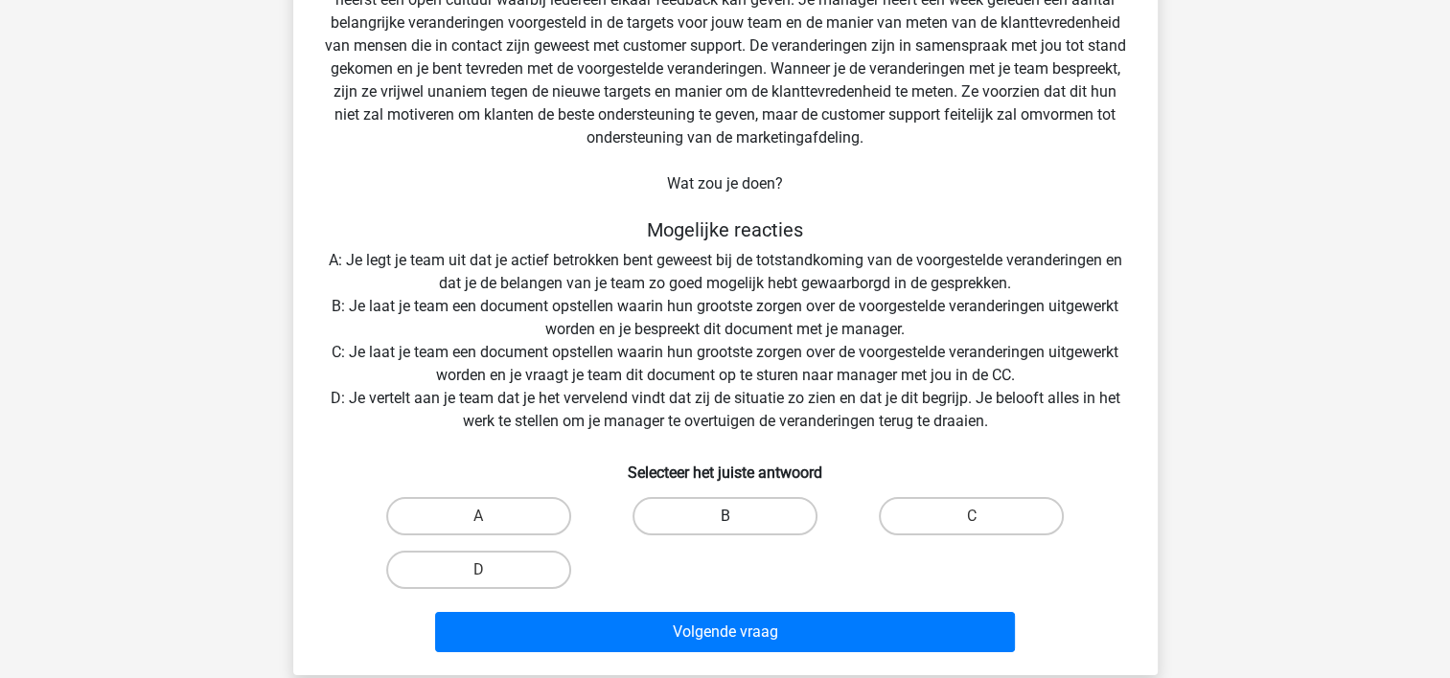
click at [712, 514] on label "B" at bounding box center [724, 516] width 185 height 38
click at [724, 516] on input "B" at bounding box center [730, 522] width 12 height 12
radio input "true"
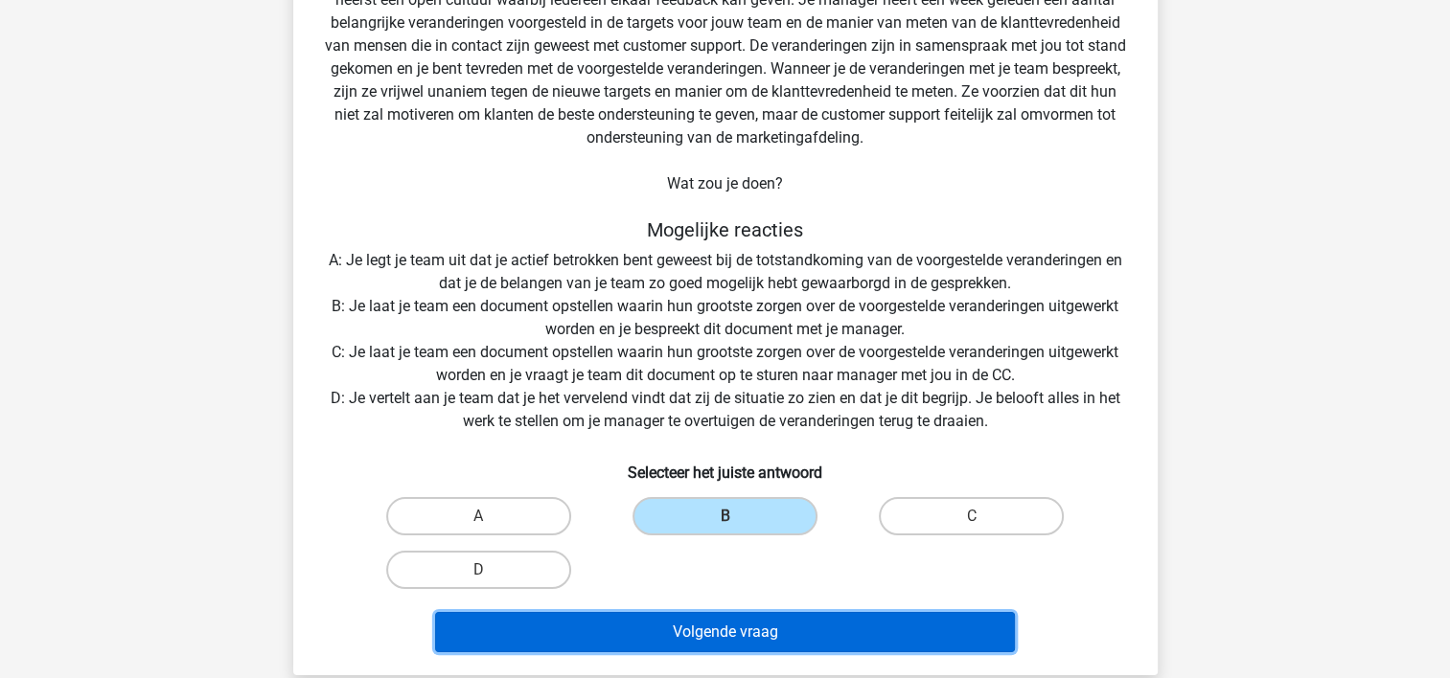
click at [706, 632] on button "Volgende vraag" at bounding box center [725, 632] width 580 height 40
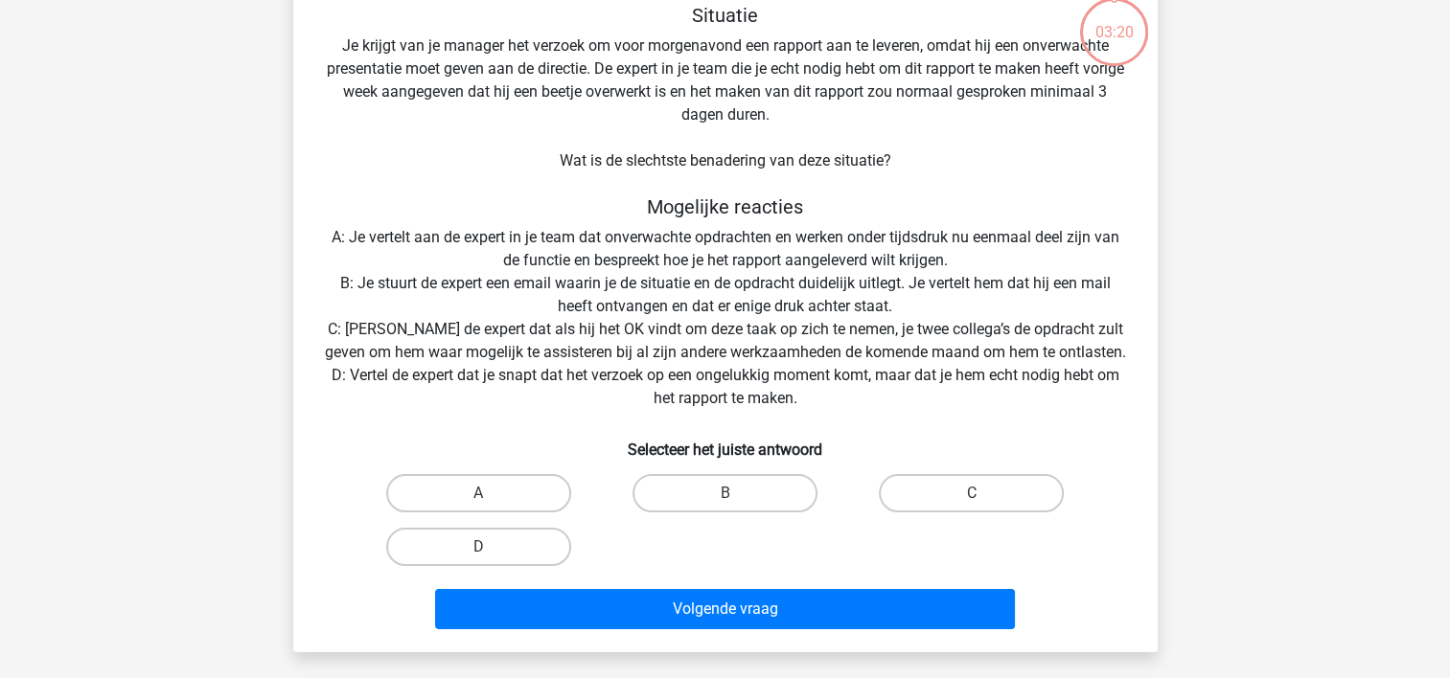
scroll to position [88, 0]
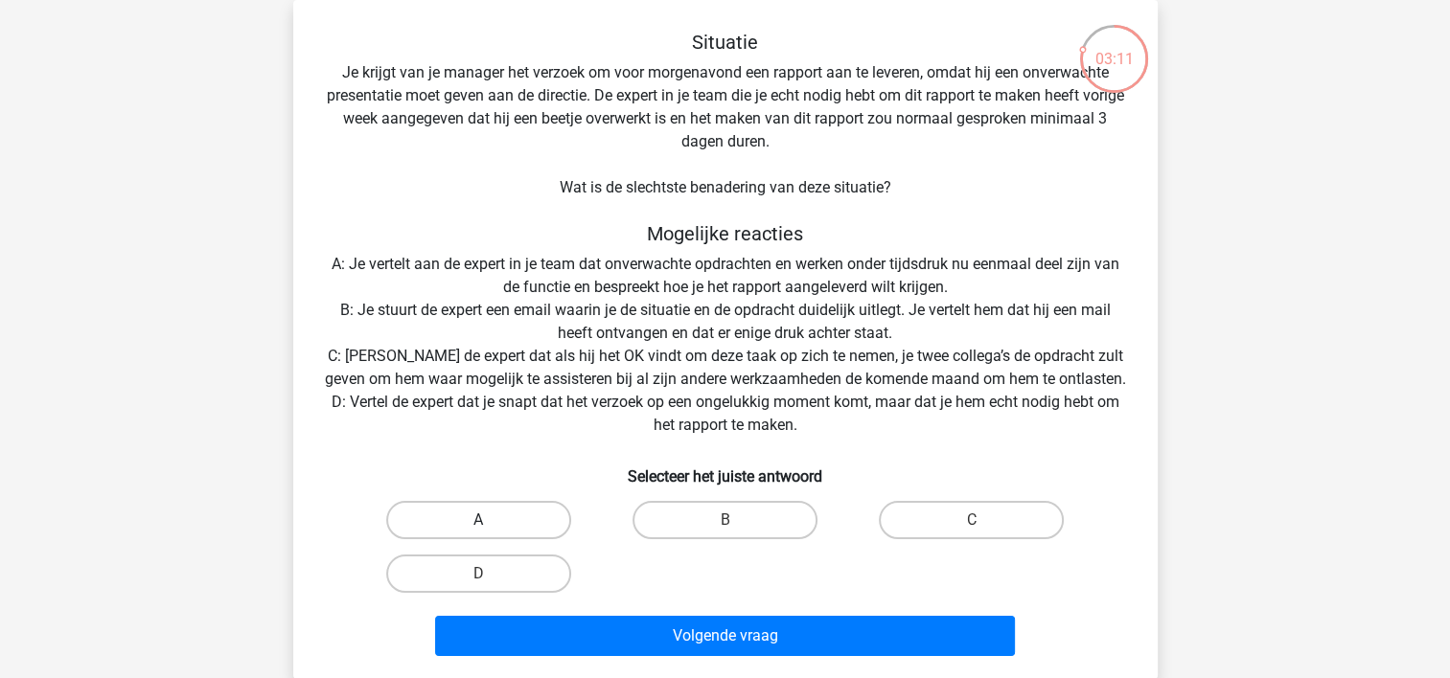
click at [500, 515] on label "A" at bounding box center [478, 520] width 185 height 38
click at [491, 520] on input "A" at bounding box center [484, 526] width 12 height 12
radio input "true"
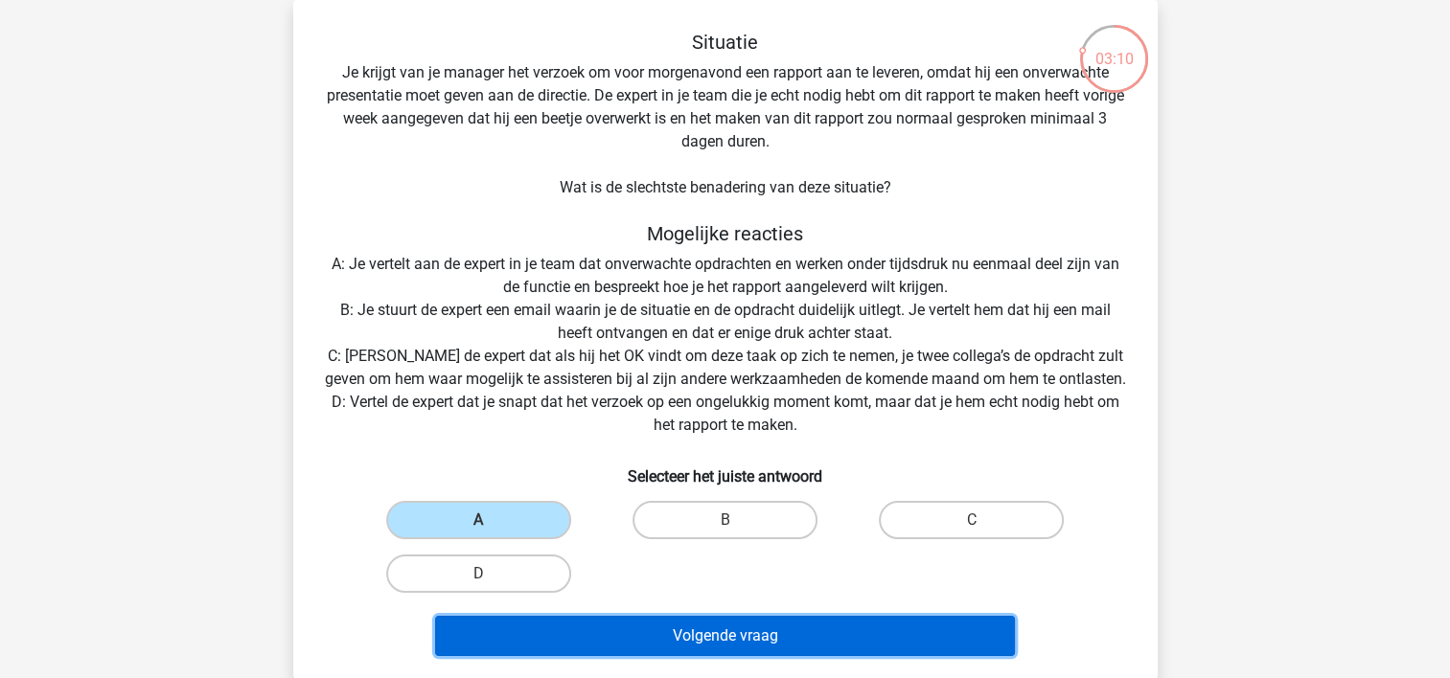
click at [517, 632] on button "Volgende vraag" at bounding box center [725, 636] width 580 height 40
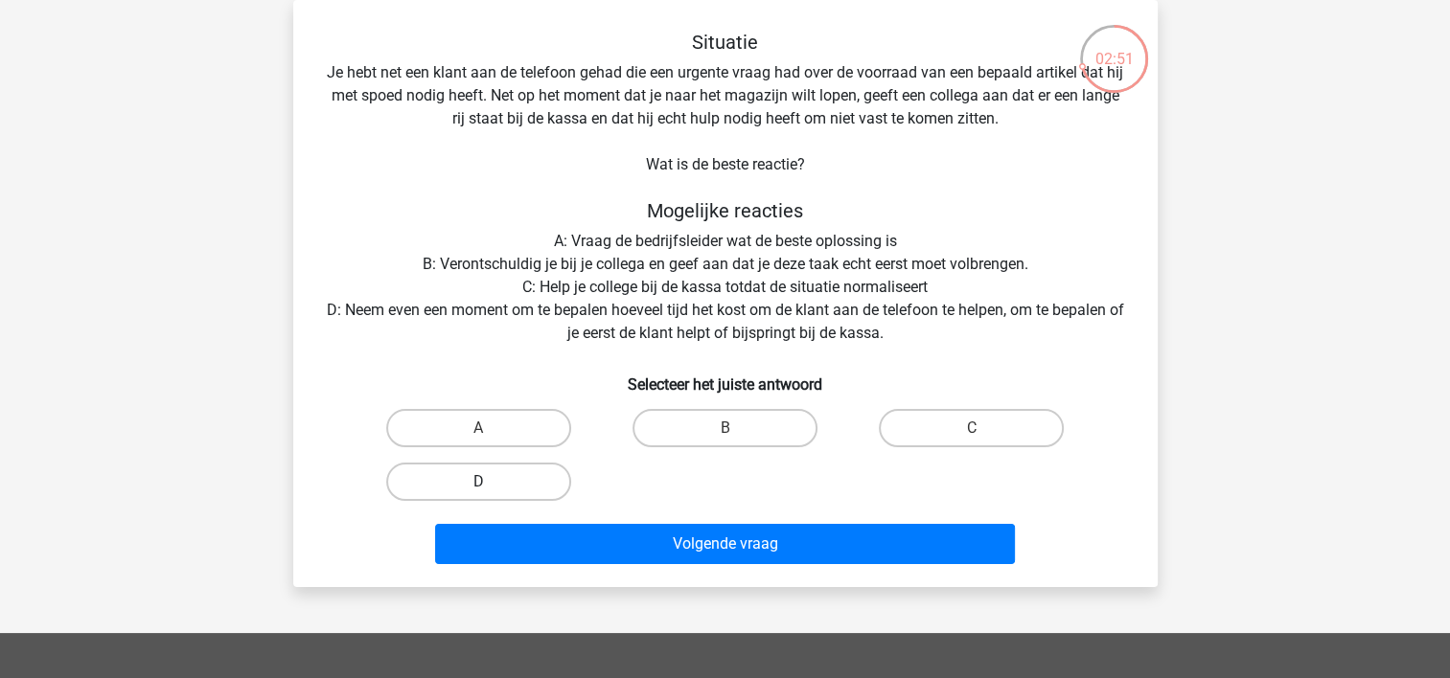
click at [525, 484] on label "D" at bounding box center [478, 482] width 185 height 38
click at [491, 484] on input "D" at bounding box center [484, 488] width 12 height 12
radio input "true"
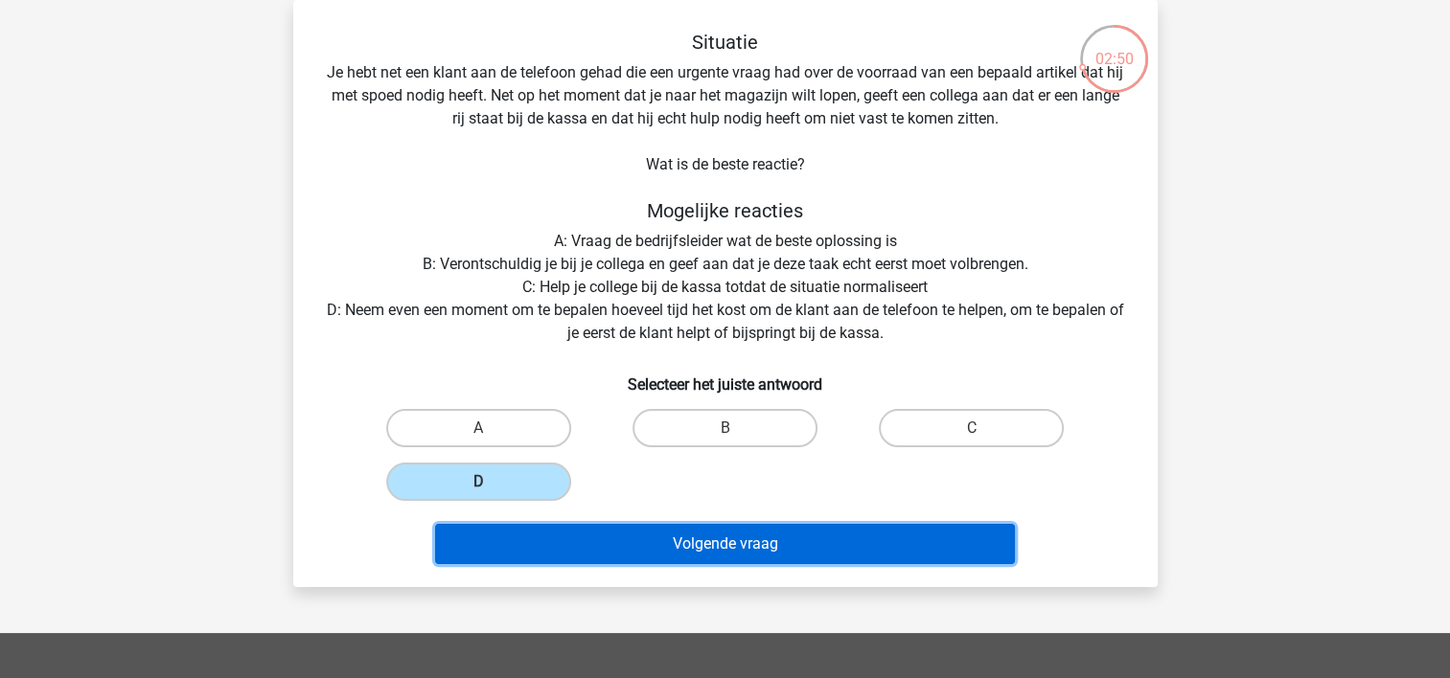
click at [565, 538] on button "Volgende vraag" at bounding box center [725, 544] width 580 height 40
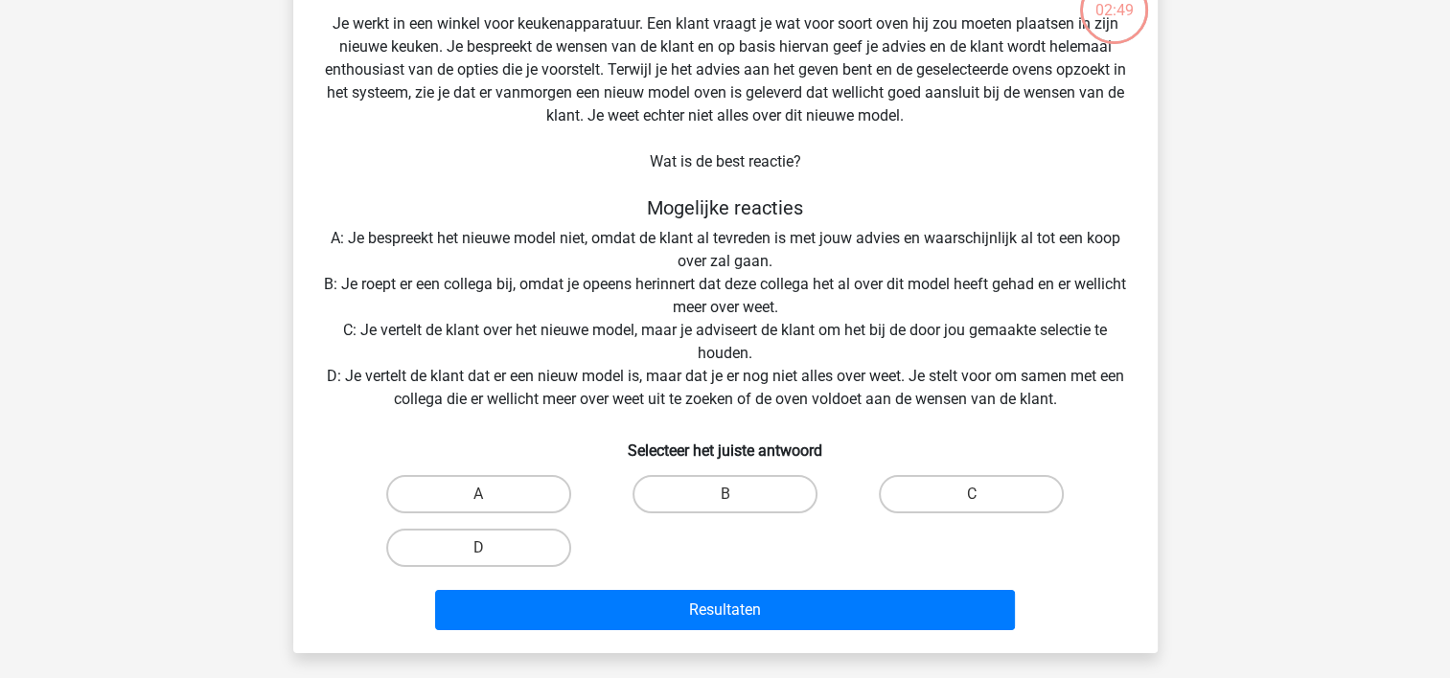
scroll to position [184, 0]
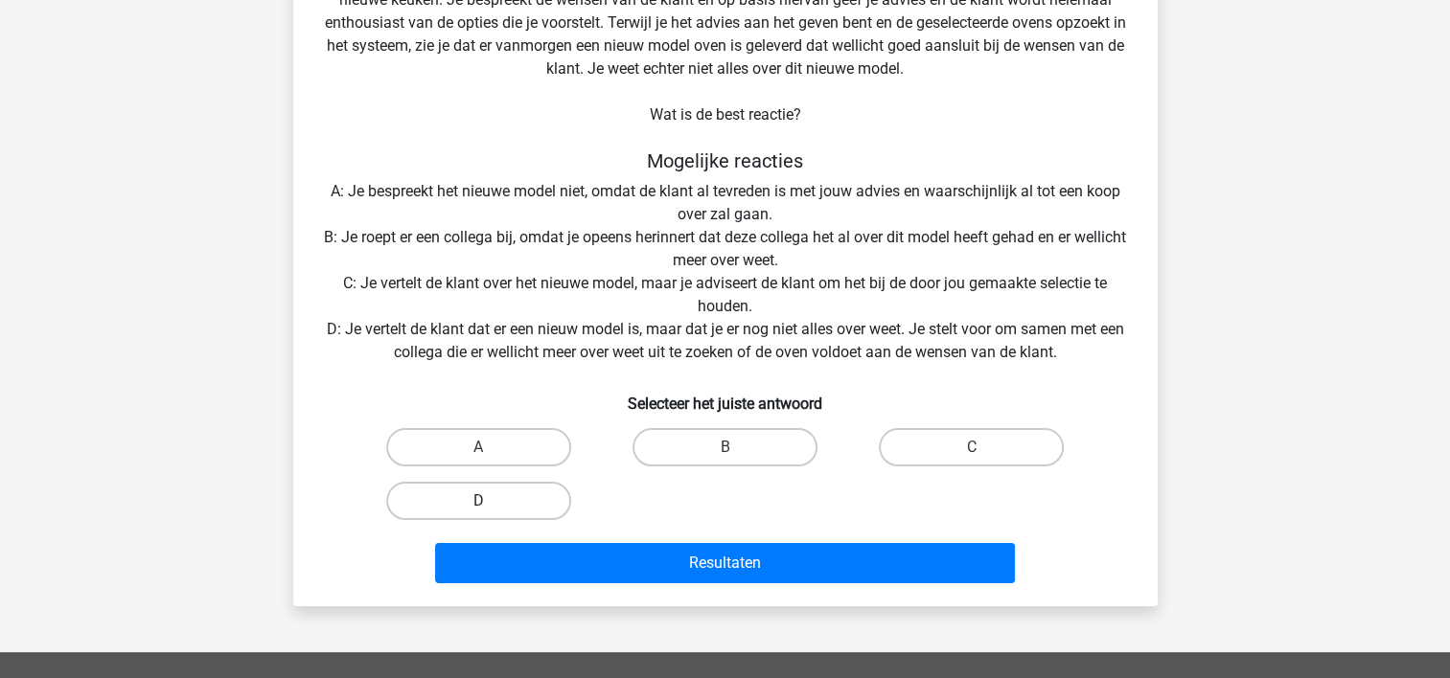
click at [511, 500] on label "D" at bounding box center [478, 501] width 185 height 38
click at [491, 501] on input "D" at bounding box center [484, 507] width 12 height 12
radio input "true"
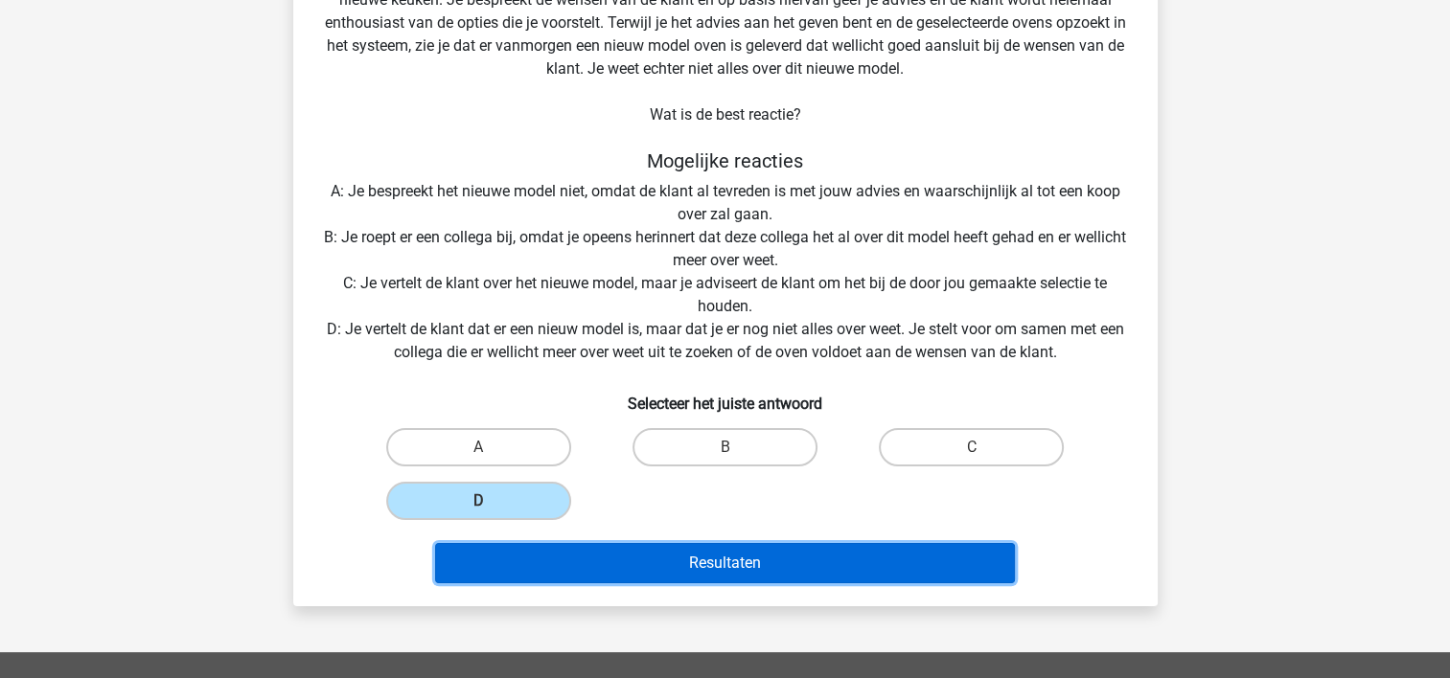
click at [561, 561] on button "Resultaten" at bounding box center [725, 563] width 580 height 40
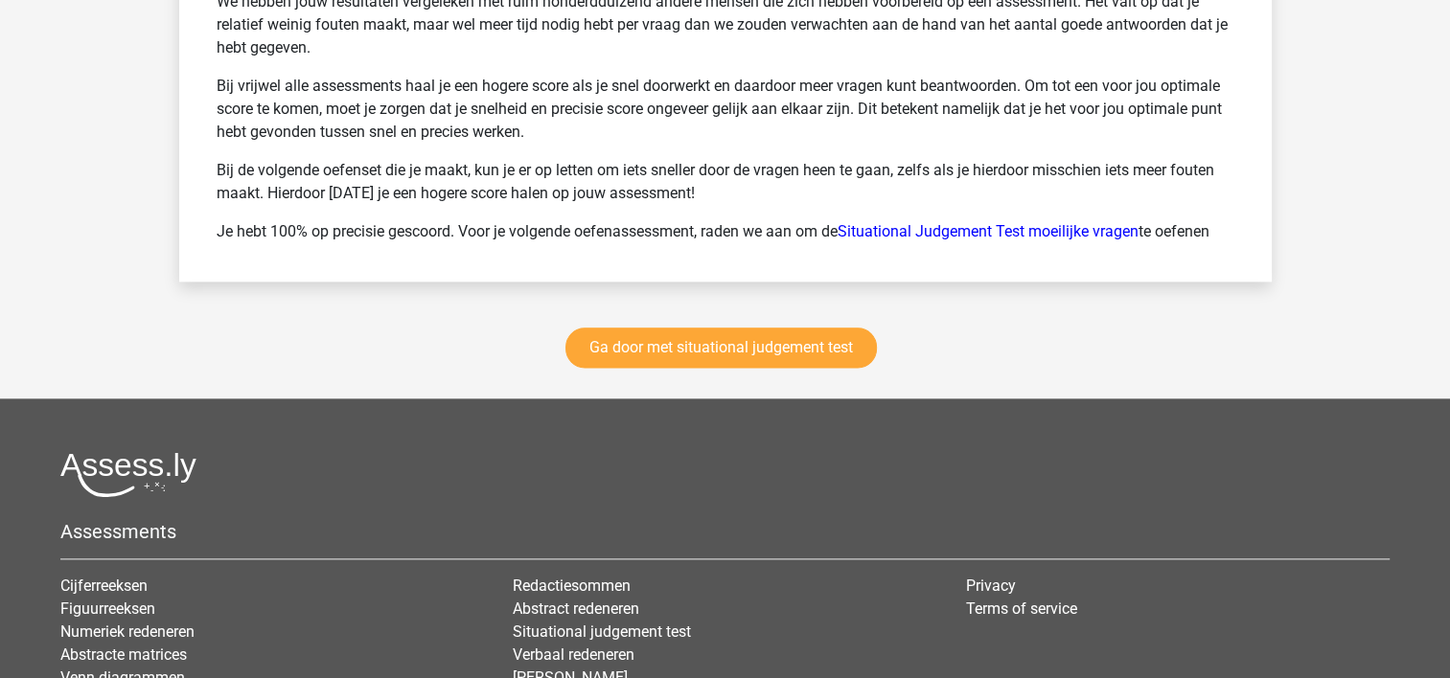
scroll to position [2395, 0]
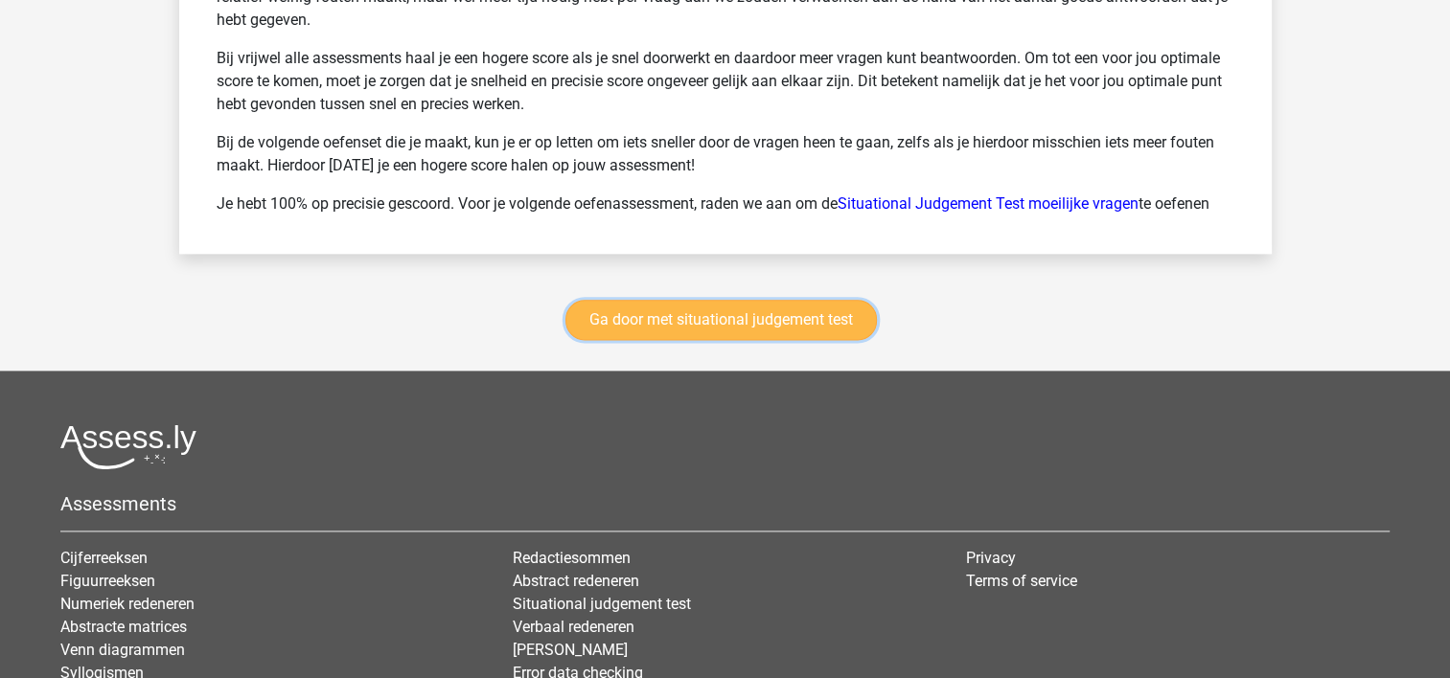
click at [725, 310] on link "Ga door met situational judgement test" at bounding box center [720, 320] width 311 height 40
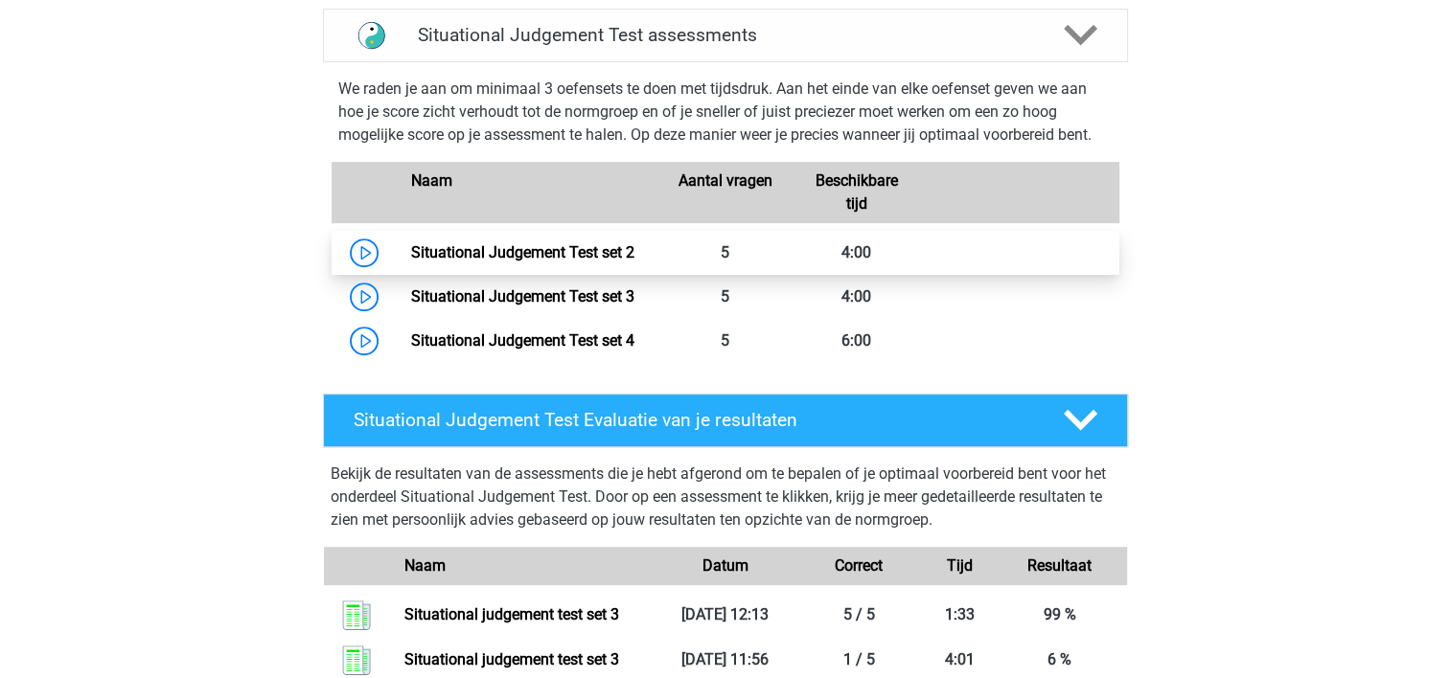
scroll to position [904, 0]
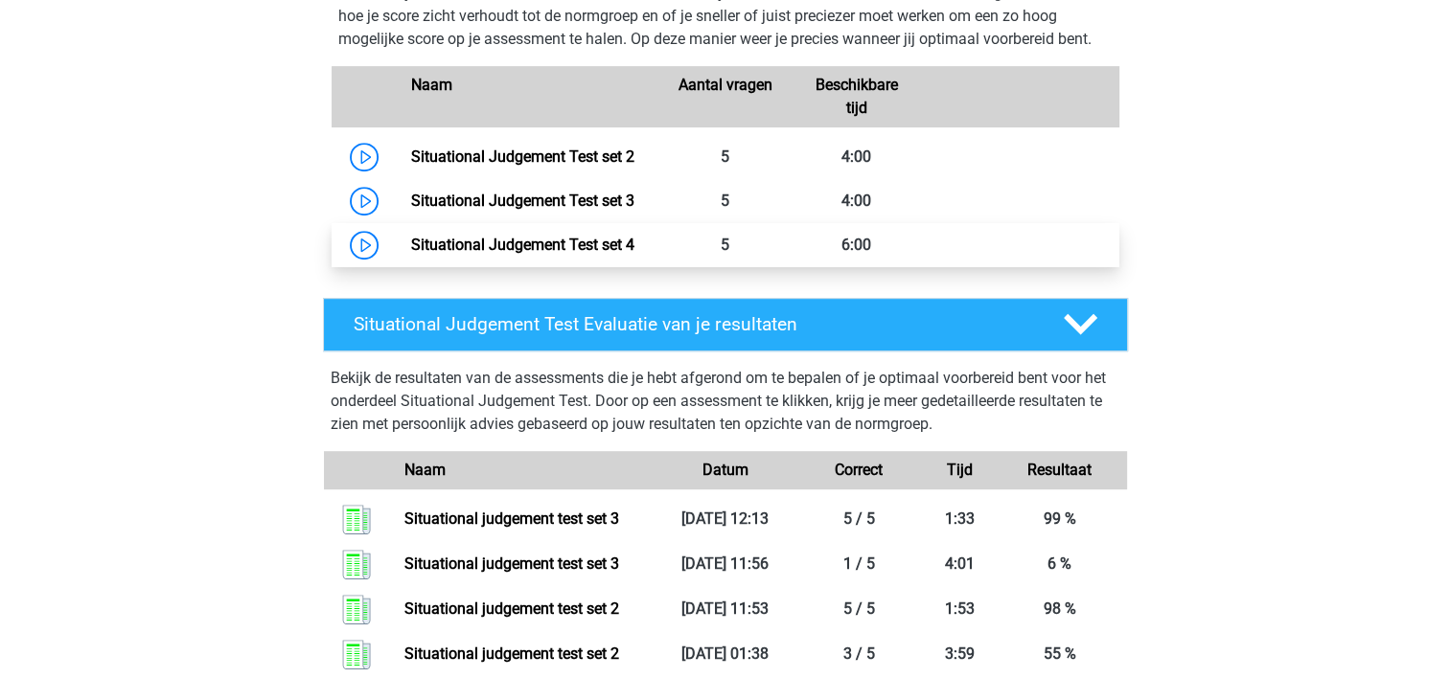
click at [634, 248] on link "Situational Judgement Test set 4" at bounding box center [522, 245] width 223 height 18
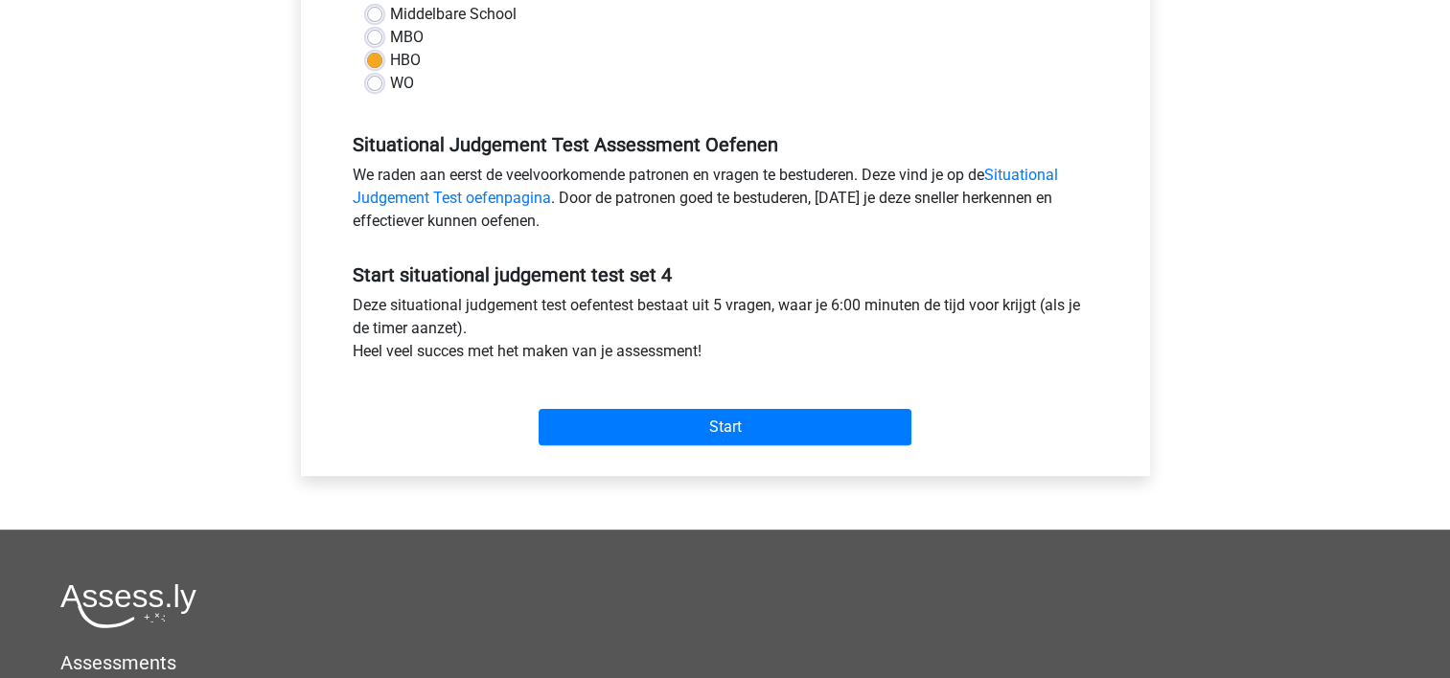
scroll to position [479, 0]
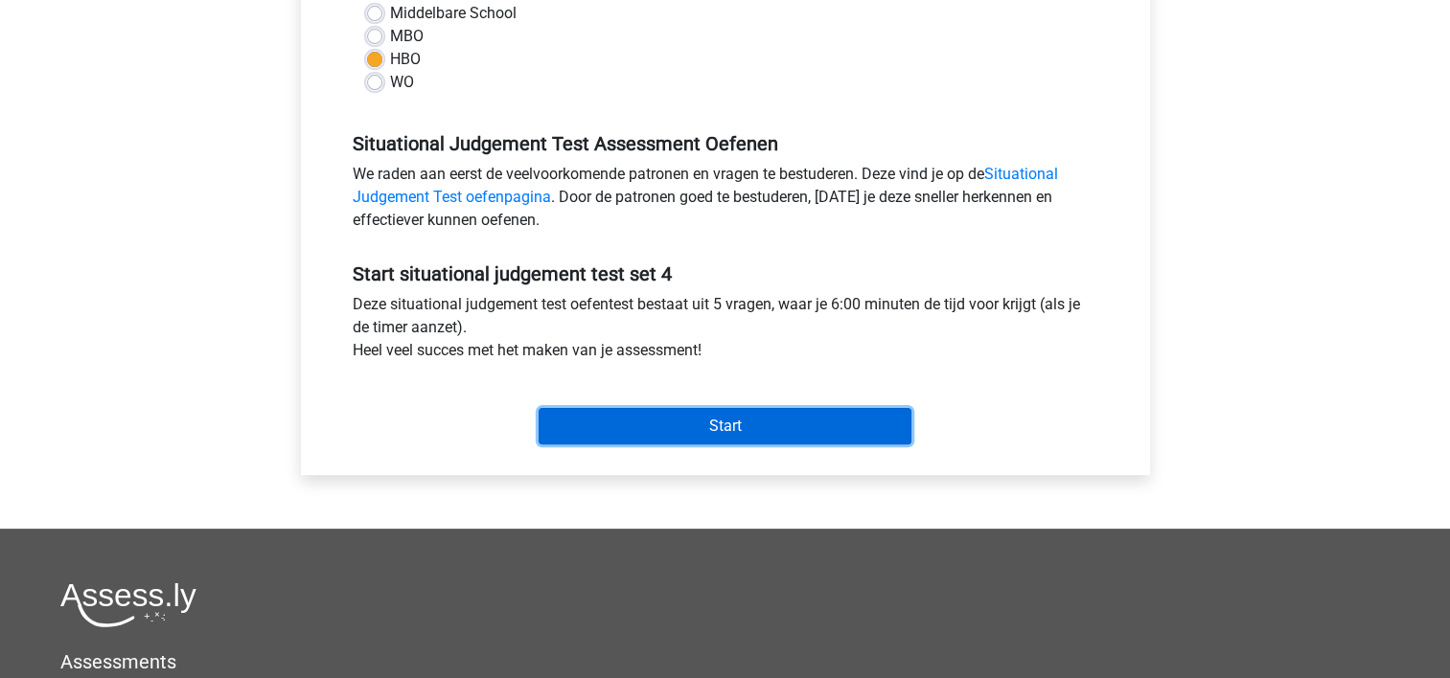
click at [609, 435] on input "Start" at bounding box center [724, 426] width 373 height 36
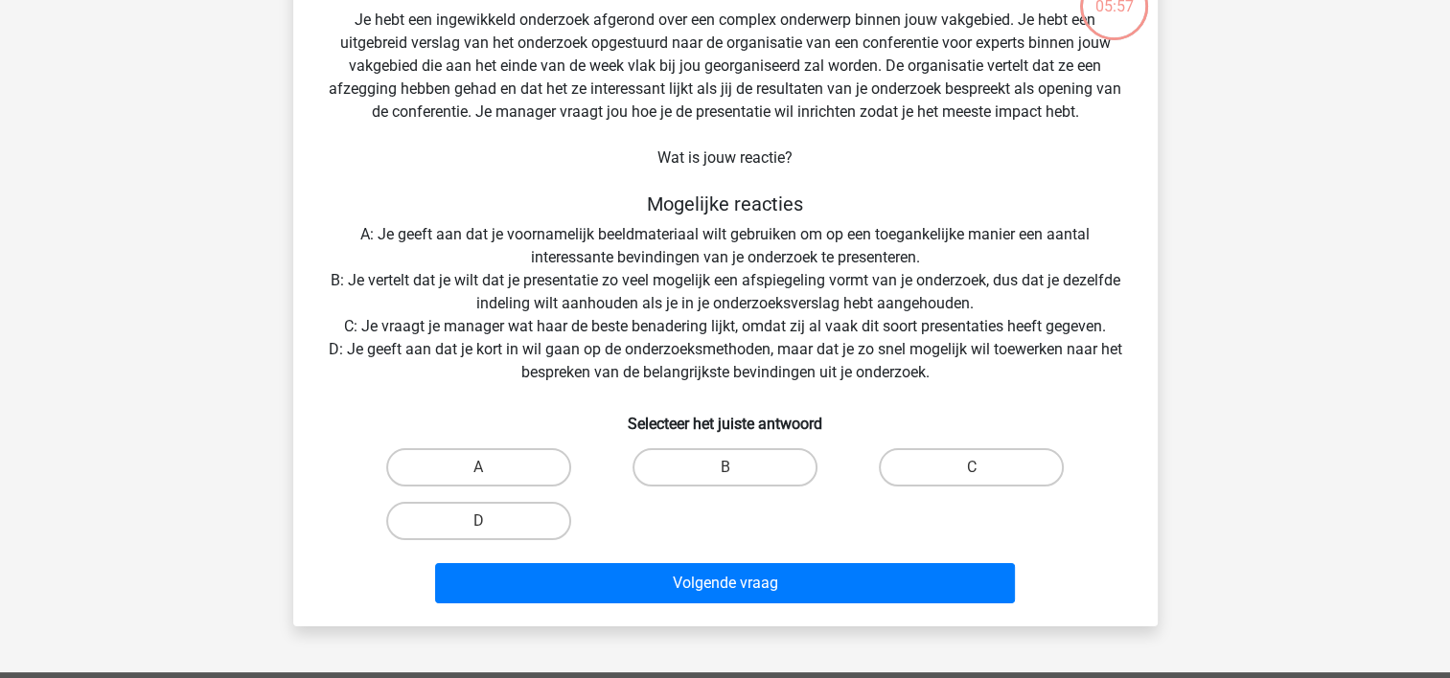
scroll to position [96, 0]
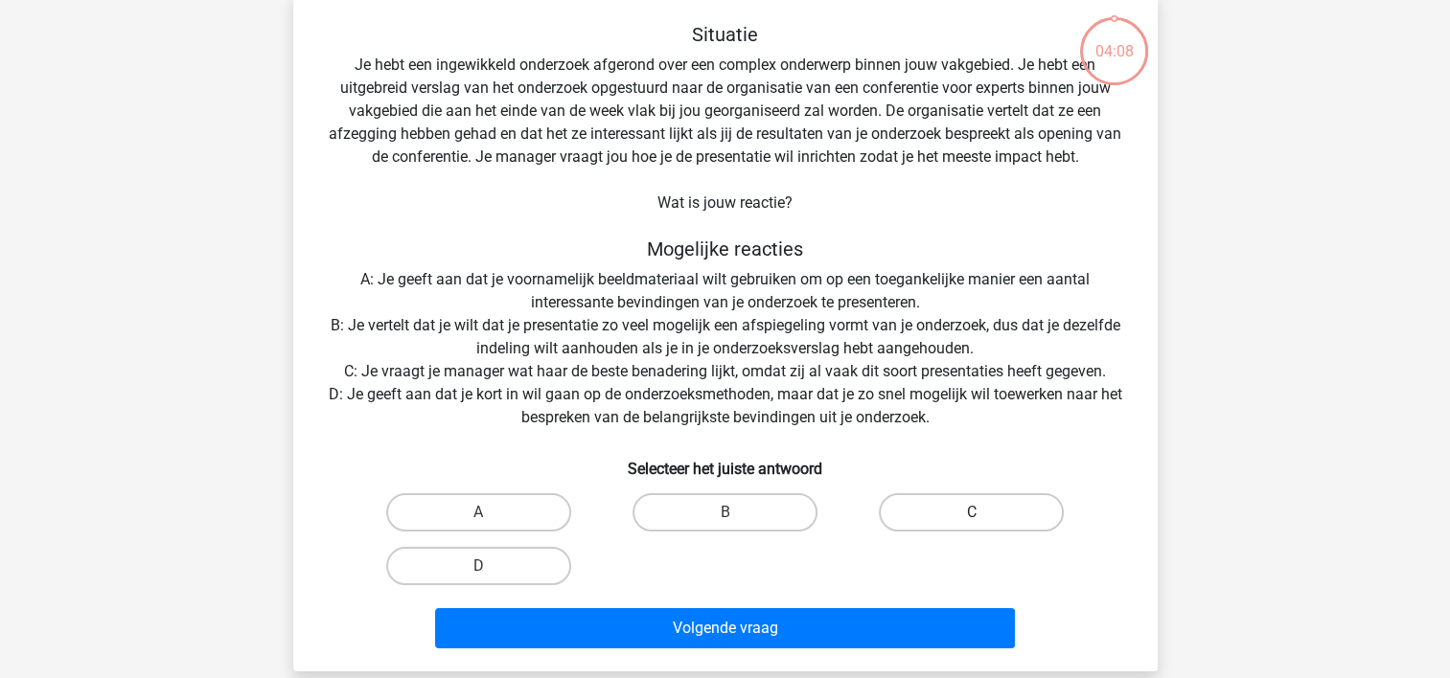
click at [959, 517] on label "C" at bounding box center [971, 512] width 185 height 38
click at [972, 517] on input "C" at bounding box center [978, 519] width 12 height 12
radio input "true"
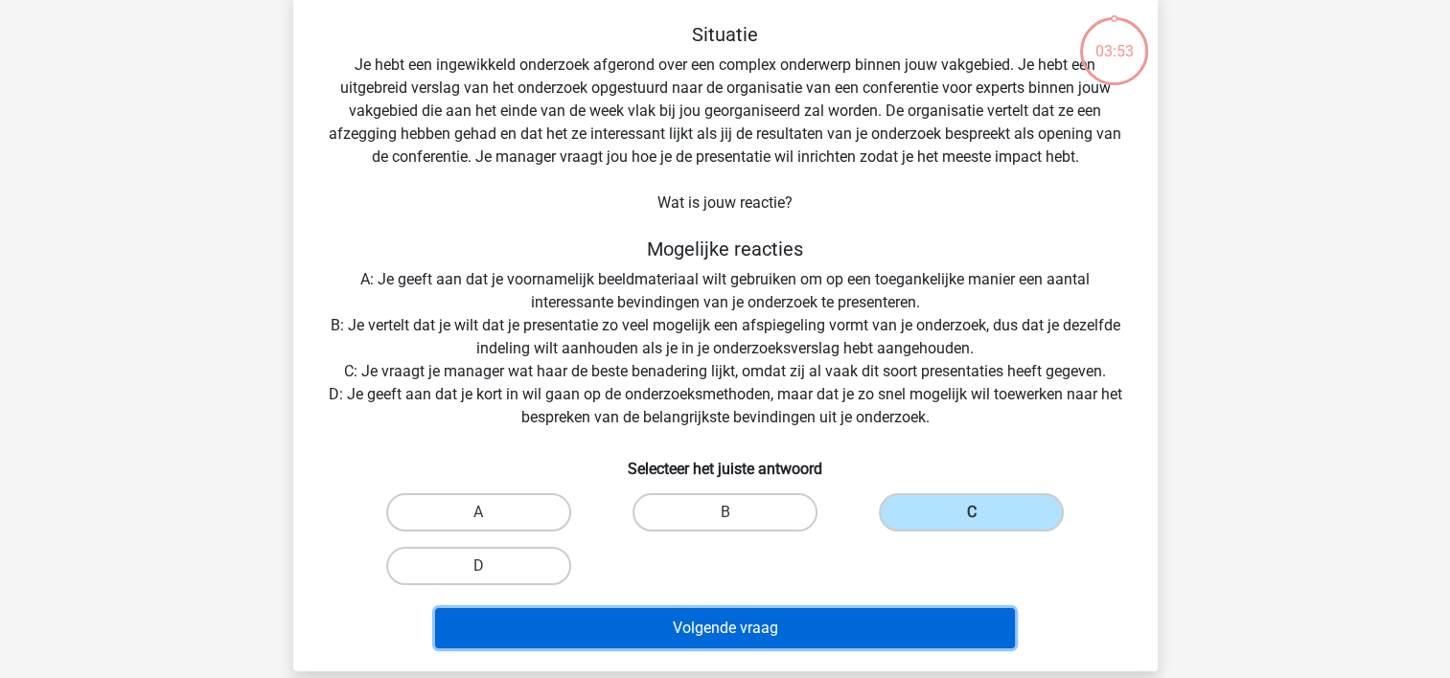
click at [826, 629] on button "Volgende vraag" at bounding box center [725, 628] width 580 height 40
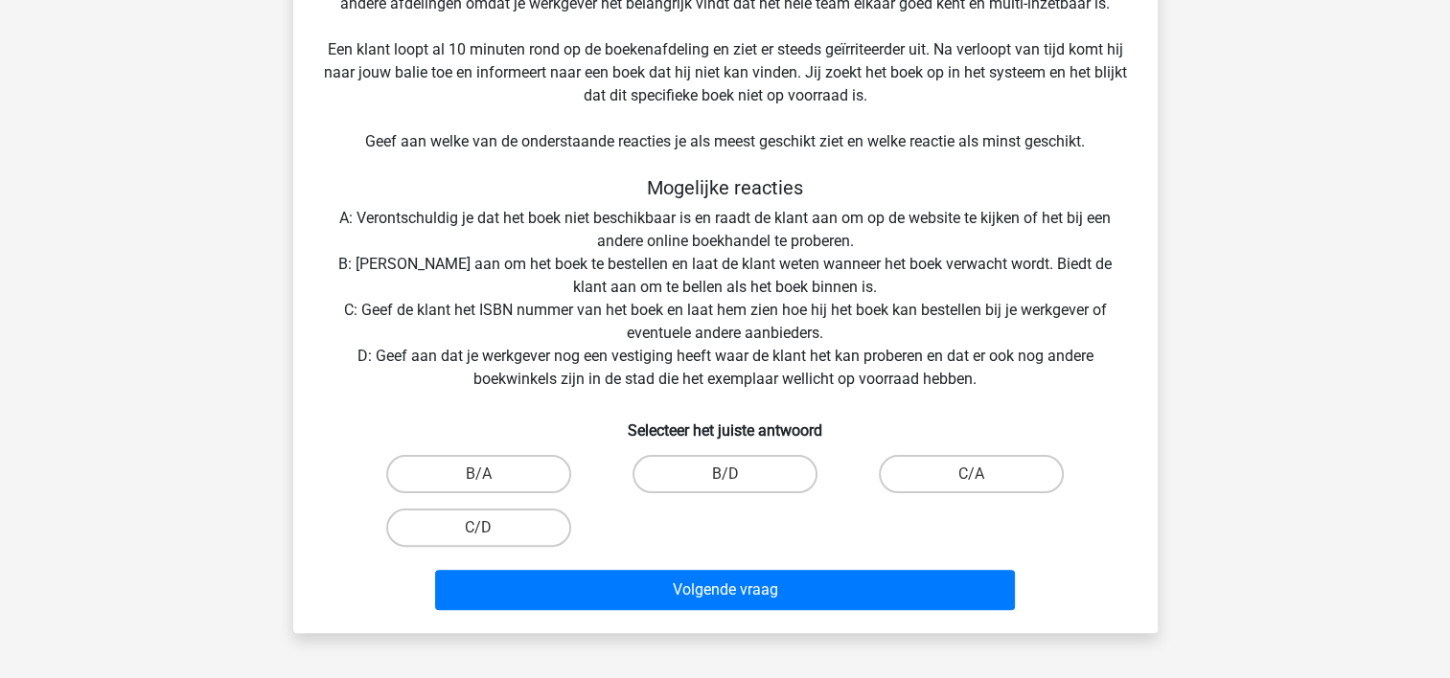
scroll to position [376, 0]
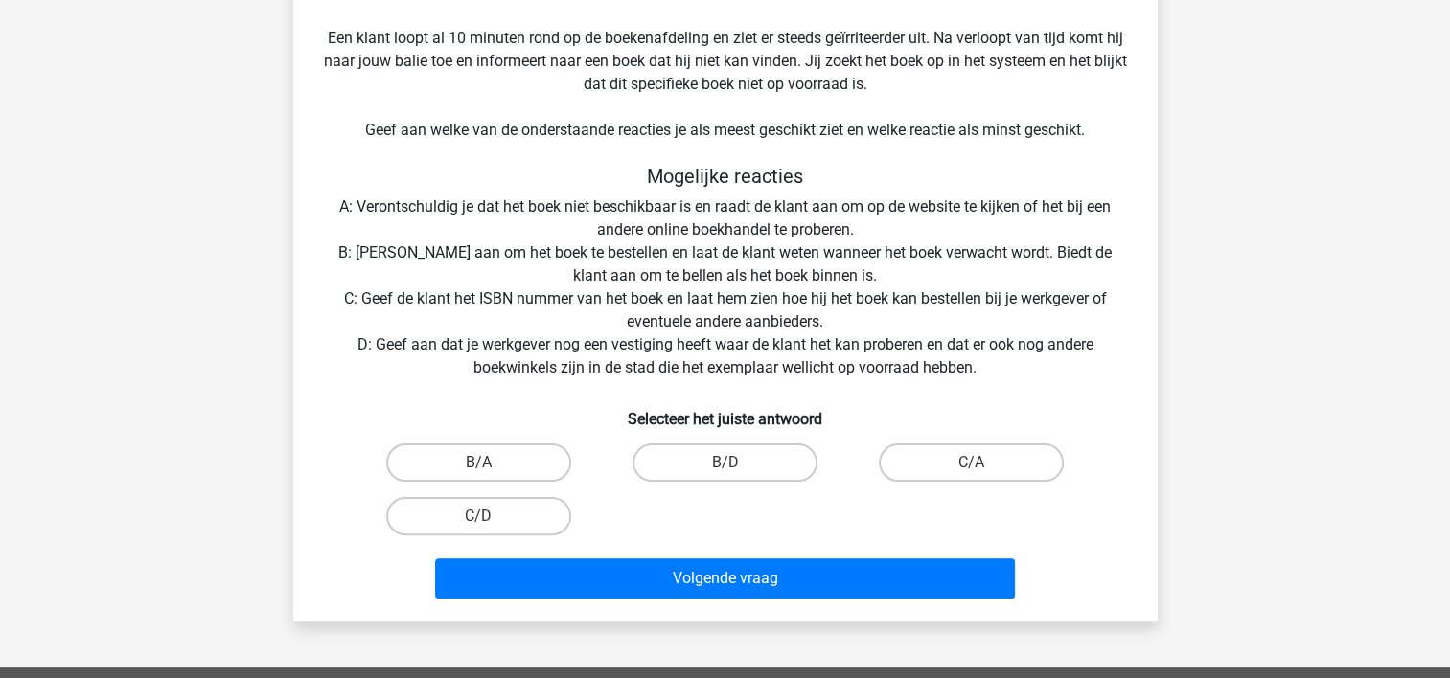
click at [484, 468] on input "B/A" at bounding box center [484, 469] width 12 height 12
radio input "true"
click at [517, 517] on label "C/D" at bounding box center [478, 516] width 185 height 38
click at [491, 517] on input "C/D" at bounding box center [484, 522] width 12 height 12
radio input "true"
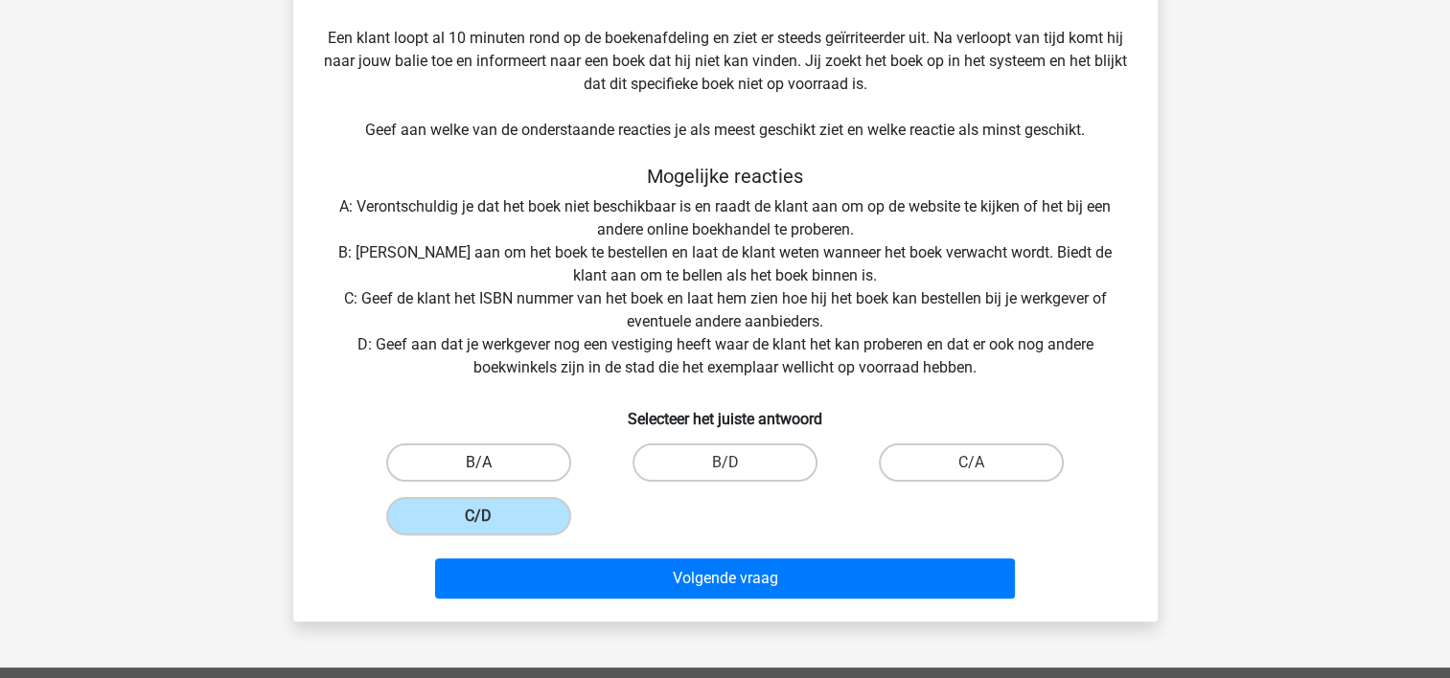
click at [529, 476] on label "B/A" at bounding box center [478, 463] width 185 height 38
click at [491, 475] on input "B/A" at bounding box center [484, 469] width 12 height 12
radio input "true"
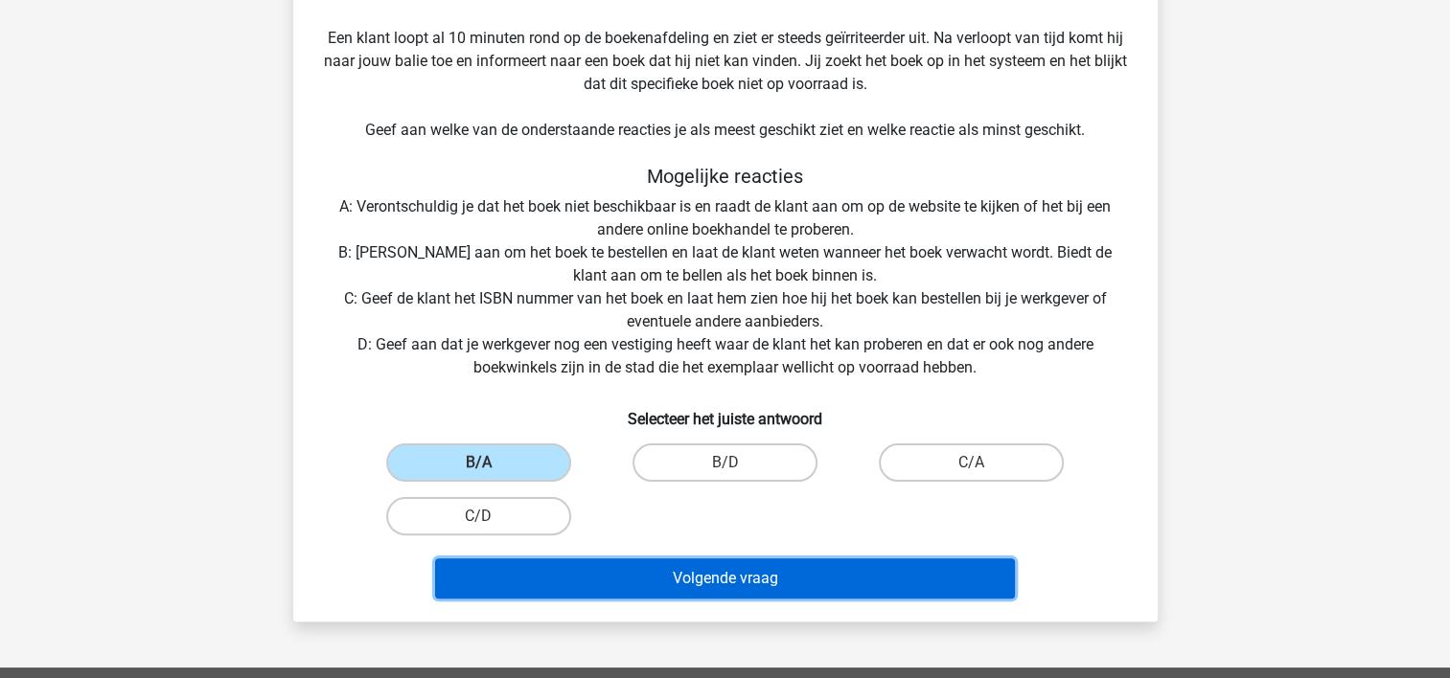
click at [608, 586] on button "Volgende vraag" at bounding box center [725, 579] width 580 height 40
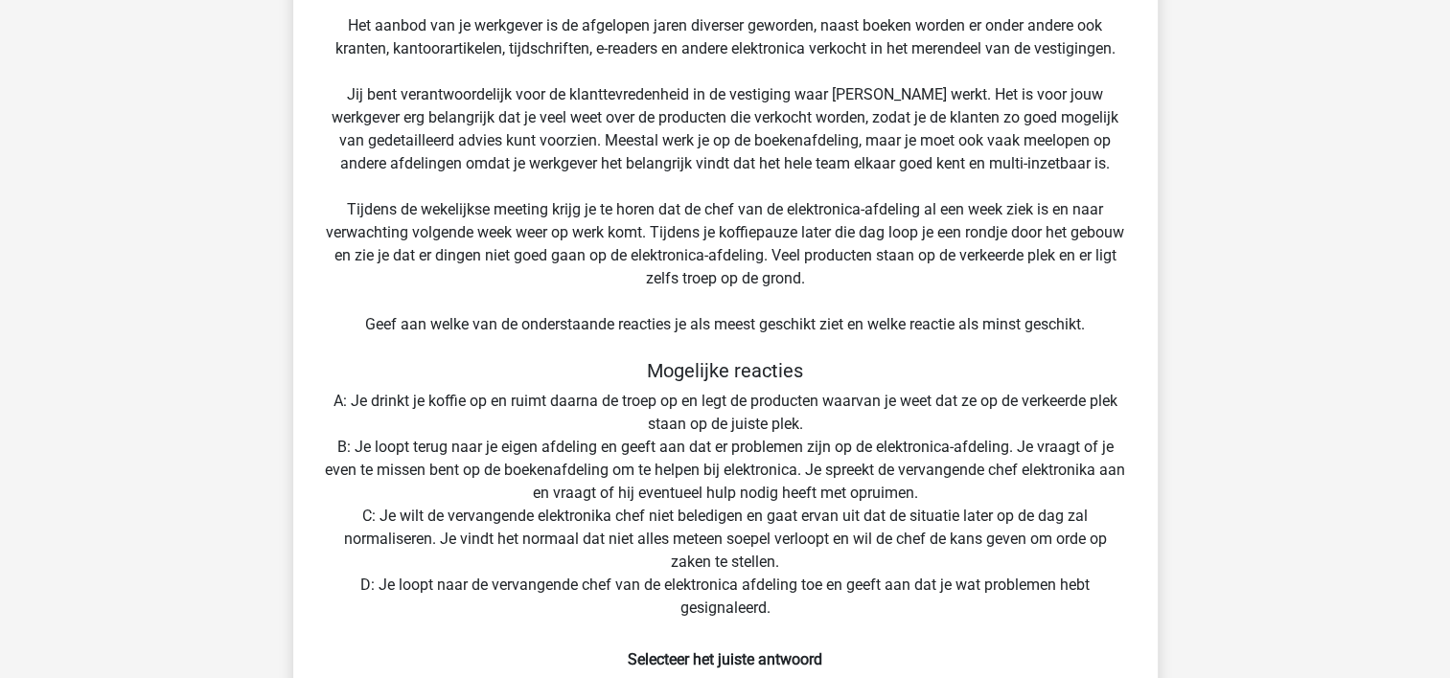
scroll to position [257, 0]
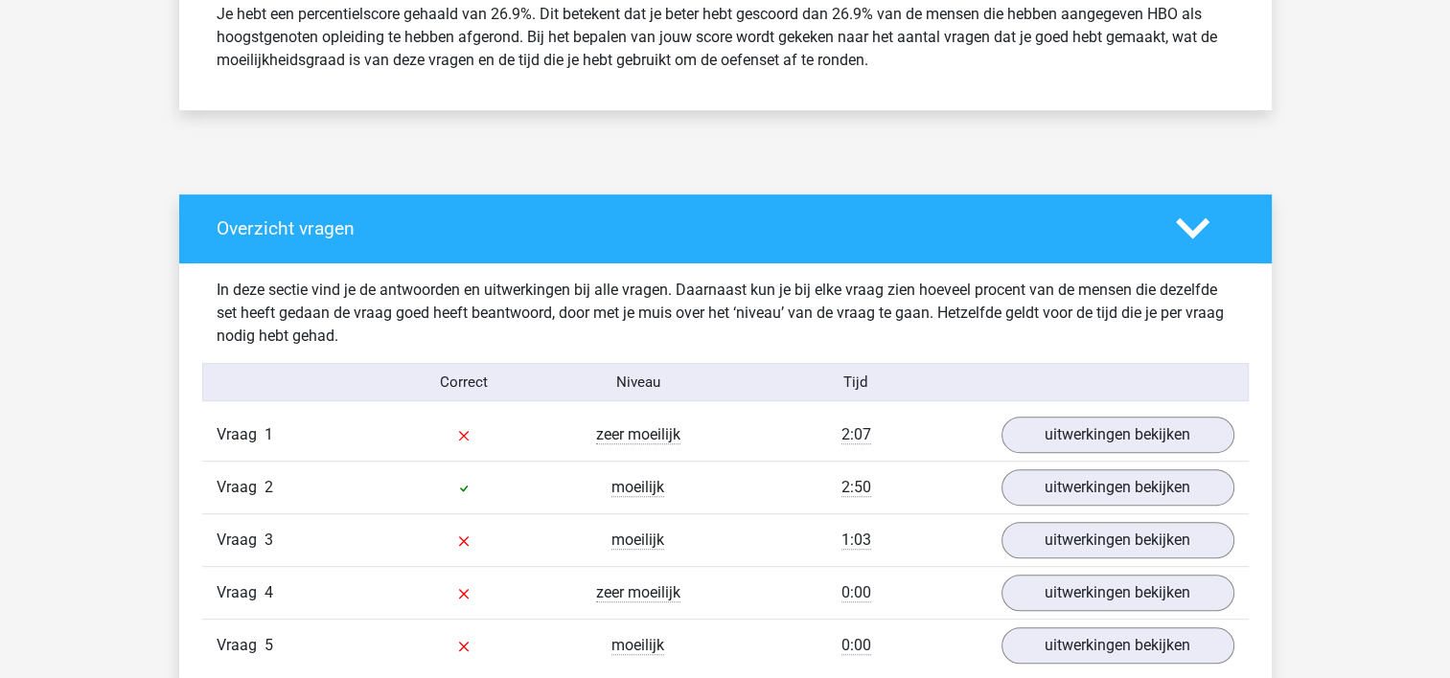
scroll to position [1150, 0]
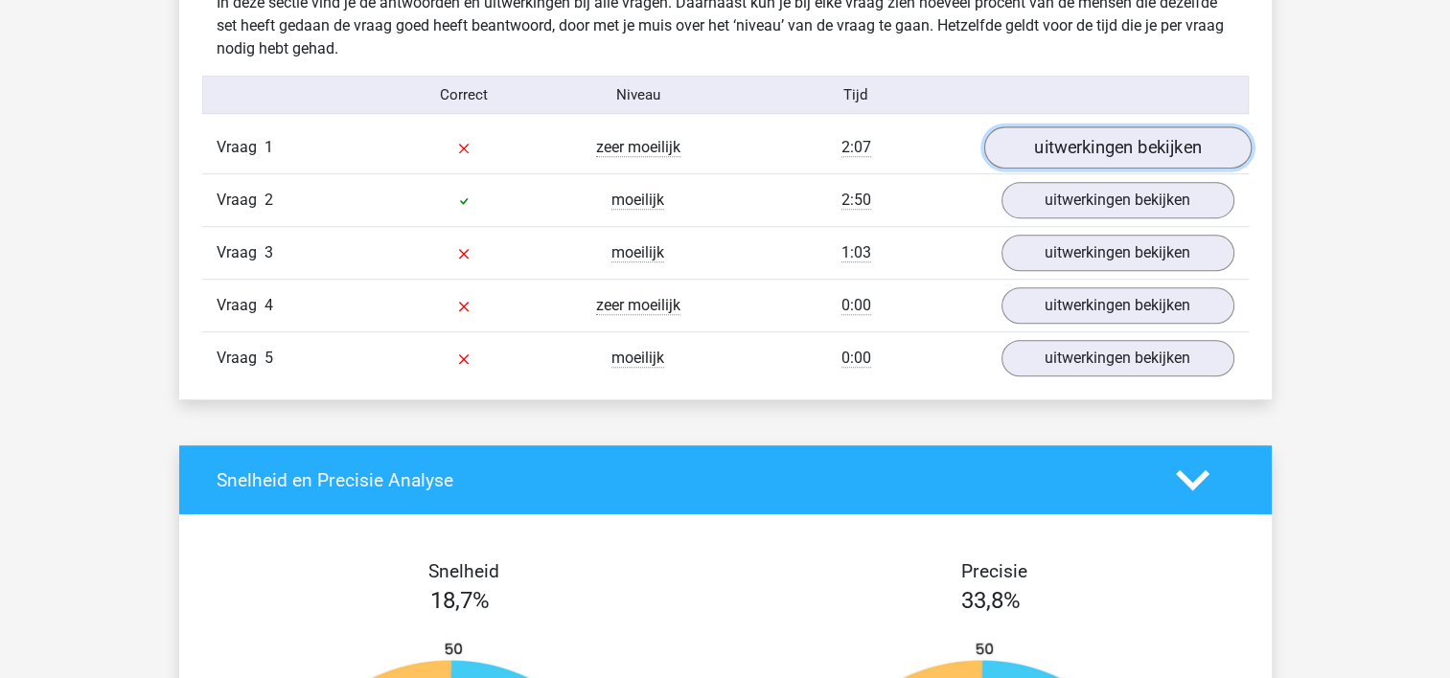
click at [1076, 148] on link "uitwerkingen bekijken" at bounding box center [1116, 148] width 267 height 42
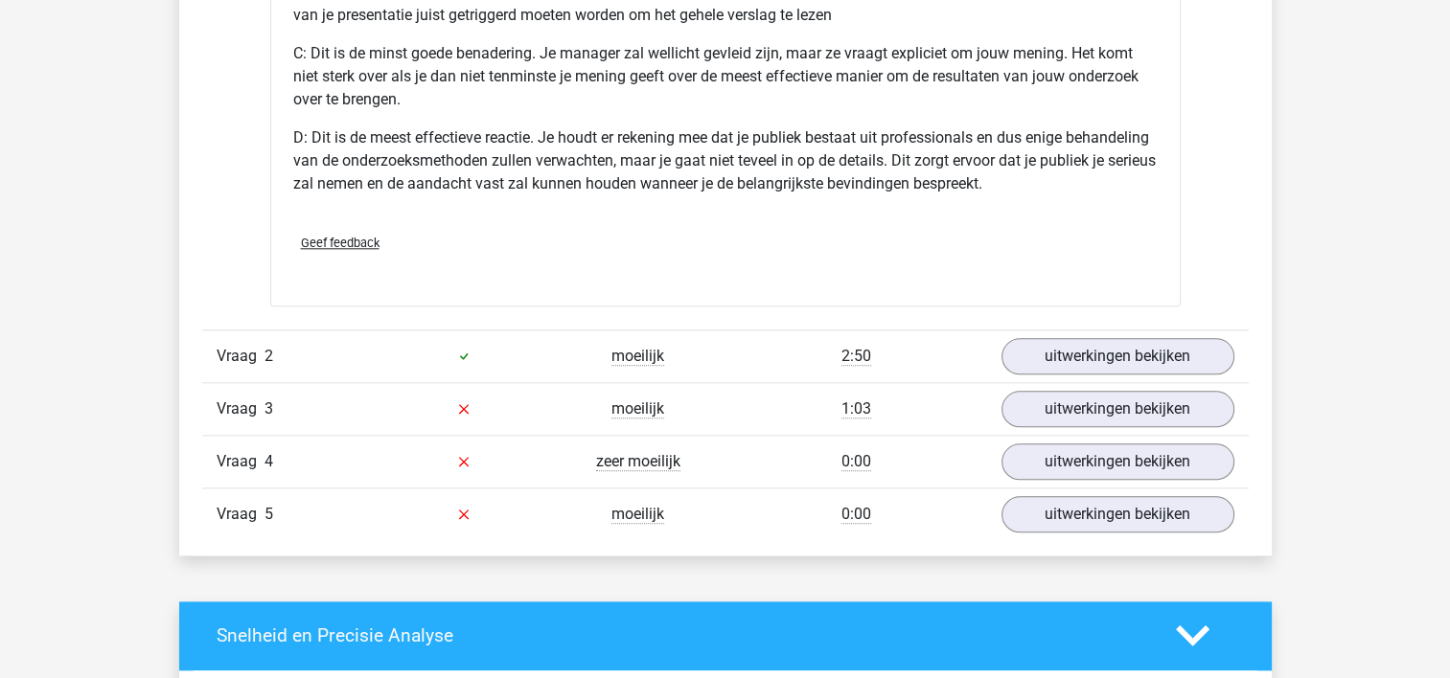
scroll to position [2108, 0]
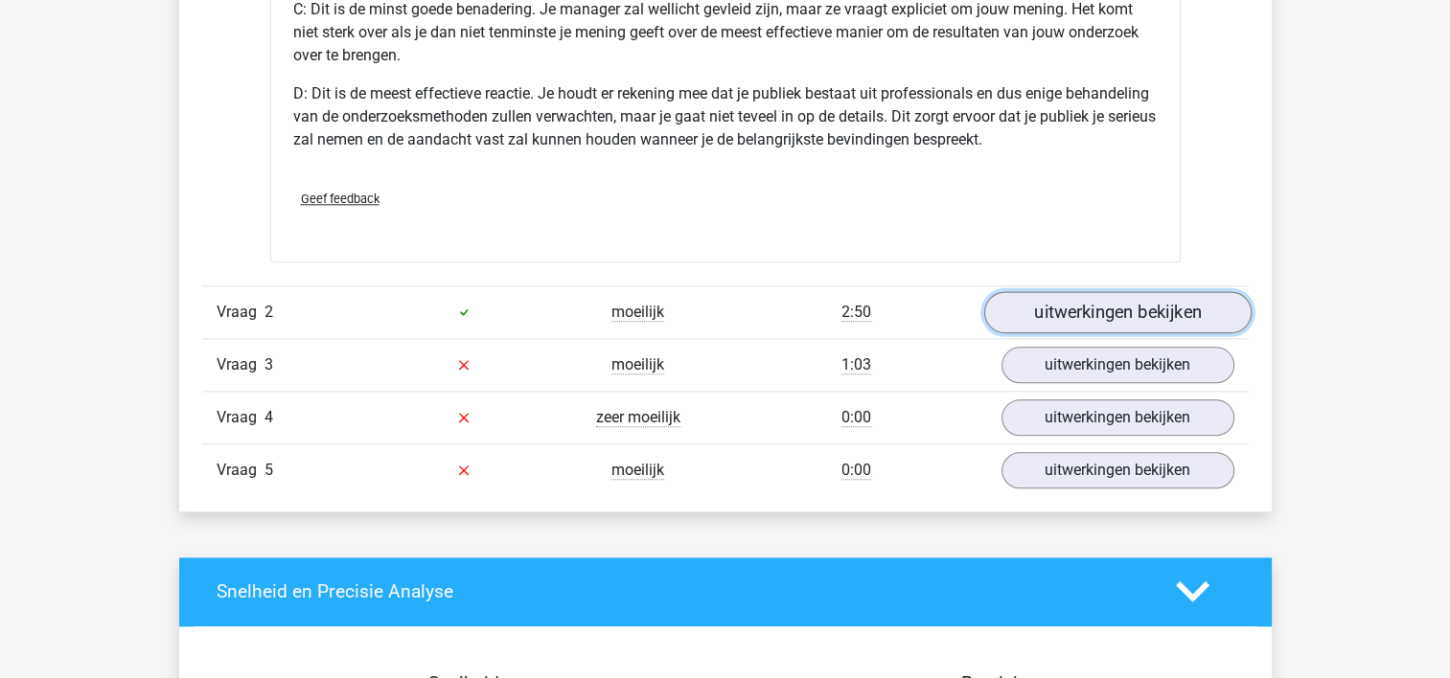
click at [1077, 321] on link "uitwerkingen bekijken" at bounding box center [1116, 312] width 267 height 42
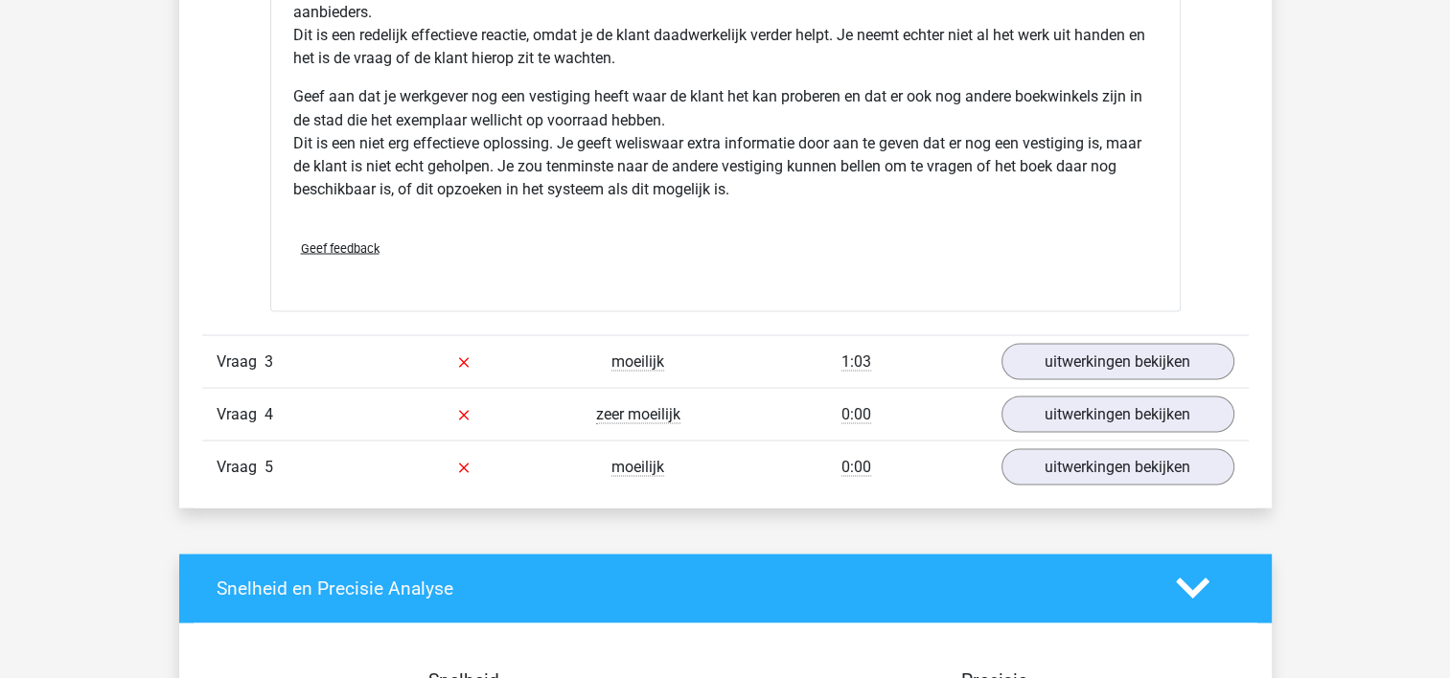
scroll to position [3545, 0]
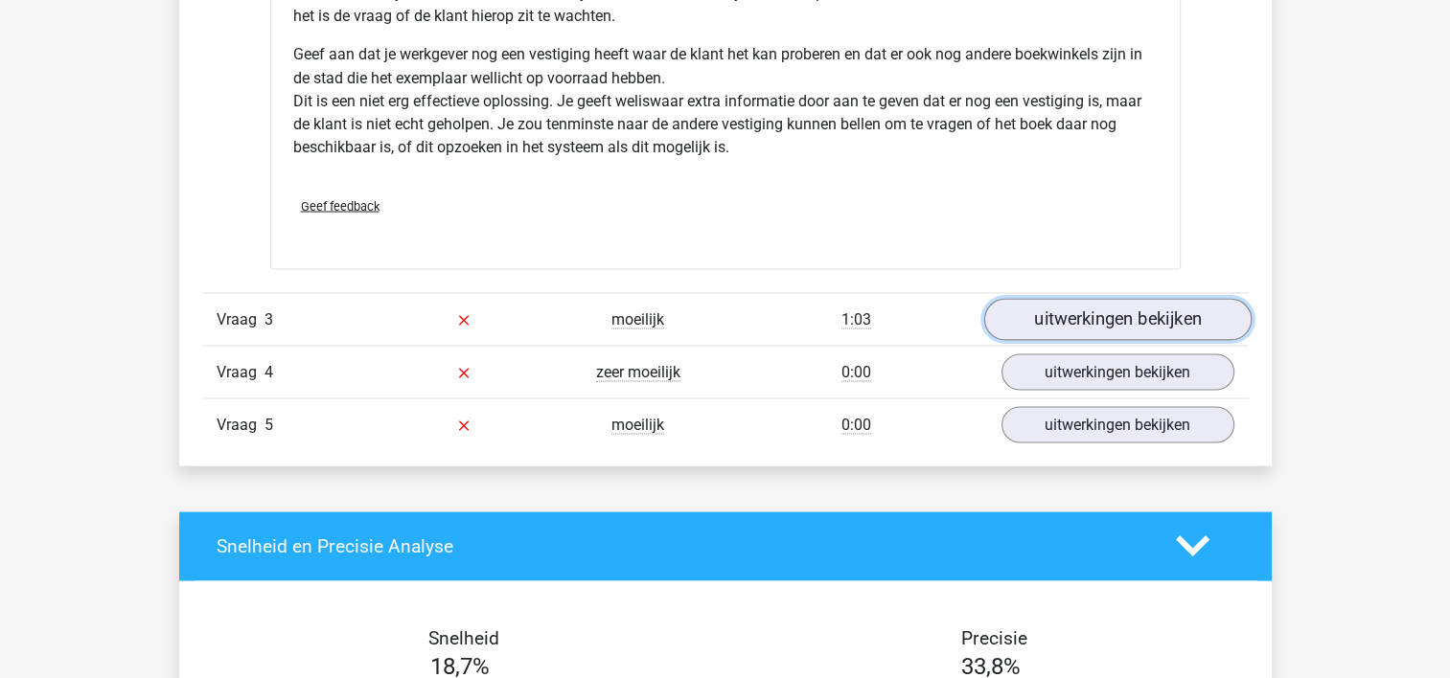
click at [1064, 322] on link "uitwerkingen bekijken" at bounding box center [1116, 319] width 267 height 42
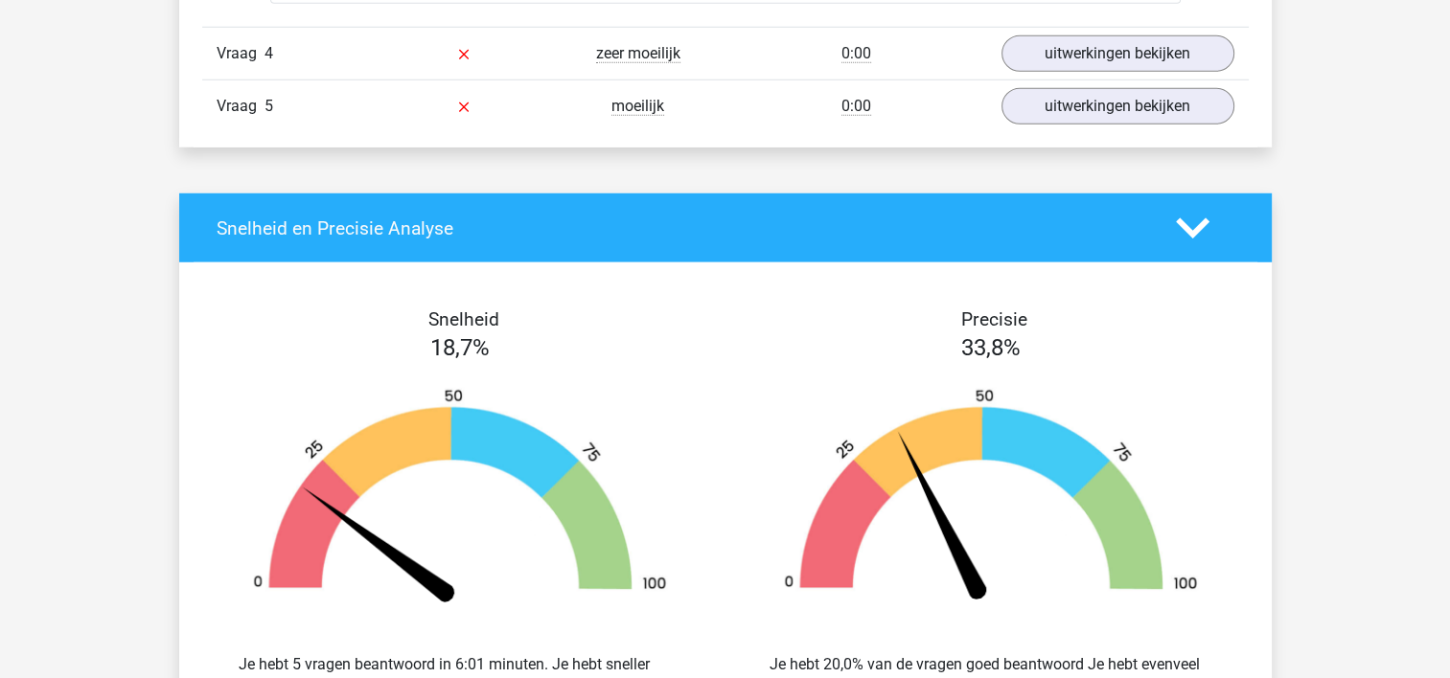
scroll to position [5327, 0]
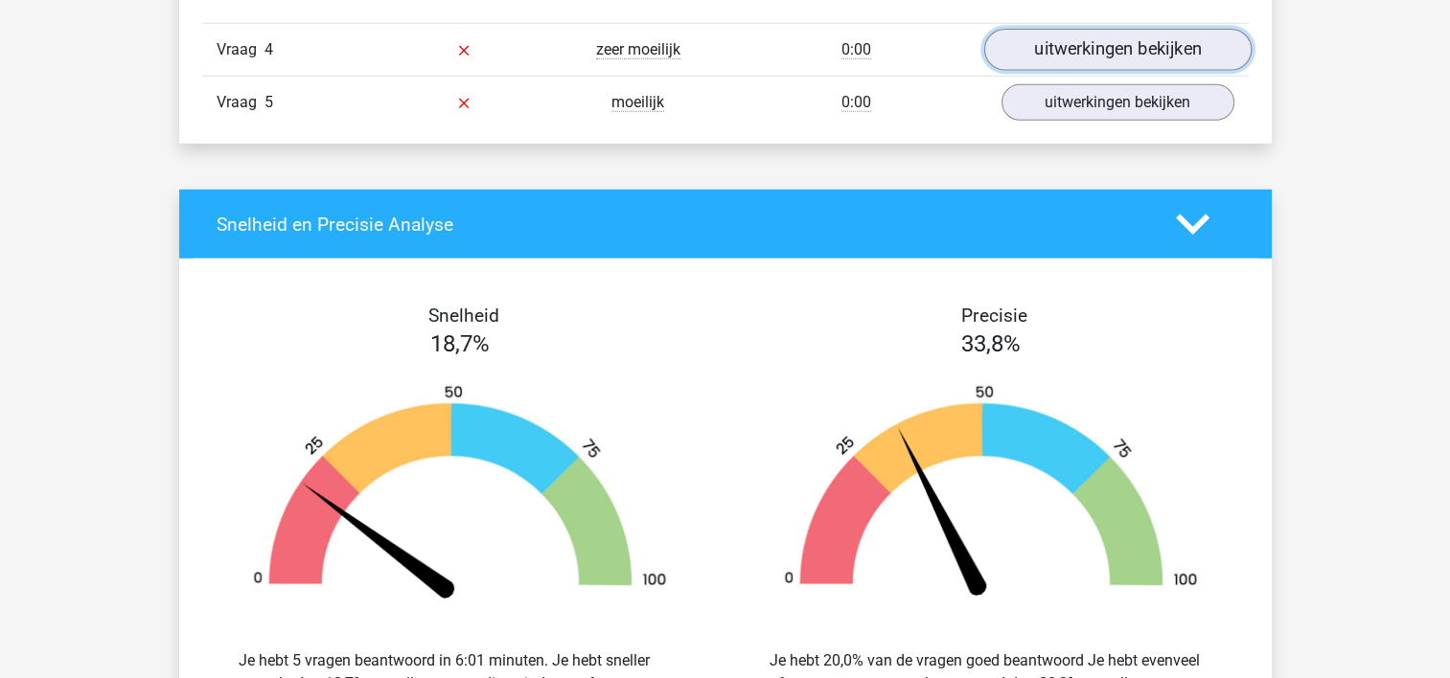
click at [1109, 61] on link "uitwerkingen bekijken" at bounding box center [1116, 50] width 267 height 42
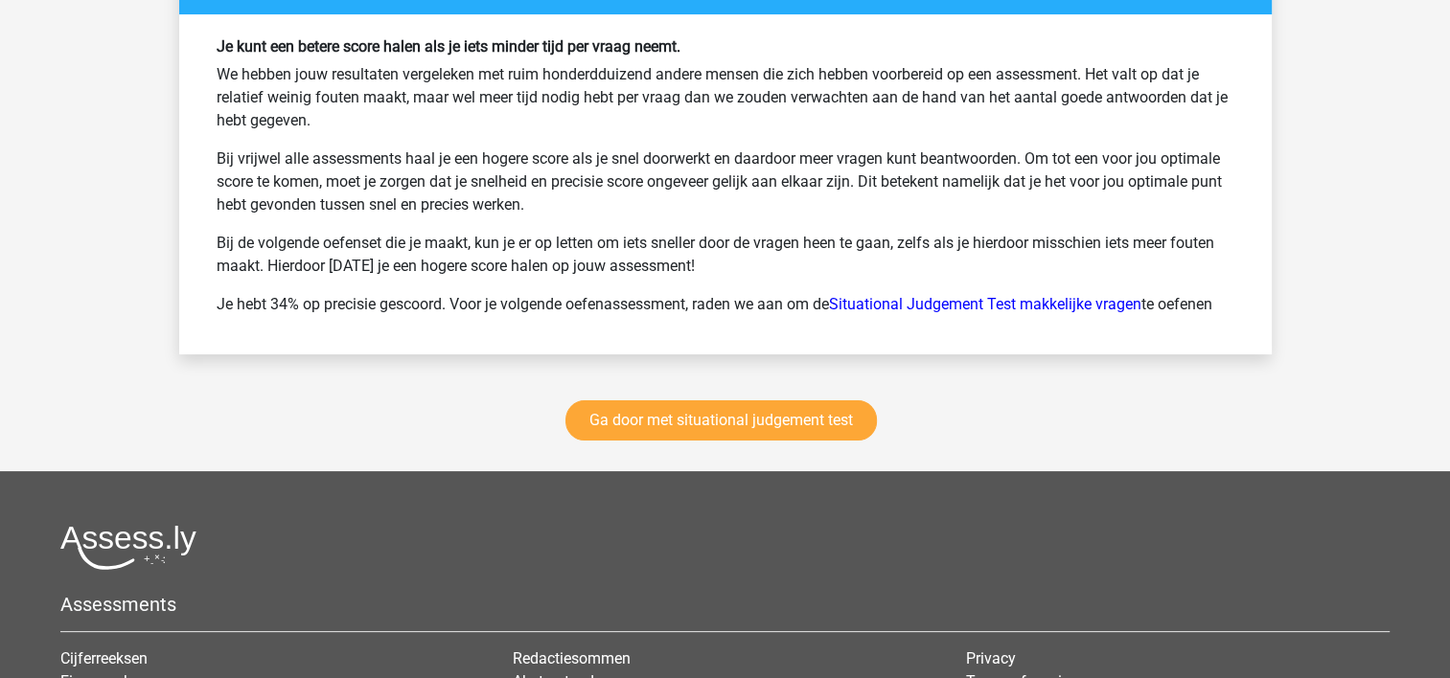
scroll to position [7895, 0]
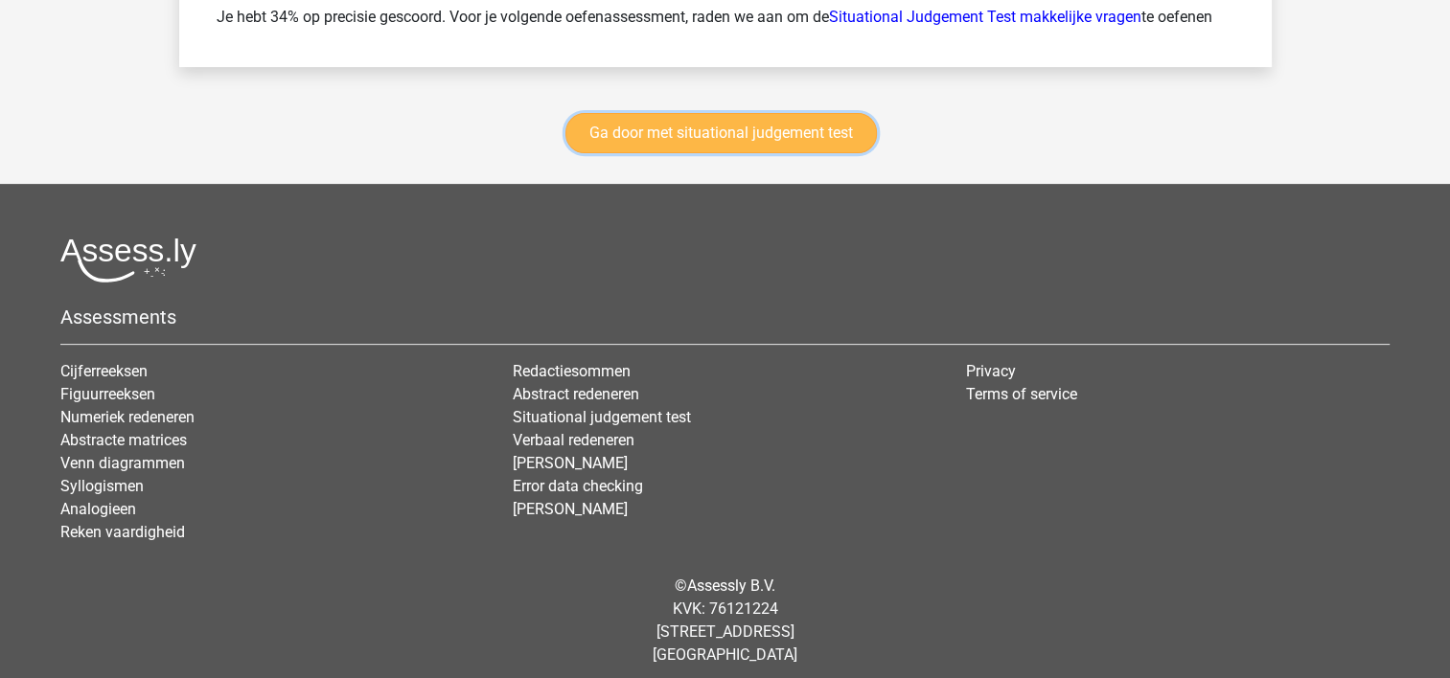
click at [694, 145] on link "Ga door met situational judgement test" at bounding box center [720, 133] width 311 height 40
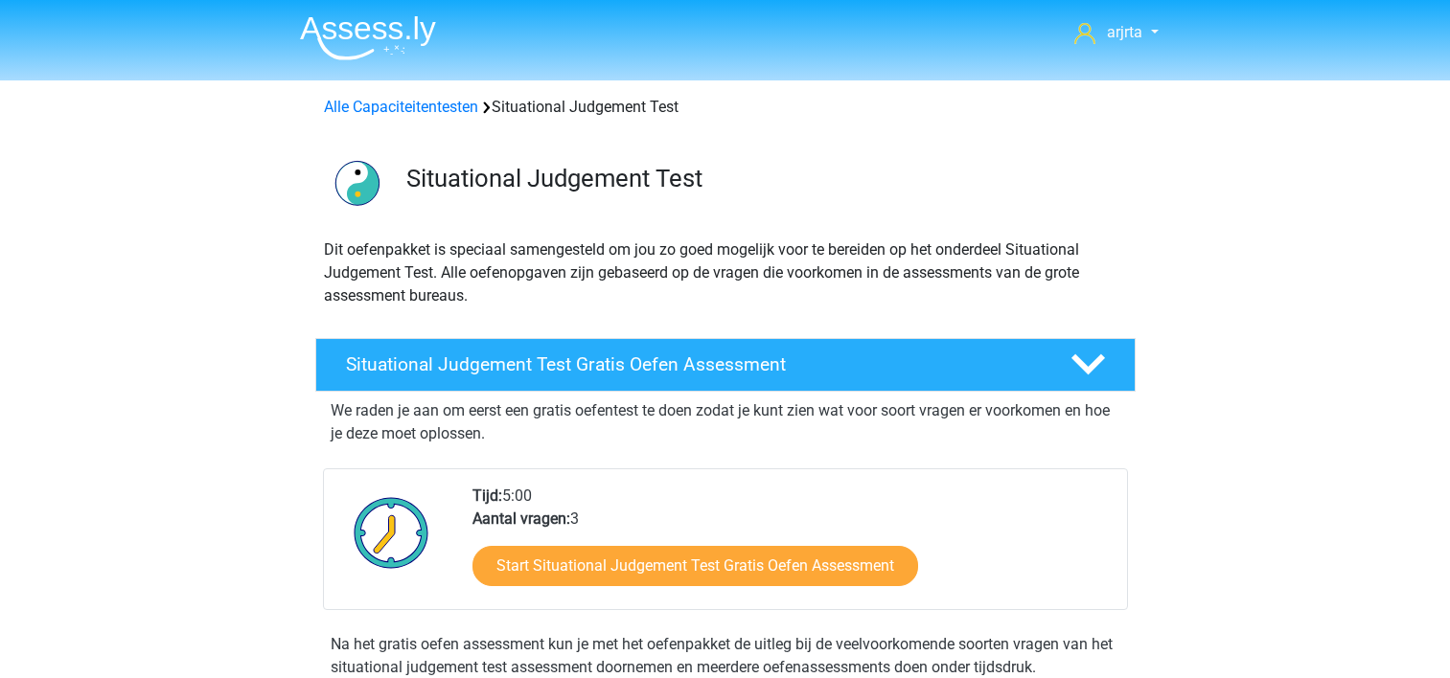
scroll to position [808, 0]
